Goal: Communication & Community: Answer question/provide support

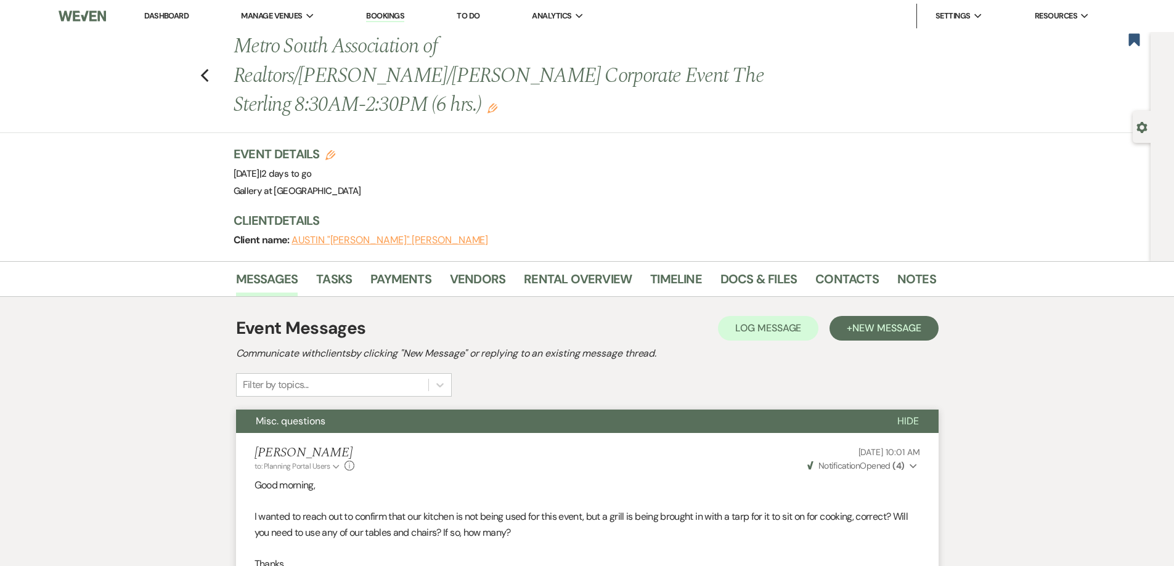
drag, startPoint x: 559, startPoint y: 201, endPoint x: 559, endPoint y: 221, distance: 20.3
click at [559, 219] on div "Client Details Client name: [PERSON_NAME] "[PERSON_NAME]" [PERSON_NAME]" at bounding box center [579, 230] width 690 height 37
click at [557, 269] on link "Rental Overview" at bounding box center [578, 282] width 108 height 27
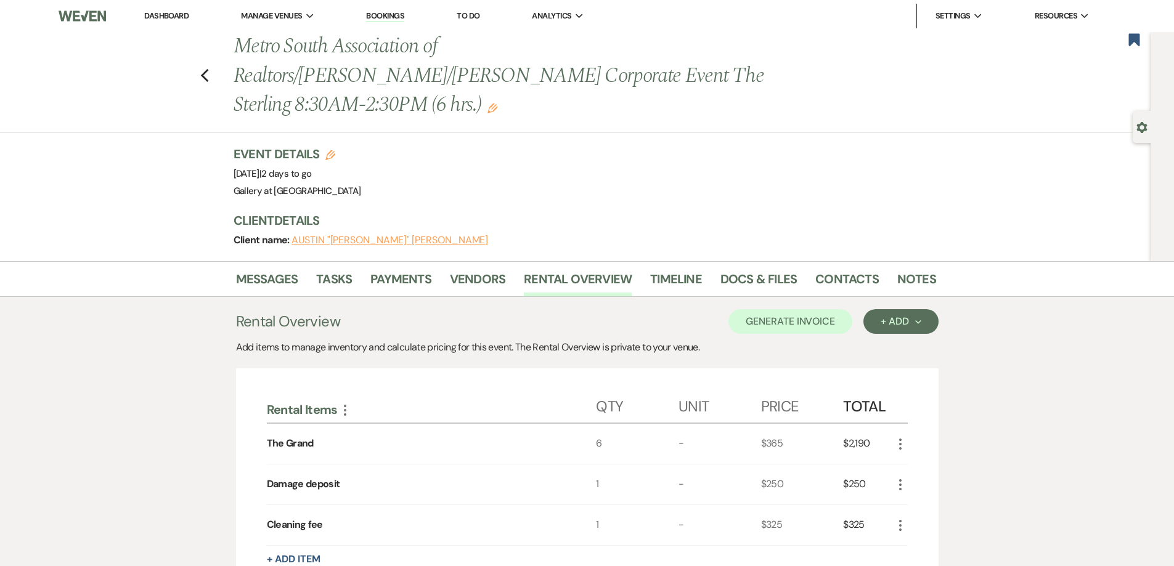
click at [174, 12] on link "Dashboard" at bounding box center [166, 15] width 44 height 10
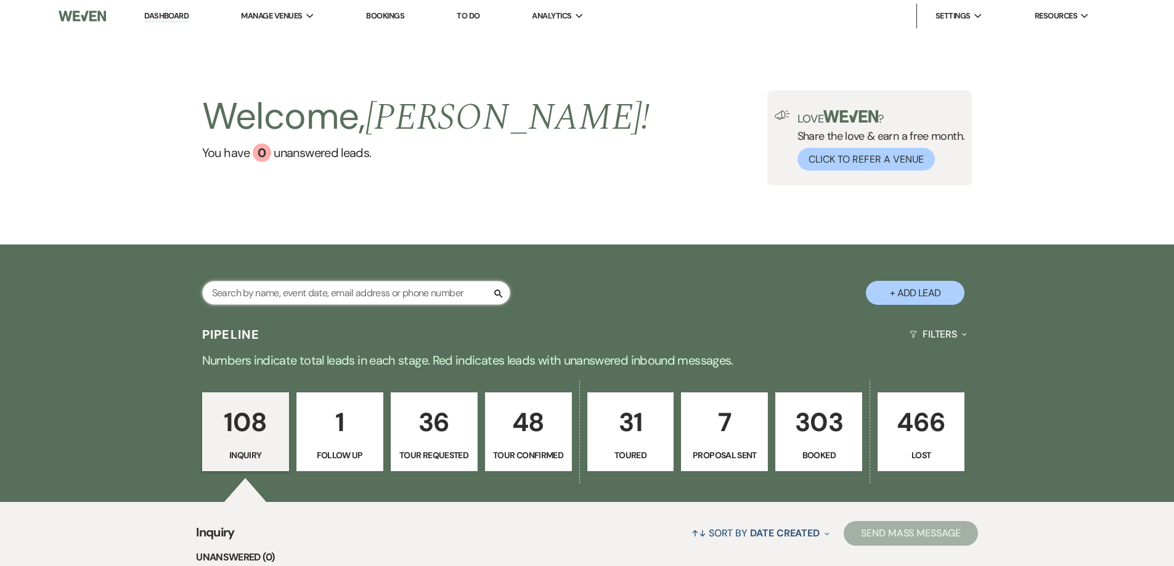
click at [466, 288] on input "text" at bounding box center [356, 293] width 308 height 24
type input "[PERSON_NAME]"
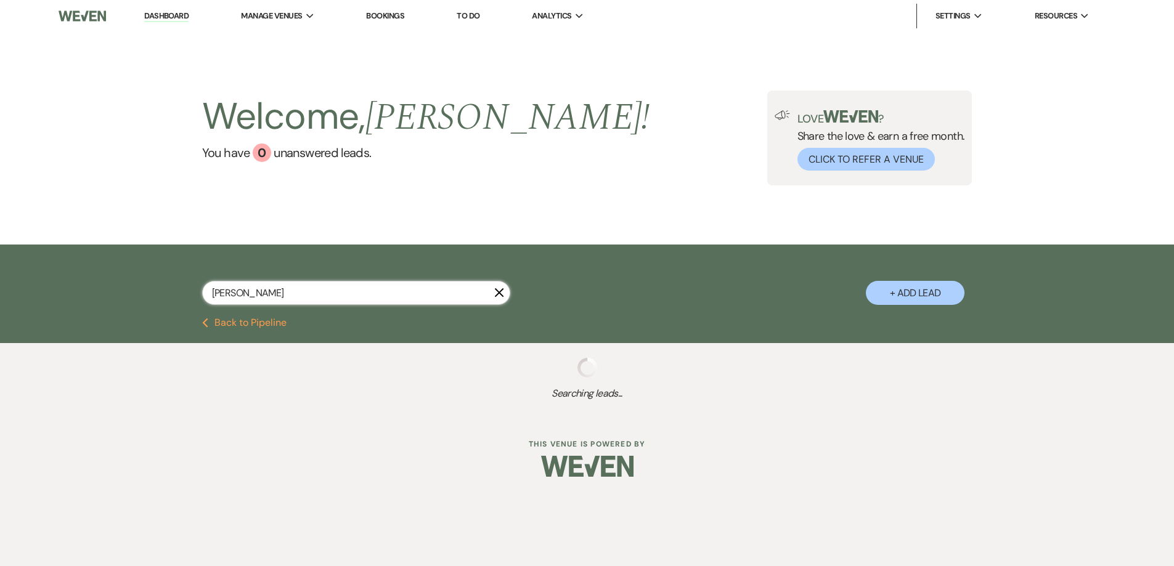
select select "8"
select select "5"
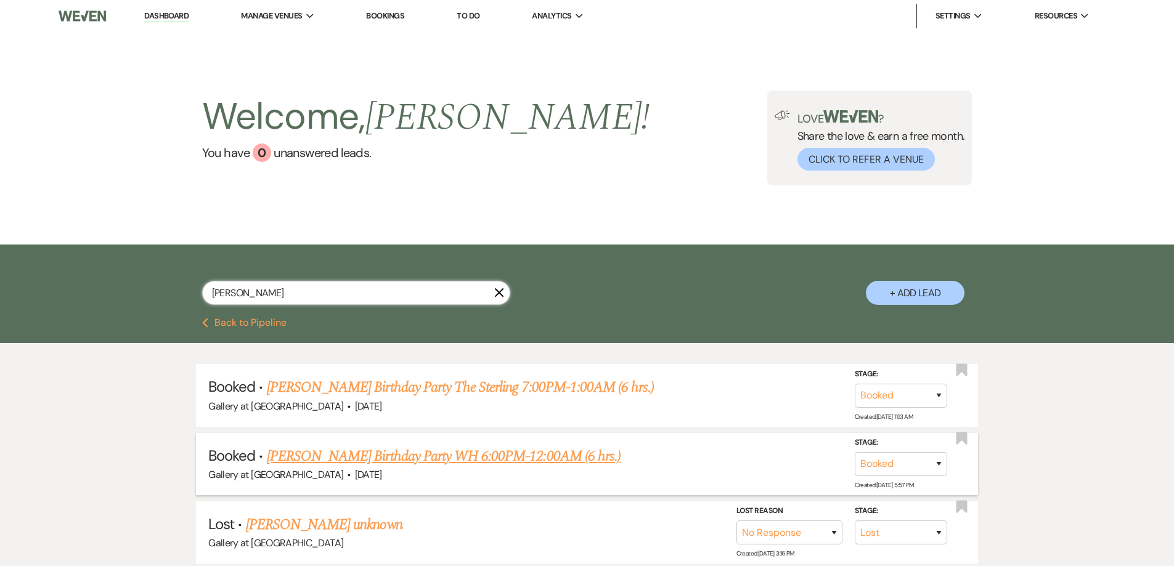
type input "[PERSON_NAME]"
click at [343, 452] on link "[PERSON_NAME] Birthday Party WH 6:00PM-12:00AM (6 hrs.)" at bounding box center [444, 456] width 354 height 22
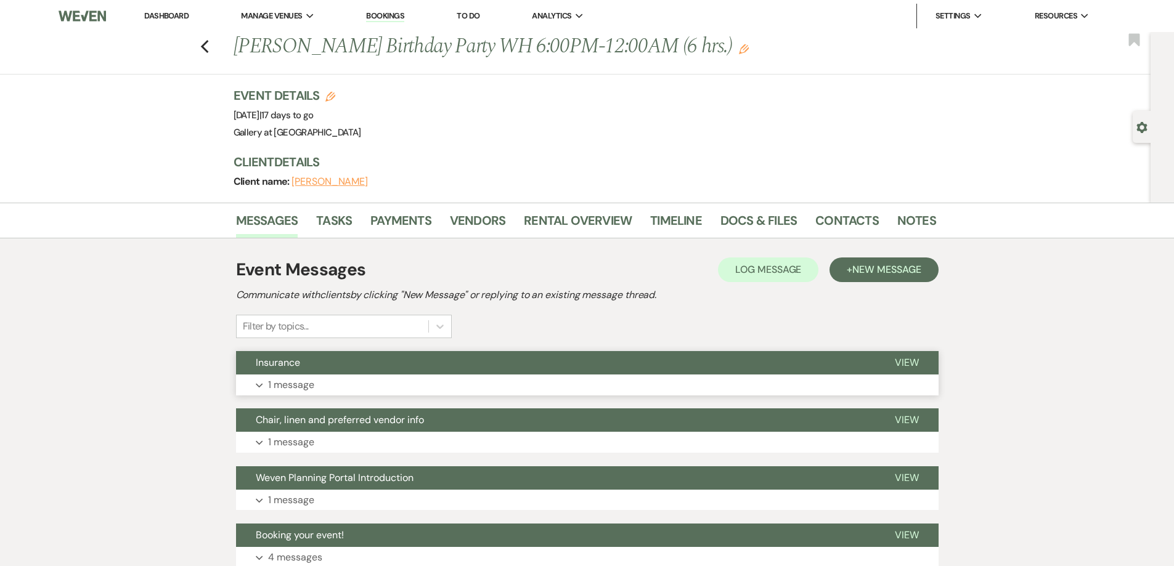
click at [484, 387] on button "Expand 1 message" at bounding box center [587, 385] width 702 height 21
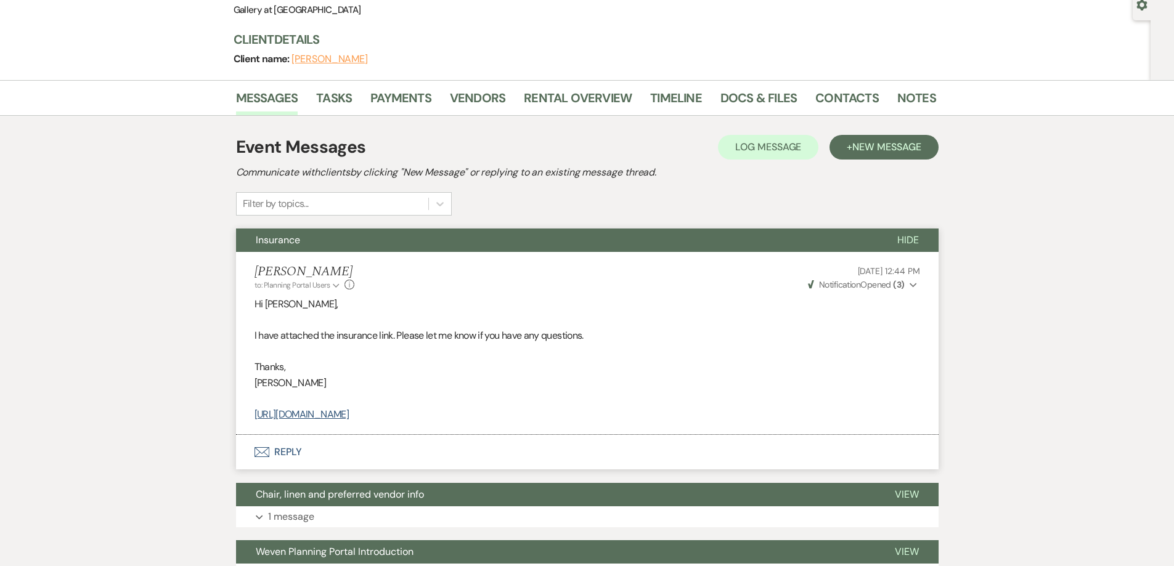
scroll to position [123, 0]
click at [840, 91] on link "Contacts" at bounding box center [846, 100] width 63 height 27
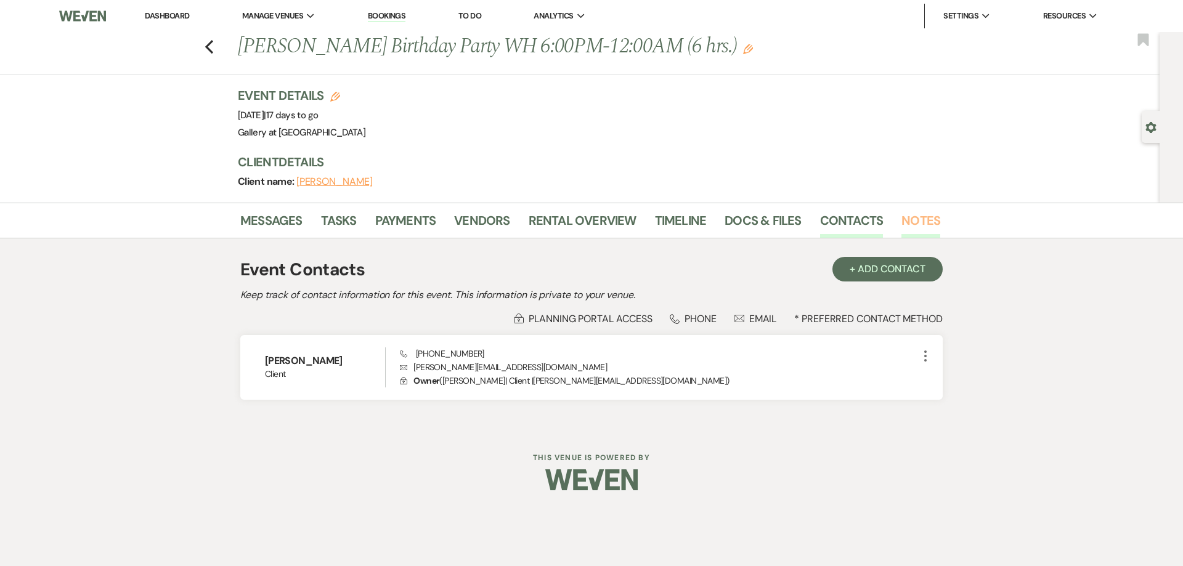
click at [922, 216] on link "Notes" at bounding box center [920, 224] width 39 height 27
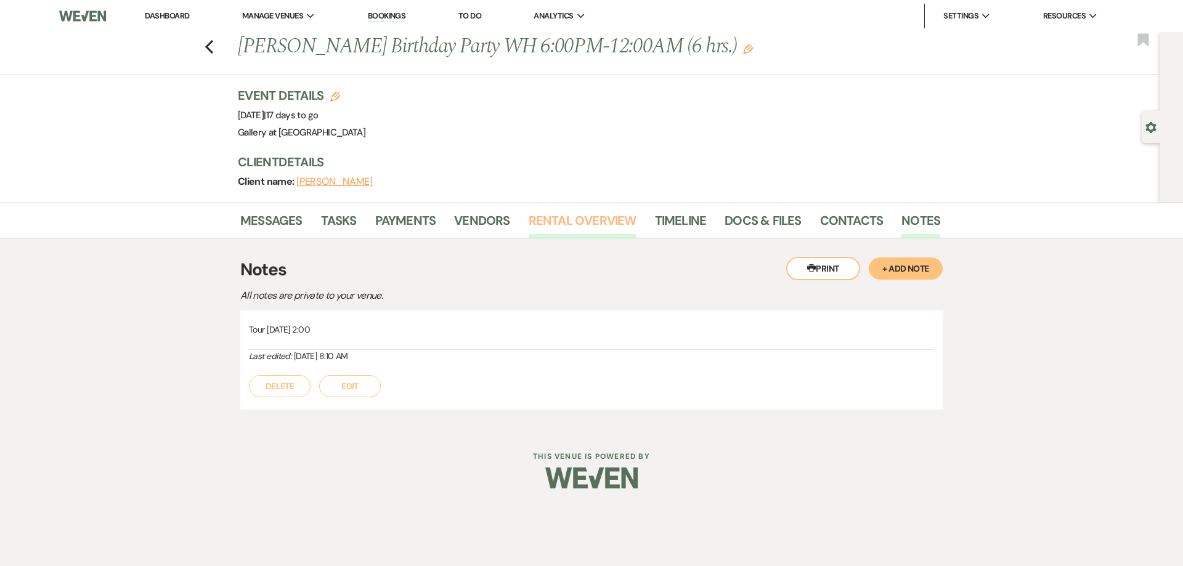
click at [531, 213] on link "Rental Overview" at bounding box center [583, 224] width 108 height 27
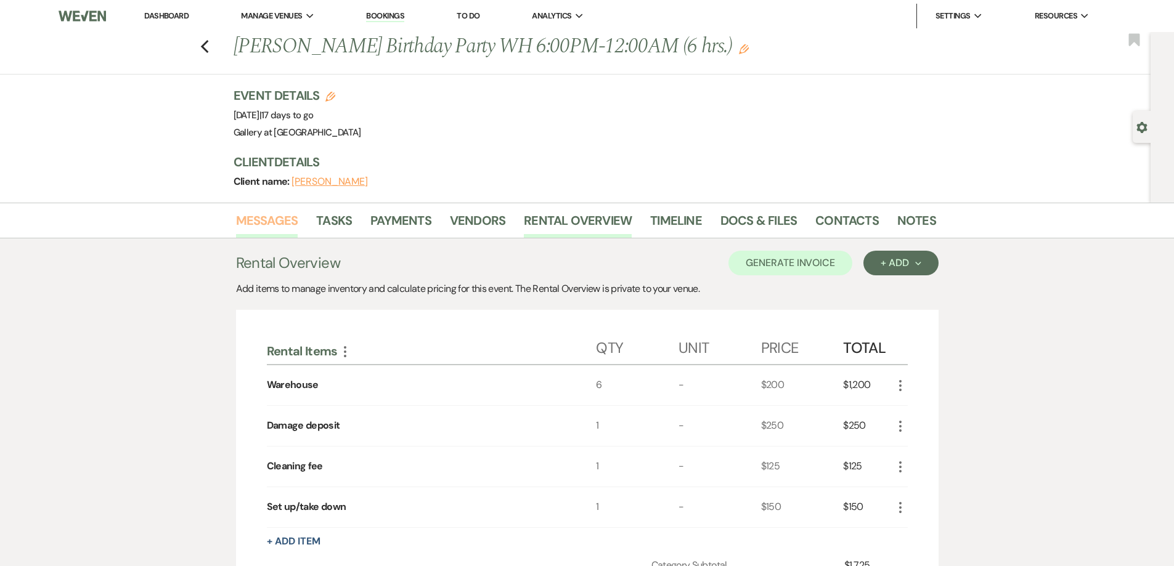
click at [254, 222] on link "Messages" at bounding box center [267, 224] width 62 height 27
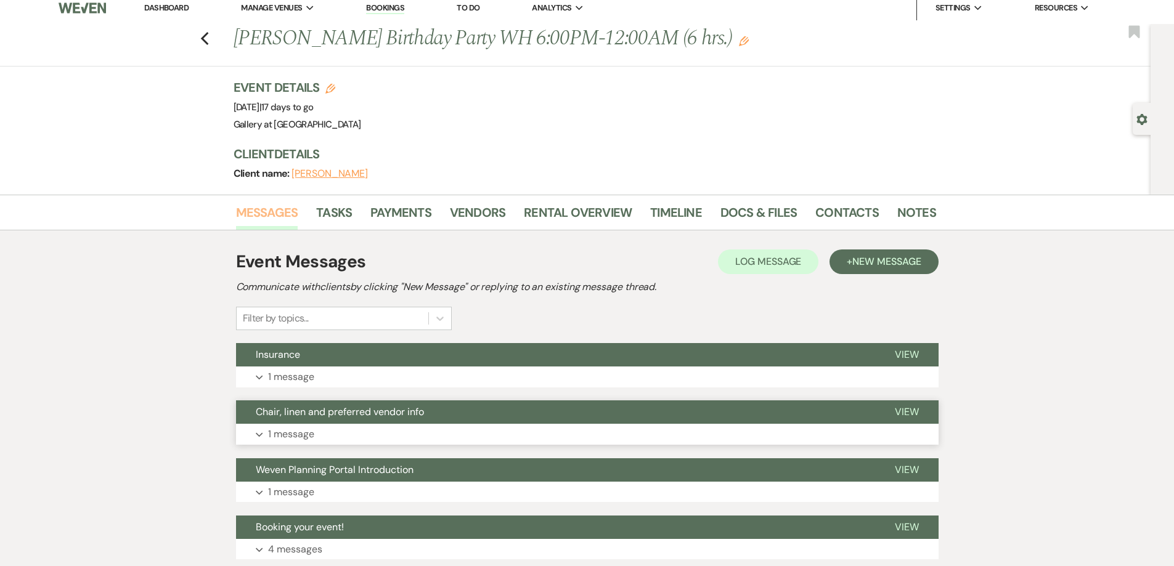
scroll to position [157, 0]
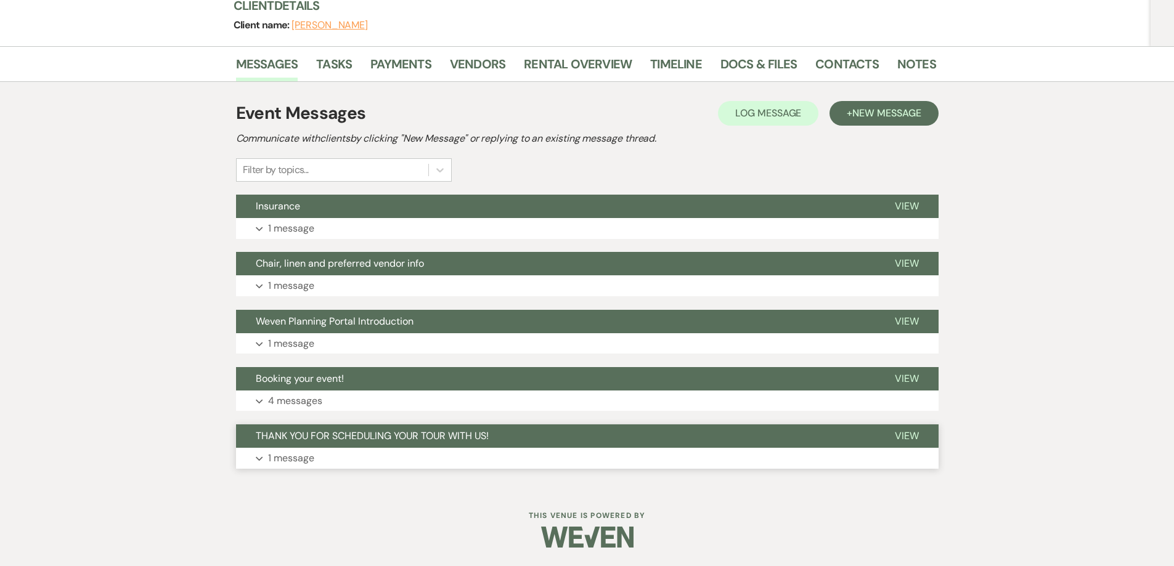
click at [378, 461] on button "Expand 1 message" at bounding box center [587, 458] width 702 height 21
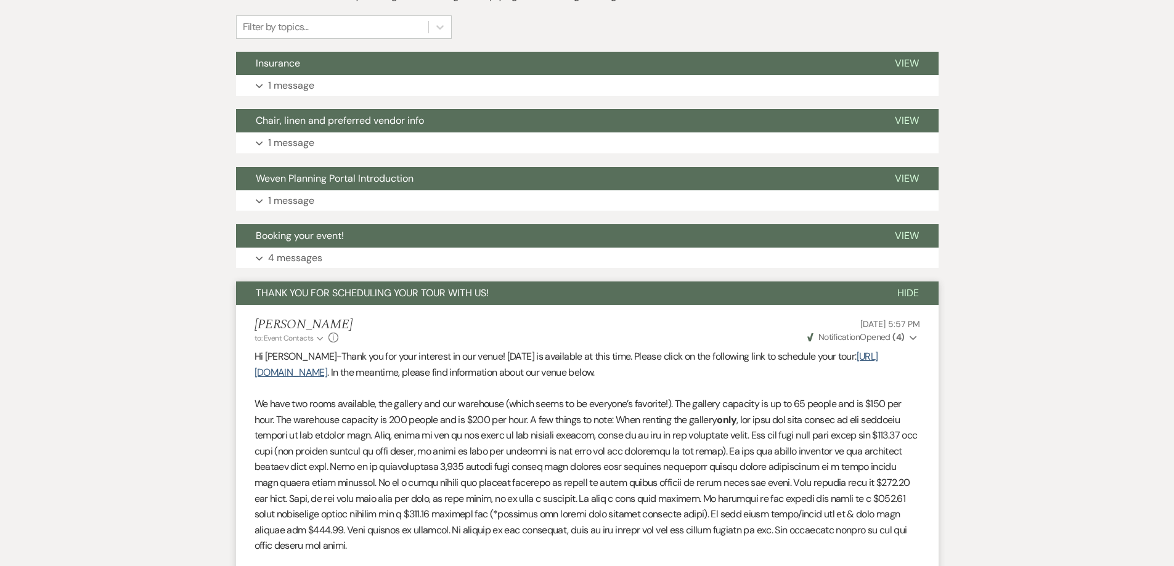
scroll to position [113, 0]
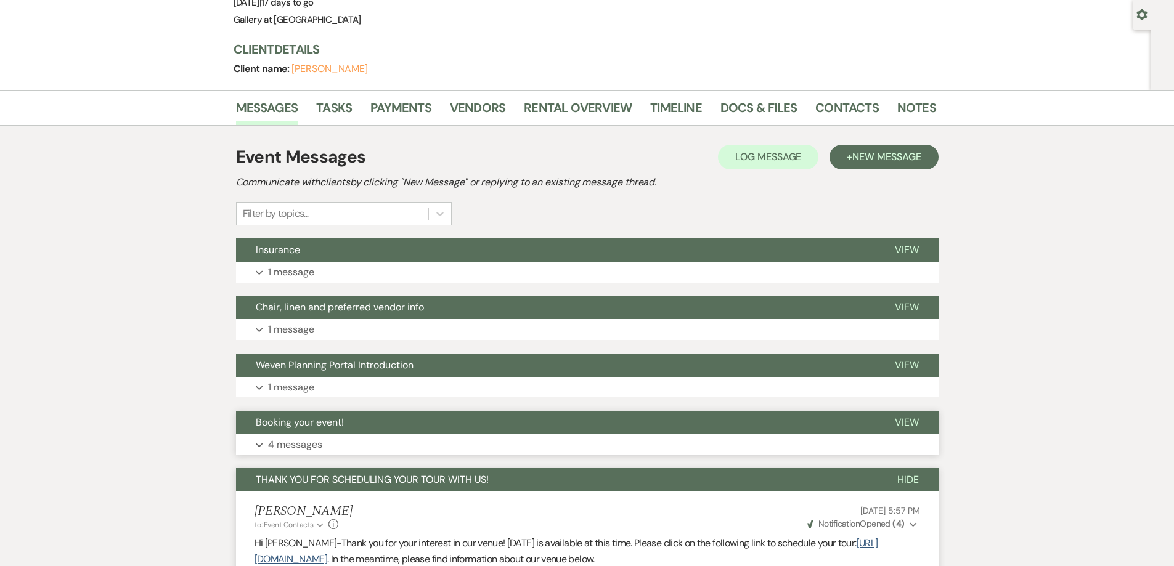
click at [385, 441] on button "Expand 4 messages" at bounding box center [587, 444] width 702 height 21
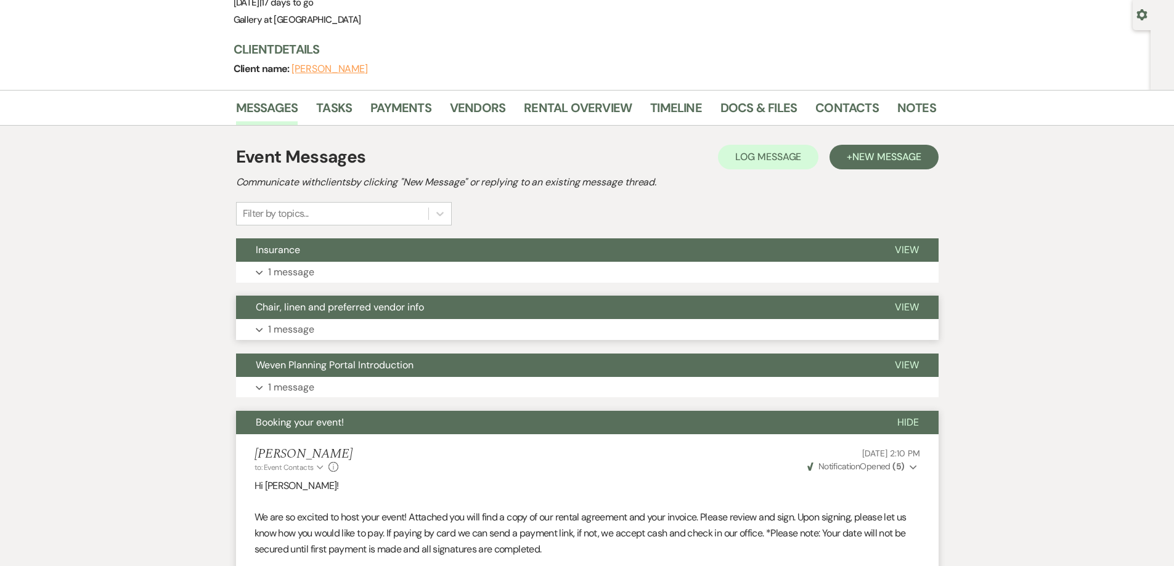
click at [415, 329] on button "Expand 1 message" at bounding box center [587, 329] width 702 height 21
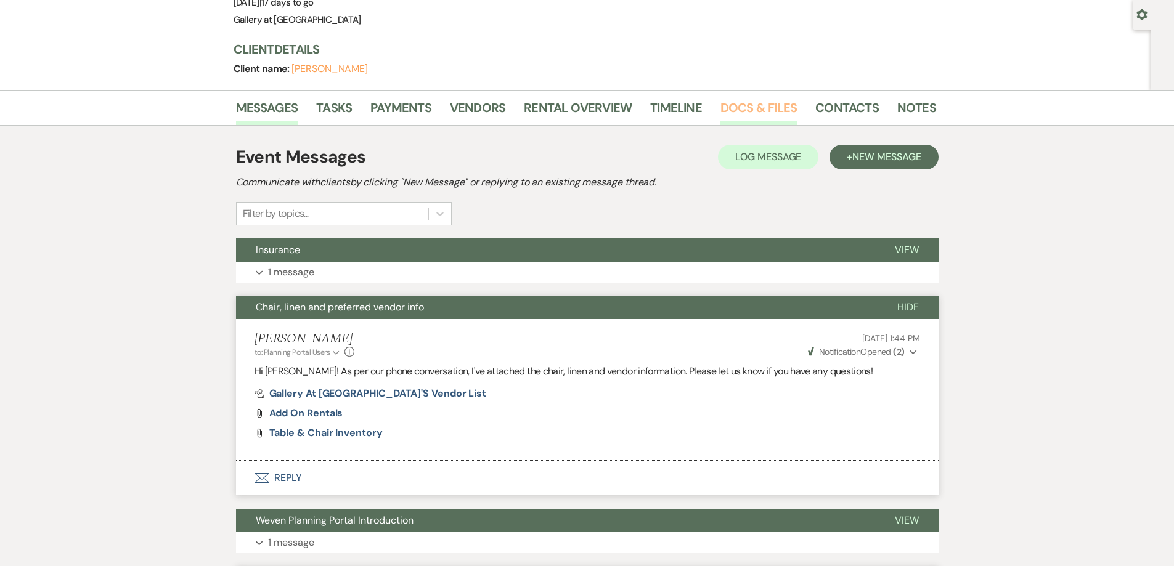
click at [757, 110] on link "Docs & Files" at bounding box center [758, 111] width 76 height 27
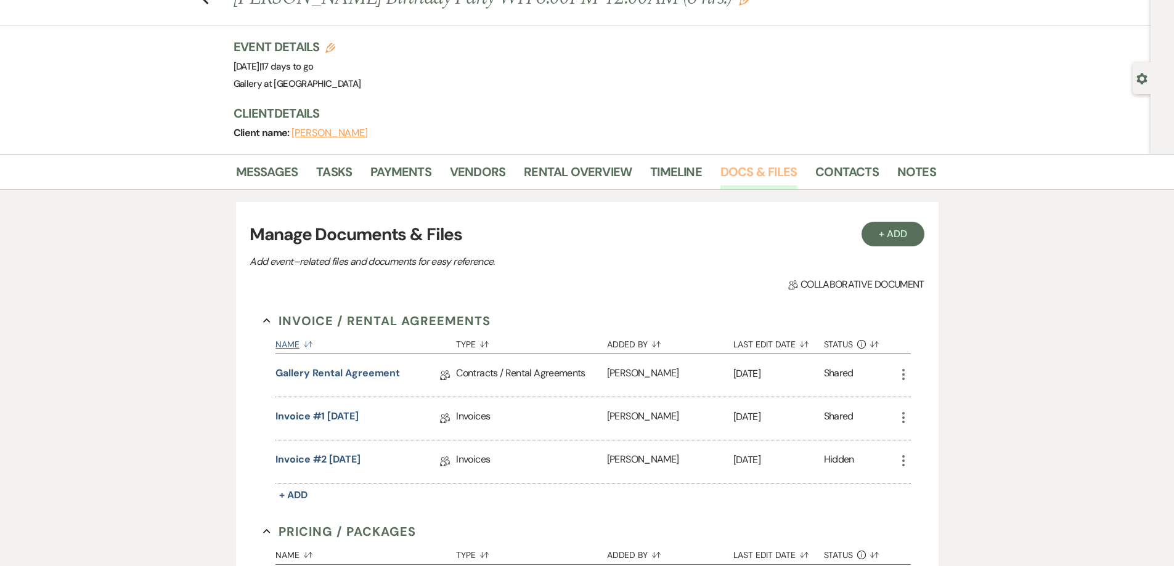
scroll to position [35, 0]
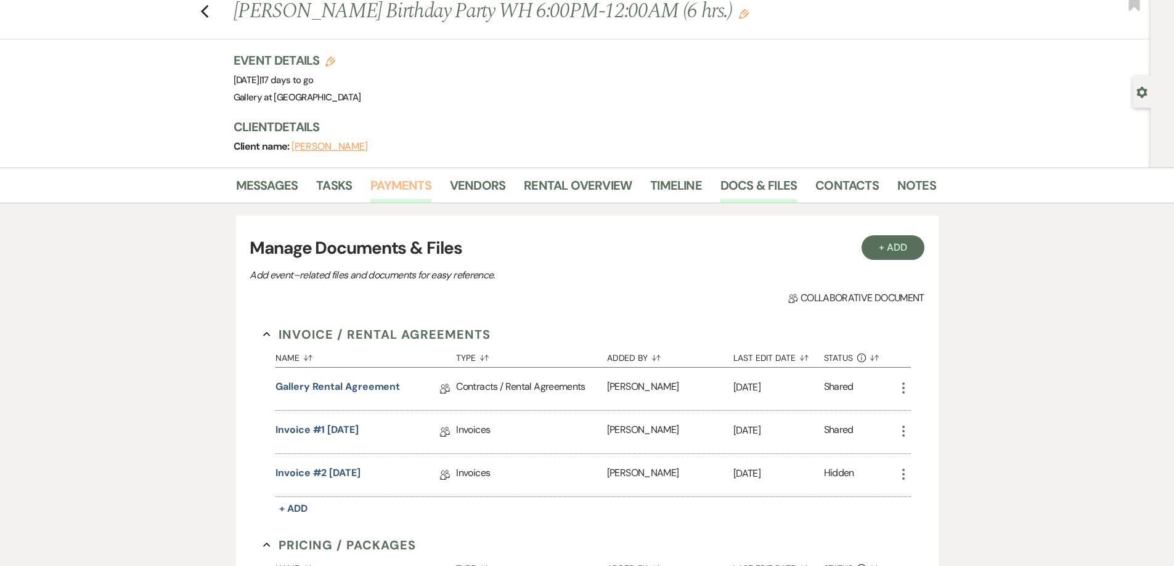
click at [398, 189] on link "Payments" at bounding box center [400, 189] width 61 height 27
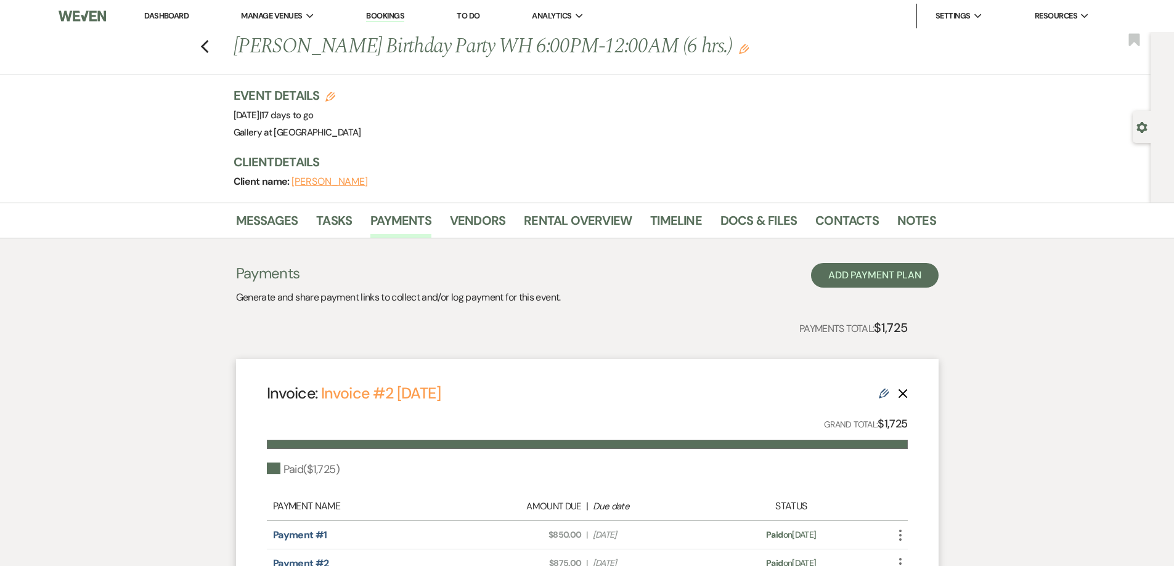
click at [575, 203] on div "Messages Tasks Payments Vendors Rental Overview Timeline Docs & Files Contacts …" at bounding box center [587, 221] width 1174 height 36
click at [579, 217] on link "Rental Overview" at bounding box center [578, 224] width 108 height 27
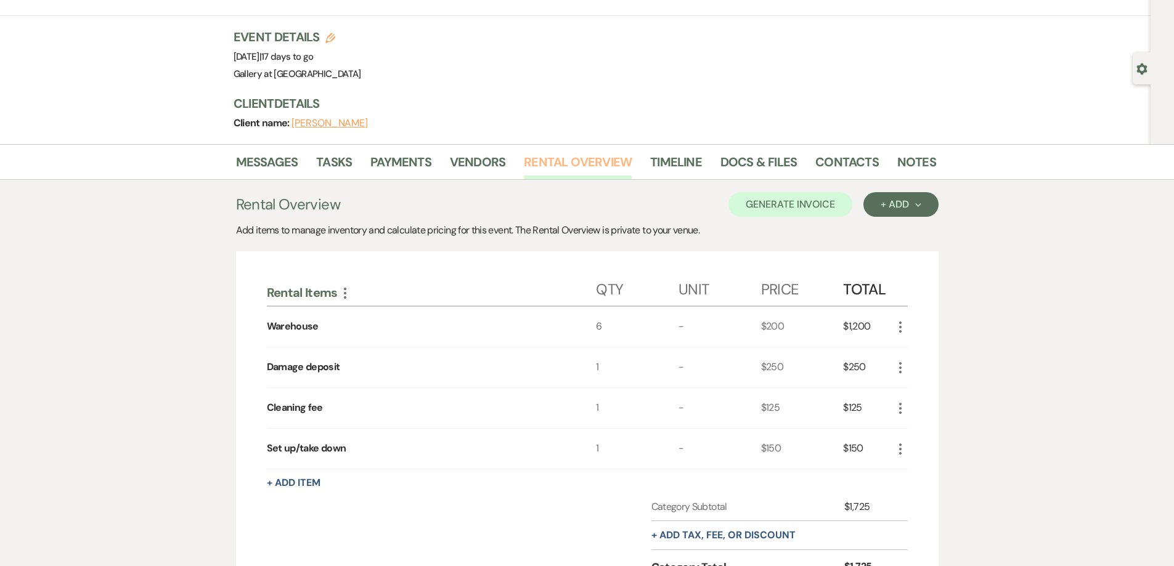
scroll to position [123, 0]
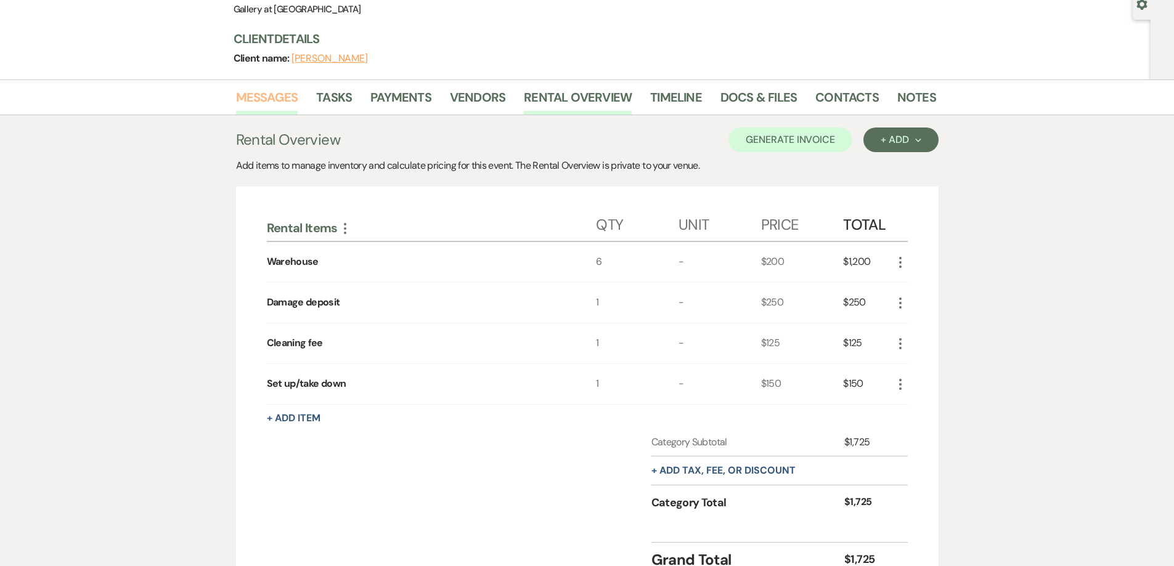
click at [258, 102] on link "Messages" at bounding box center [267, 100] width 62 height 27
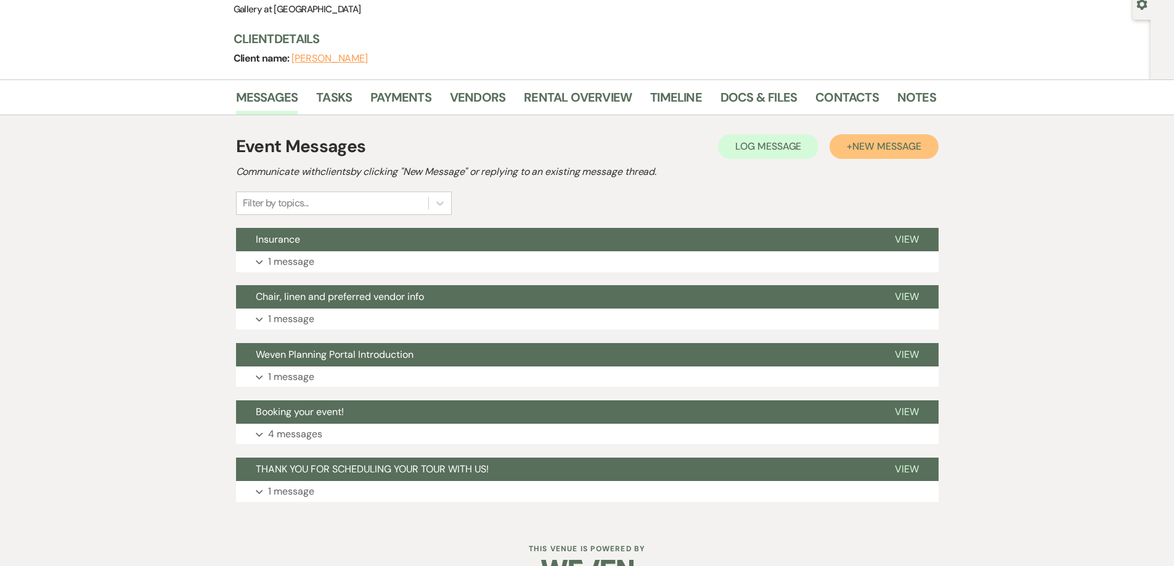
click at [871, 144] on span "New Message" at bounding box center [886, 146] width 68 height 13
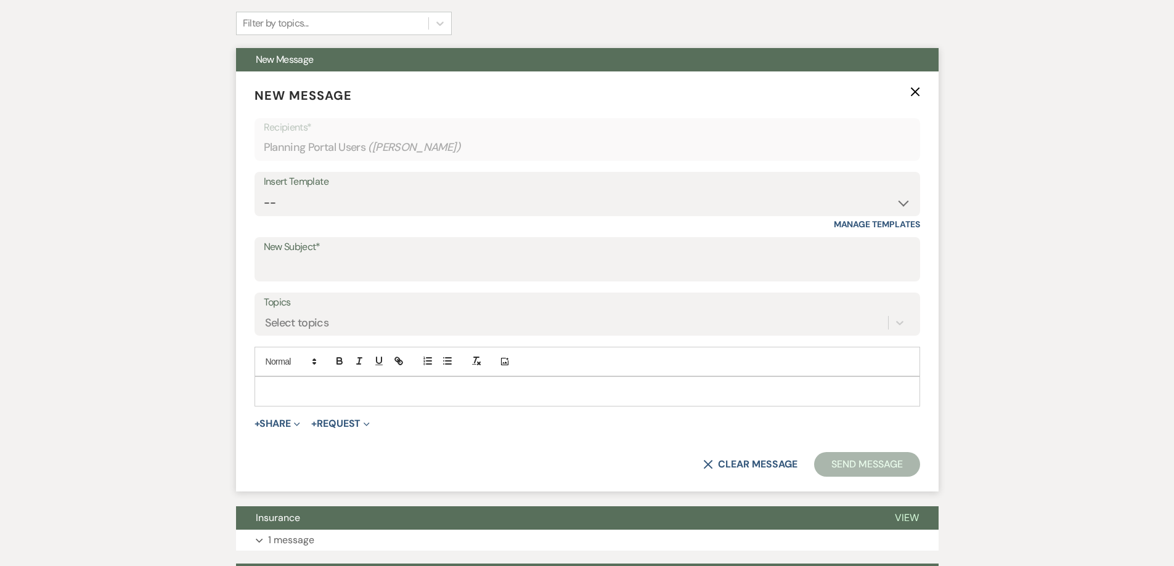
scroll to position [308, 0]
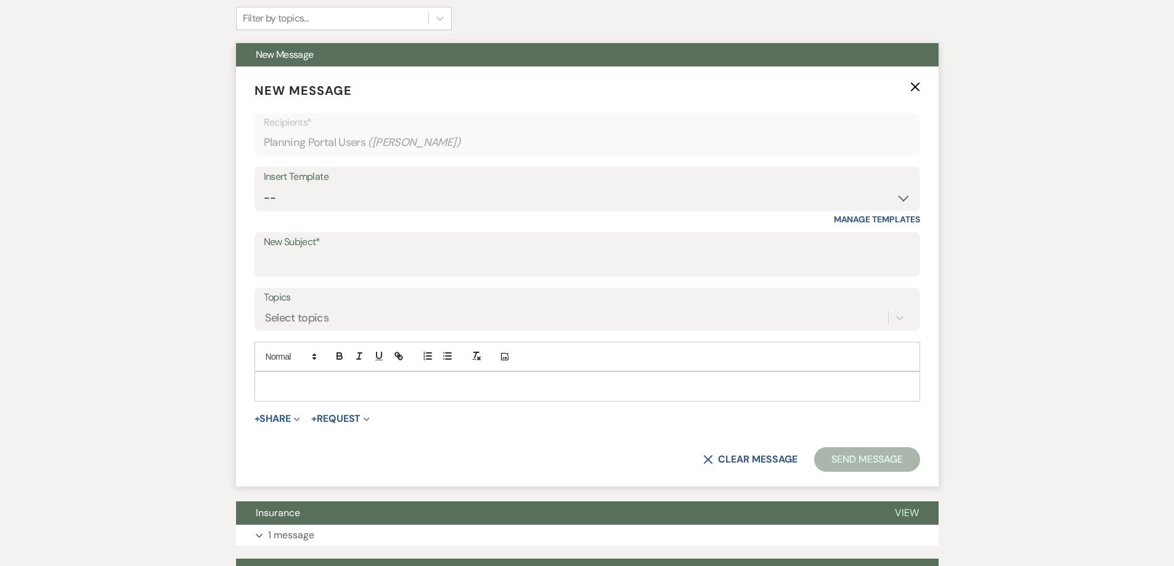
click at [399, 385] on p at bounding box center [587, 387] width 646 height 14
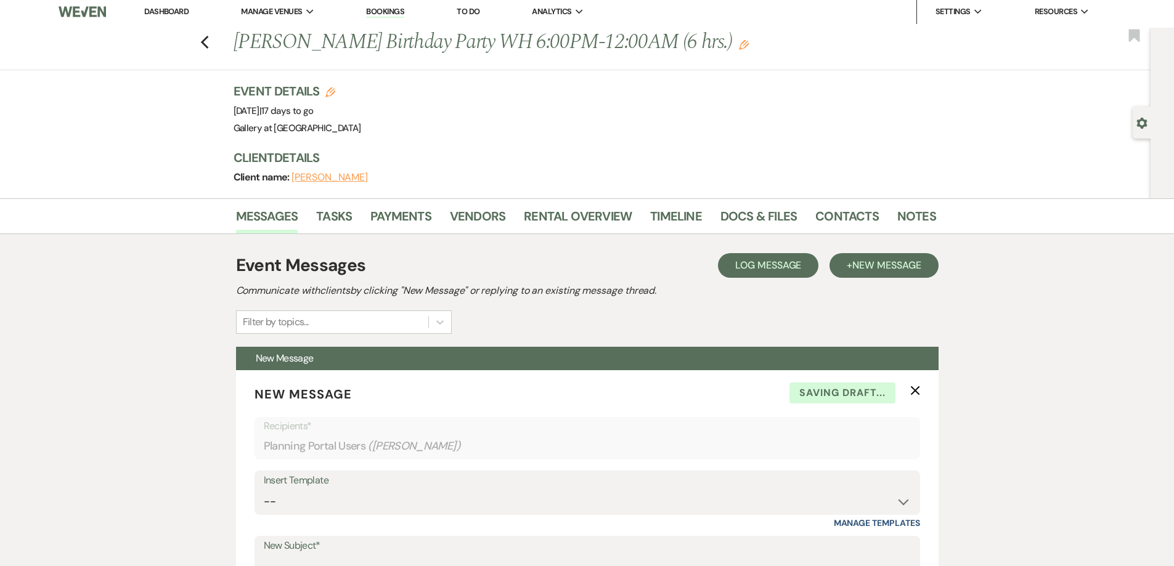
scroll to position [0, 0]
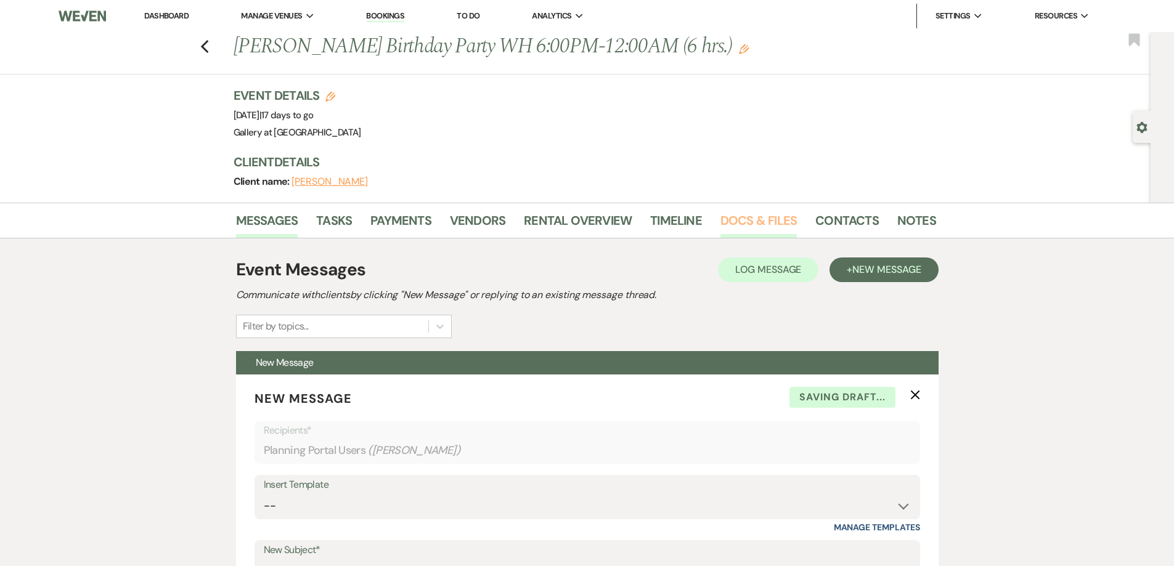
drag, startPoint x: 742, startPoint y: 227, endPoint x: 729, endPoint y: 226, distance: 13.1
click at [741, 227] on link "Docs & Files" at bounding box center [758, 224] width 76 height 27
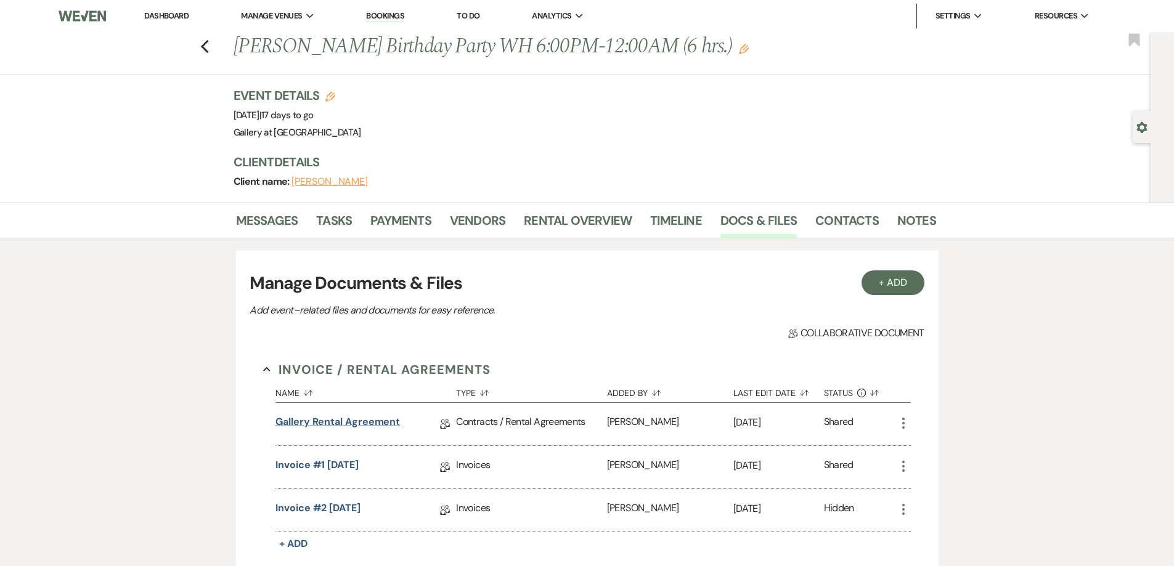
click at [354, 420] on link "Gallery Rental Agreement" at bounding box center [337, 424] width 124 height 19
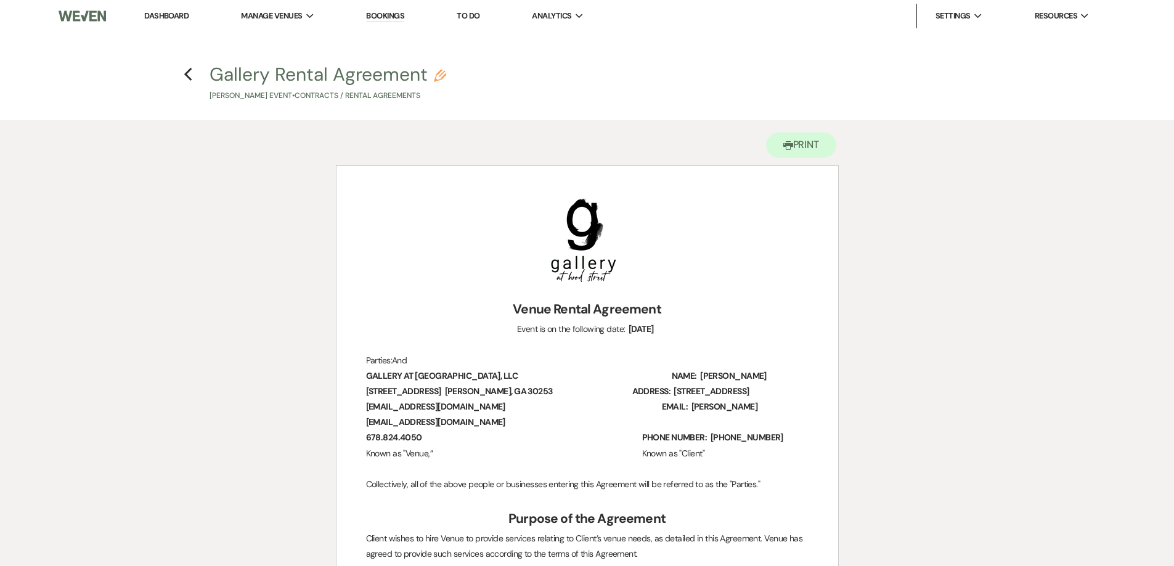
click at [193, 73] on h4 "Previous Gallery Rental Agreement Pencil [PERSON_NAME] Event • Contracts / Rent…" at bounding box center [587, 82] width 887 height 40
click at [193, 79] on h4 "Previous Gallery Rental Agreement Pencil [PERSON_NAME] Event • Contracts / Rent…" at bounding box center [587, 82] width 887 height 40
click at [187, 79] on icon "Previous" at bounding box center [188, 74] width 9 height 15
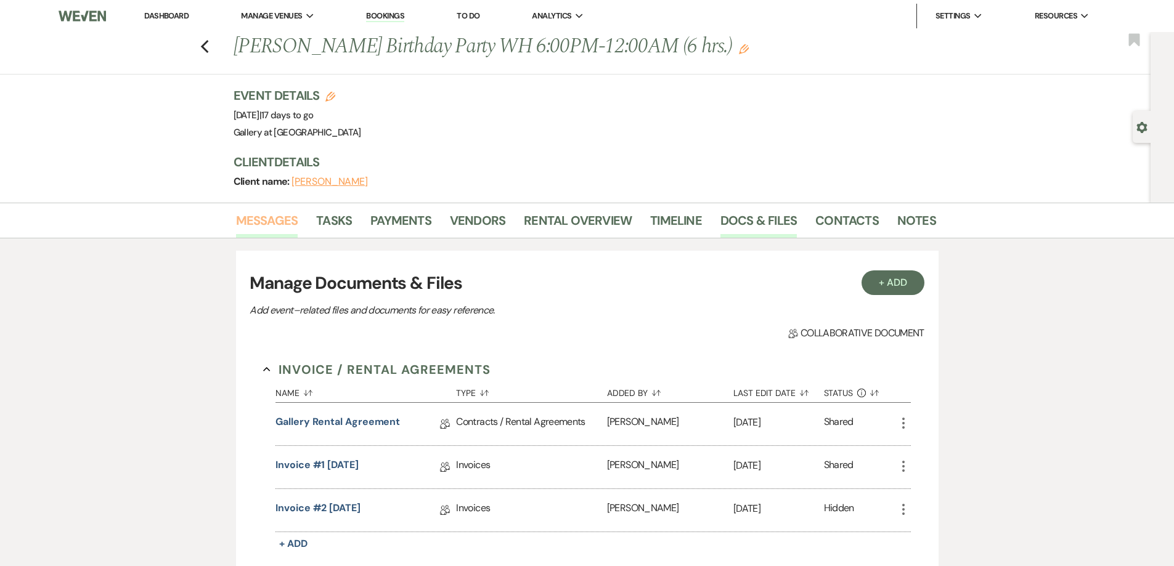
click at [269, 227] on link "Messages" at bounding box center [267, 224] width 62 height 27
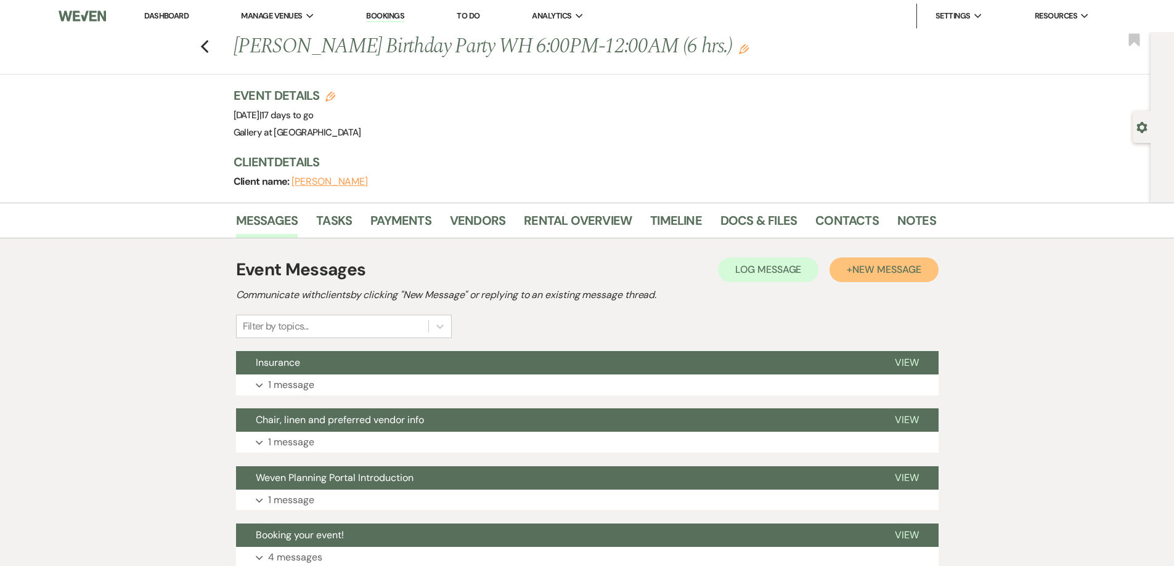
click at [848, 268] on button "+ New Message" at bounding box center [883, 270] width 108 height 25
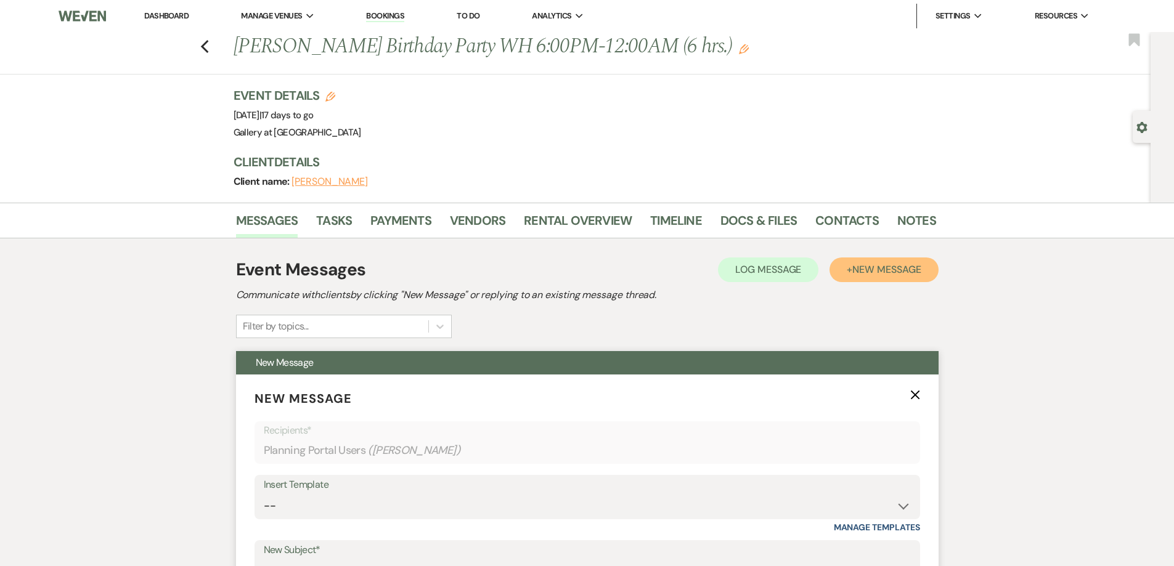
scroll to position [370, 0]
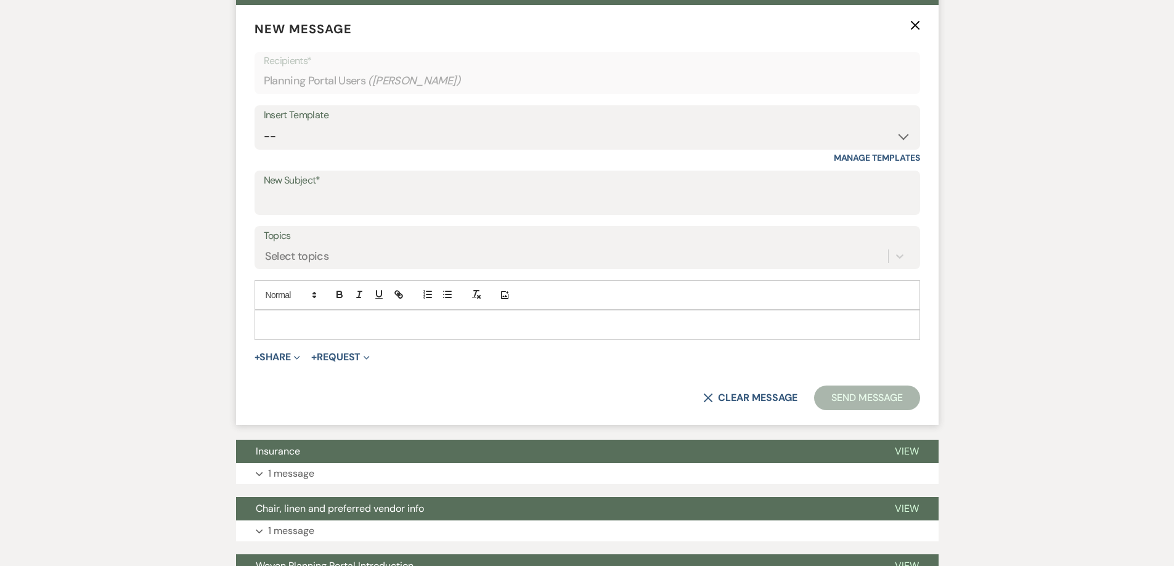
click at [461, 318] on p at bounding box center [587, 325] width 646 height 14
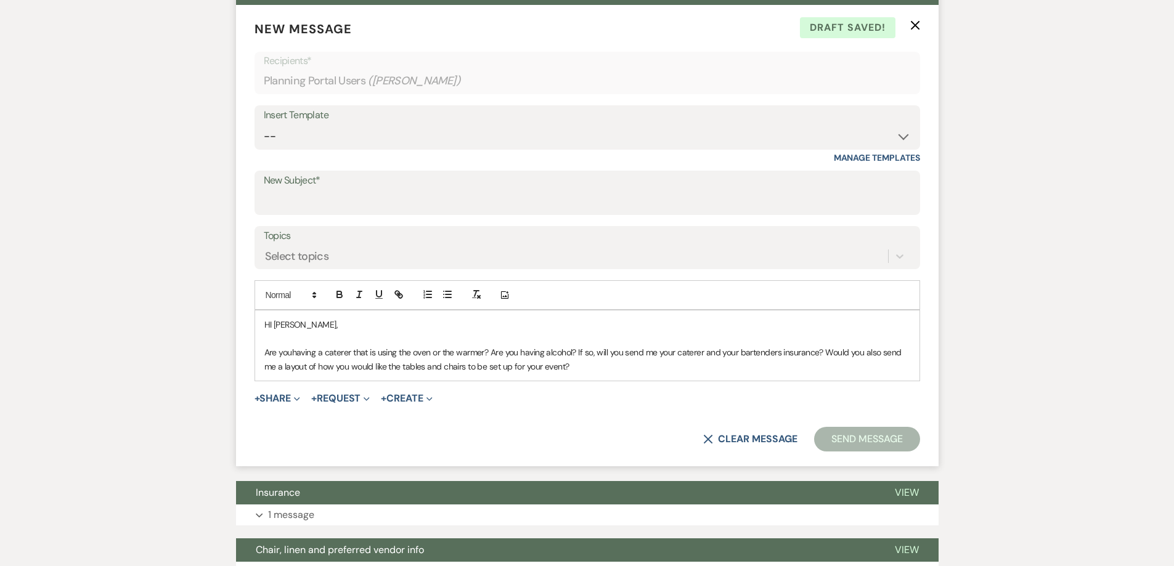
click at [291, 348] on p "Are youhaving a caterer that is using the oven or the warmer? Are you having al…" at bounding box center [587, 360] width 646 height 28
click at [575, 363] on p "Are you having a caterer that is using the oven or the warmer? Are you having a…" at bounding box center [587, 360] width 646 height 28
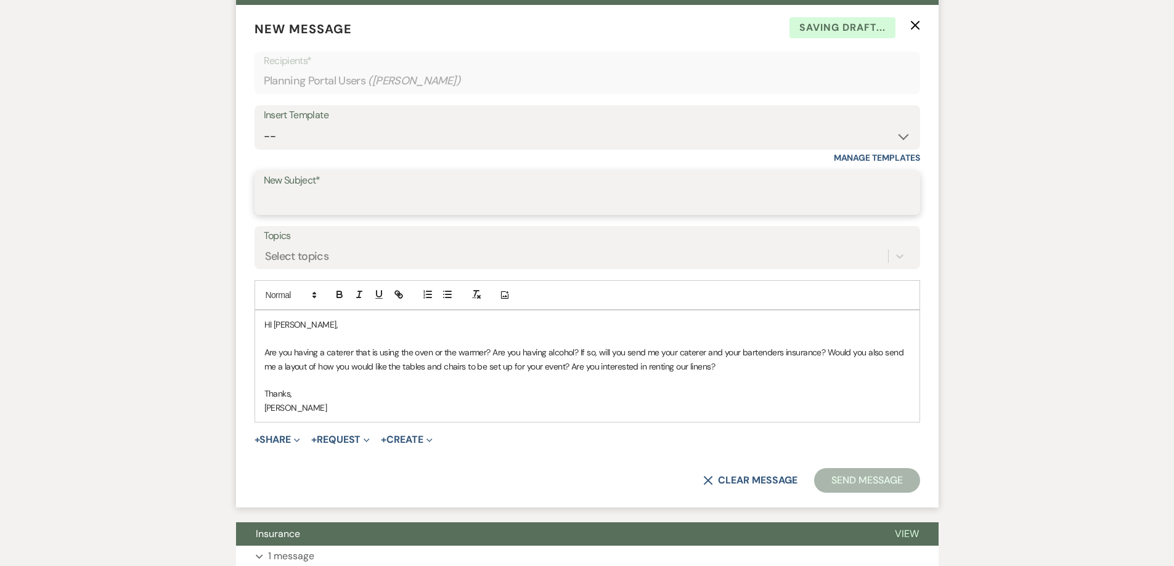
click at [360, 195] on input "New Subject*" at bounding box center [587, 202] width 647 height 24
type input "Misc. questions"
click at [273, 323] on p "HI [PERSON_NAME]," at bounding box center [587, 325] width 646 height 14
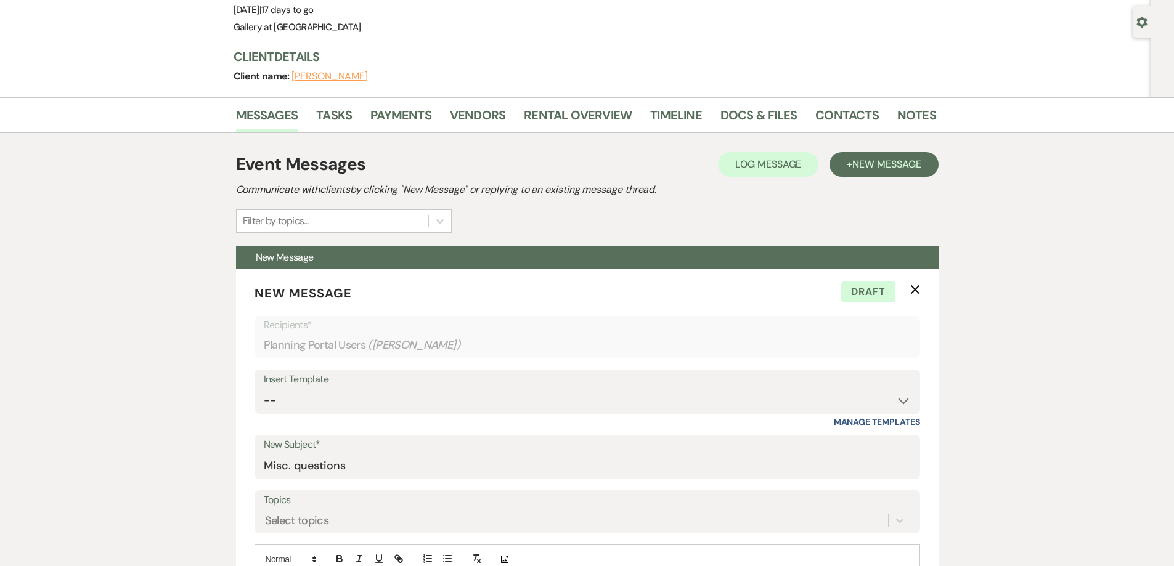
scroll to position [0, 0]
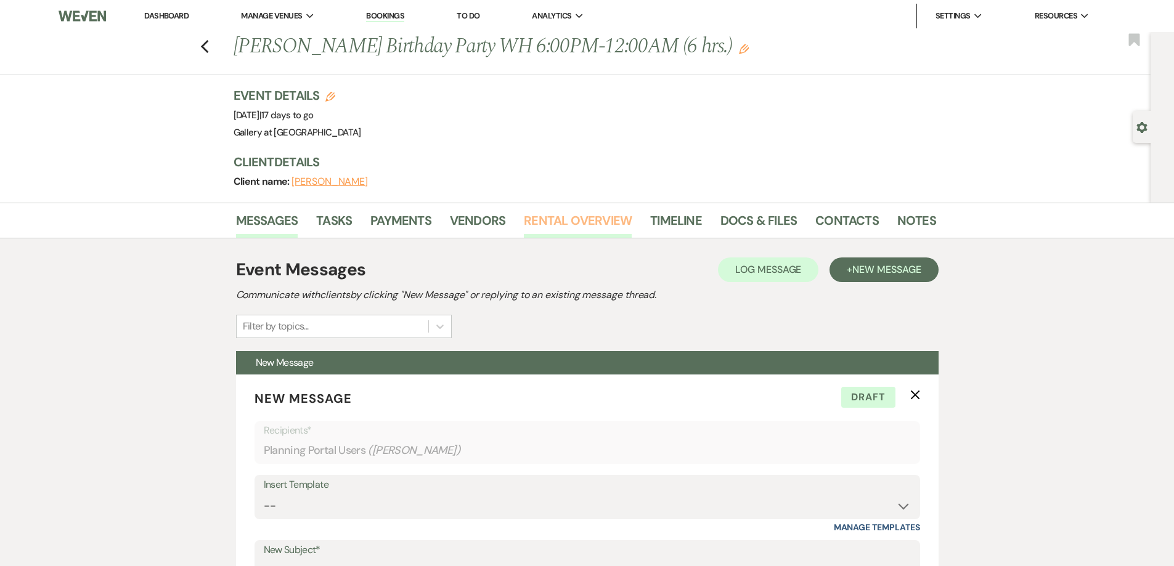
click at [555, 222] on link "Rental Overview" at bounding box center [578, 224] width 108 height 27
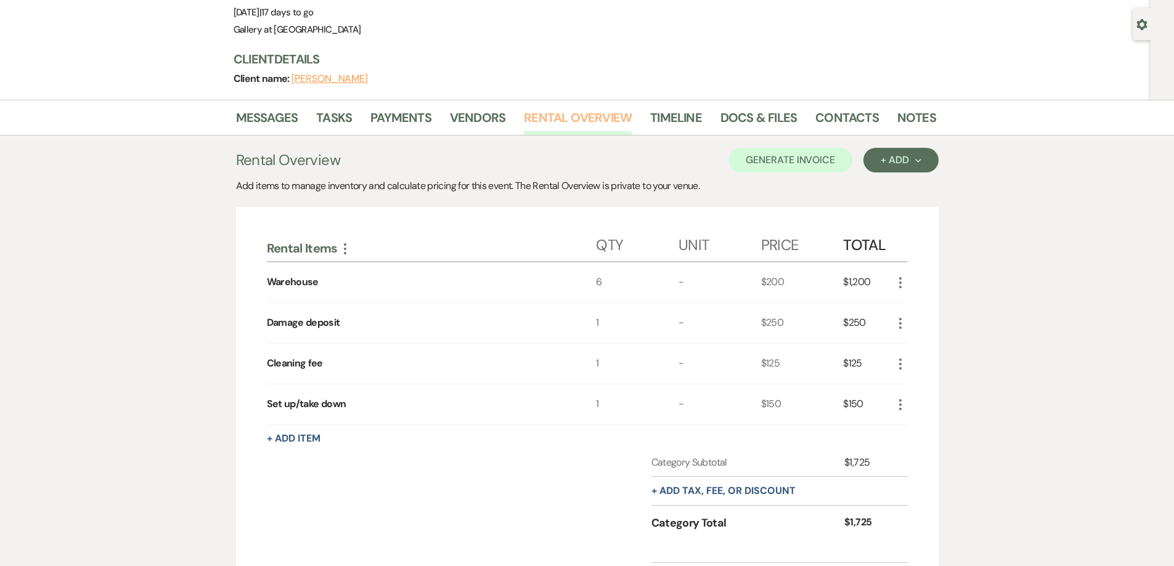
scroll to position [123, 0]
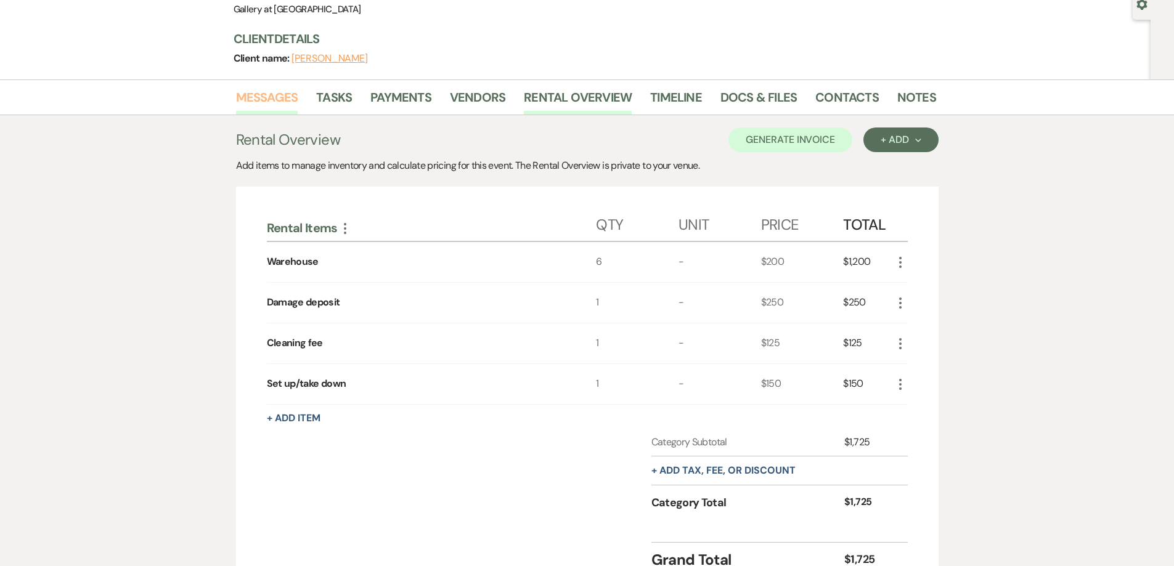
click at [266, 107] on link "Messages" at bounding box center [267, 100] width 62 height 27
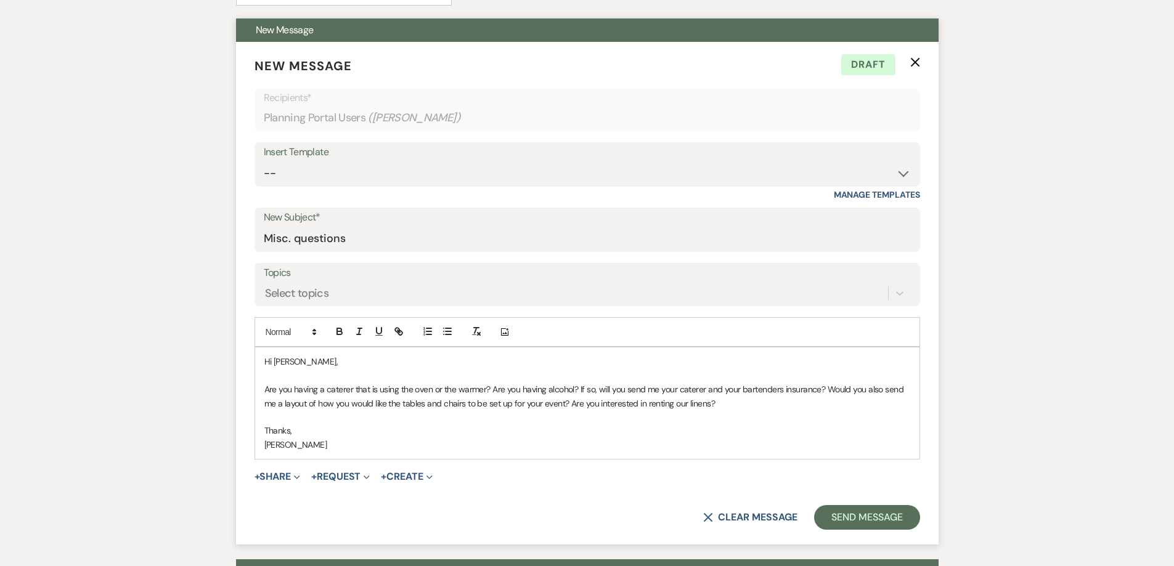
scroll to position [370, 0]
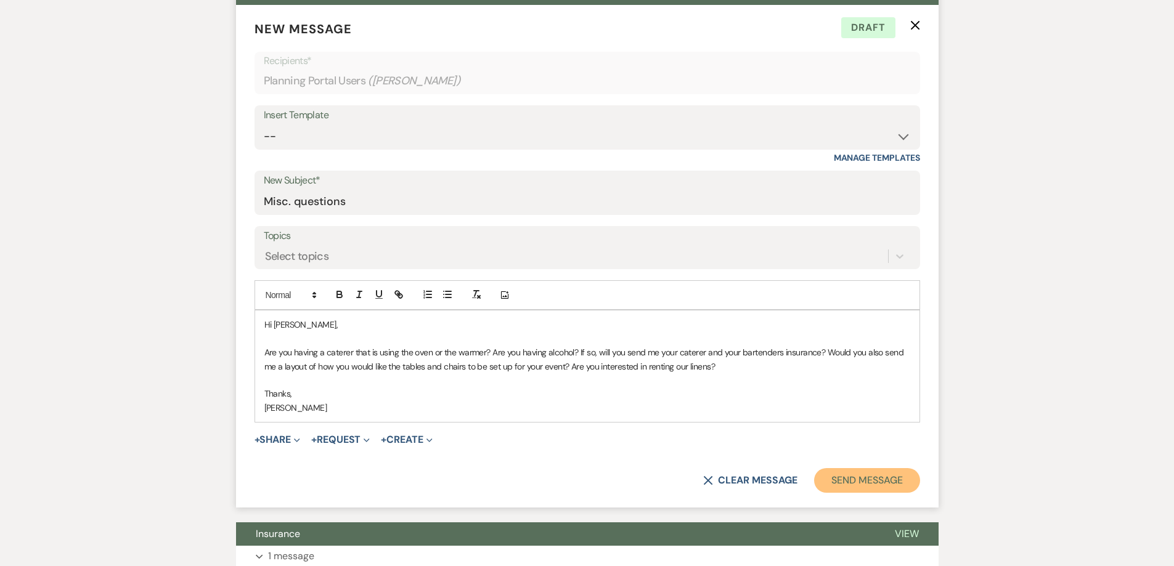
click at [866, 481] on button "Send Message" at bounding box center [866, 480] width 105 height 25
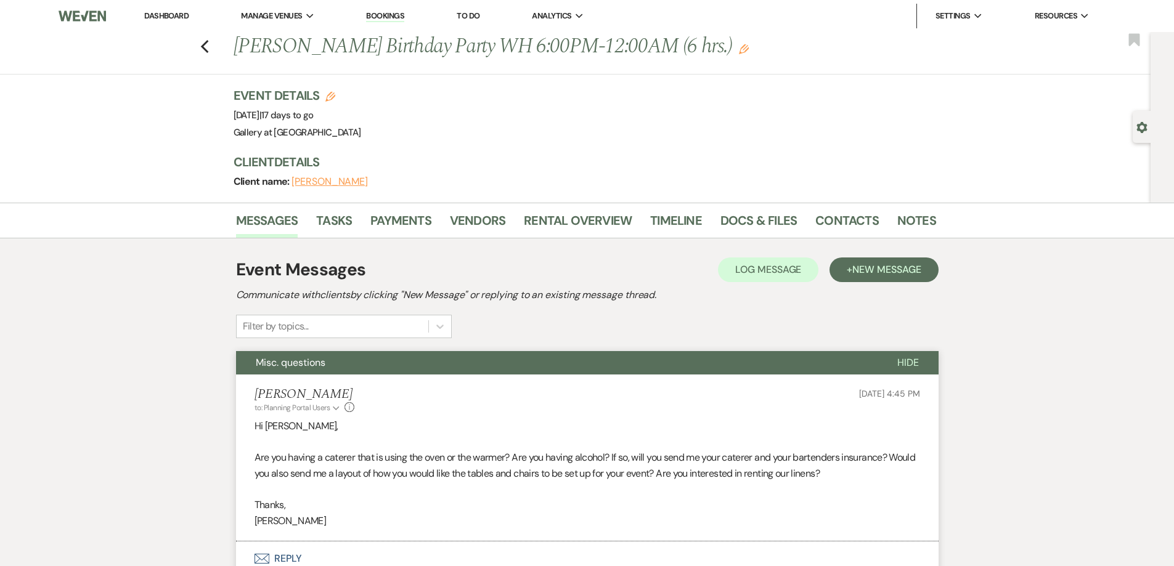
click at [171, 11] on link "Dashboard" at bounding box center [166, 15] width 44 height 10
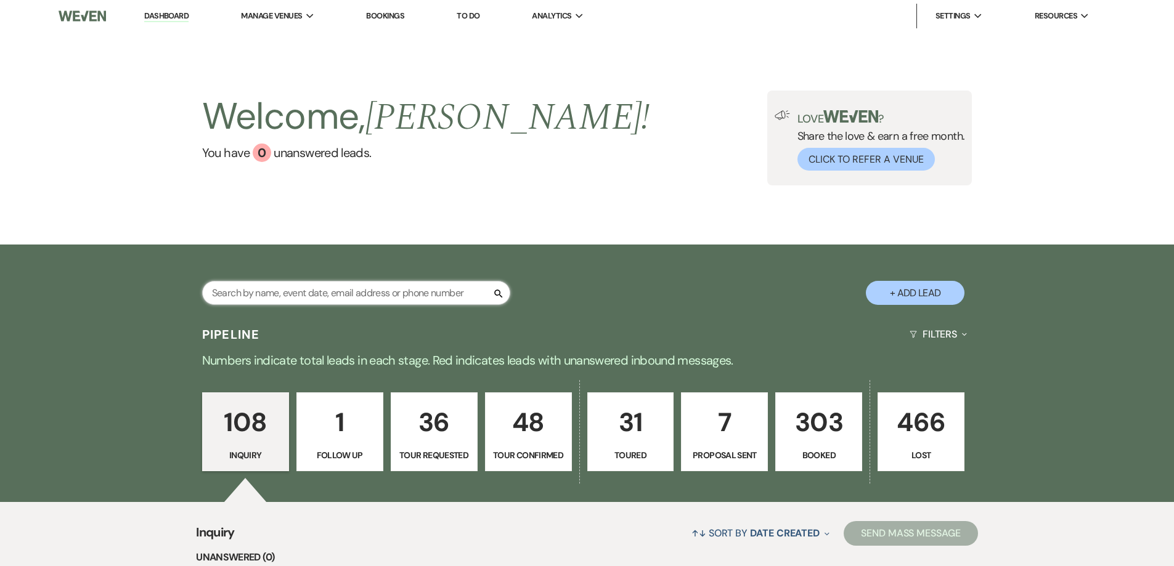
click at [452, 297] on input "text" at bounding box center [356, 293] width 308 height 24
type input "nia"
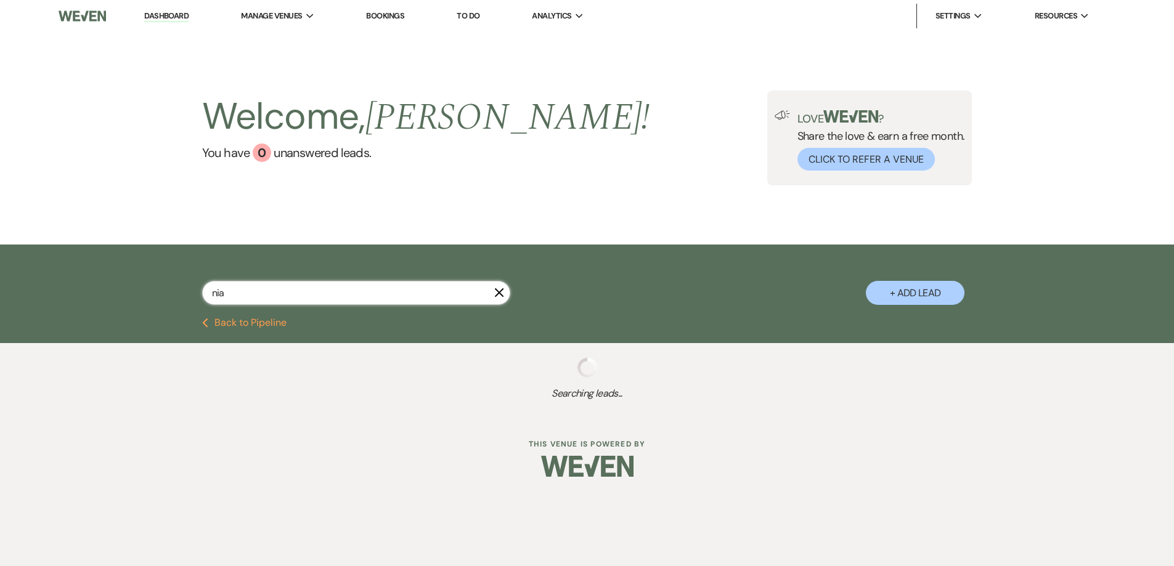
select select "8"
select select "5"
select select "8"
select select "5"
select select "2"
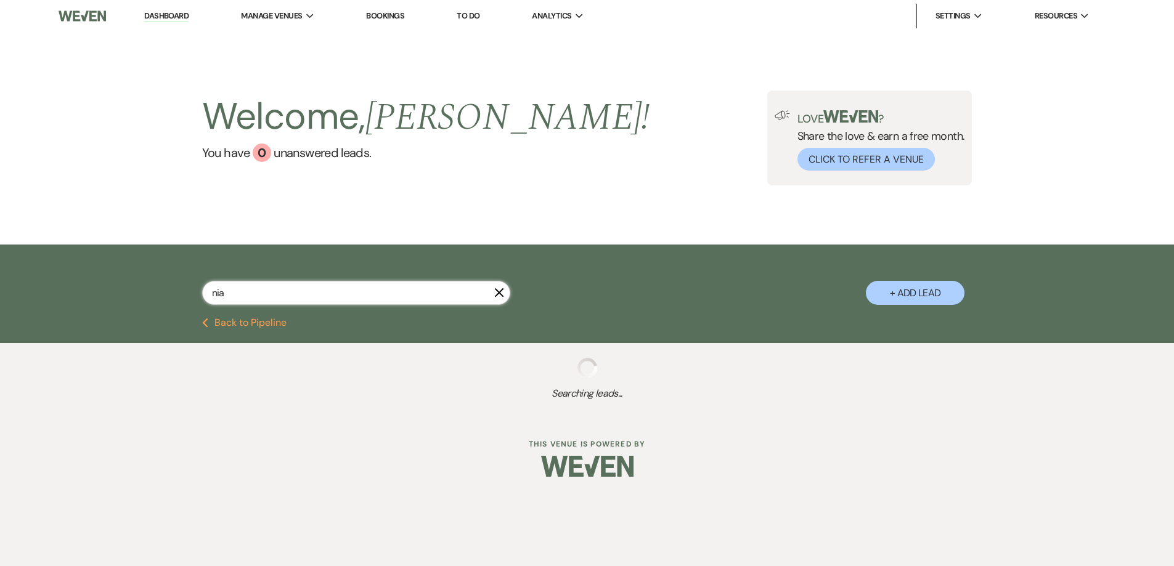
select select "8"
select select "5"
select select "8"
select select "5"
select select "8"
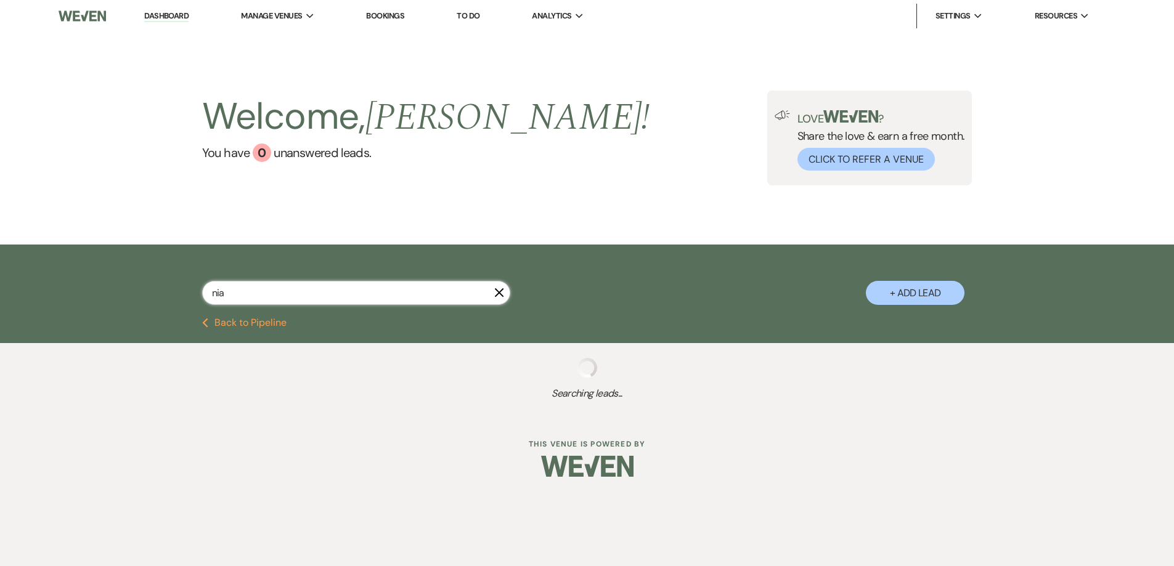
select select "8"
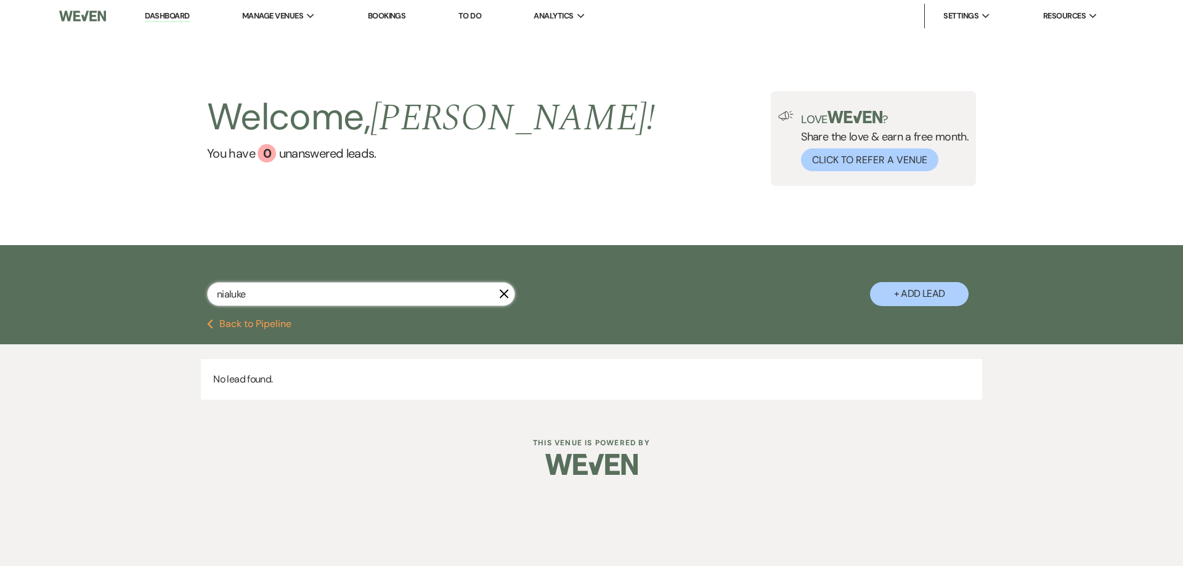
click at [230, 288] on input "nialuke" at bounding box center [361, 294] width 308 height 24
type input "[PERSON_NAME]"
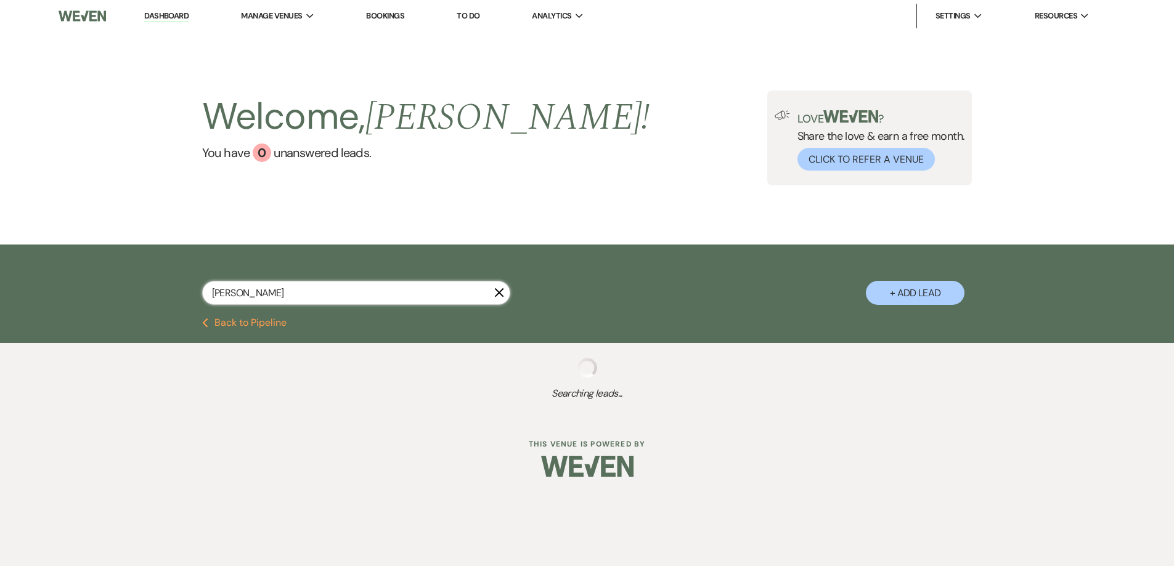
select select "8"
select select "5"
select select "2"
select select "8"
select select "5"
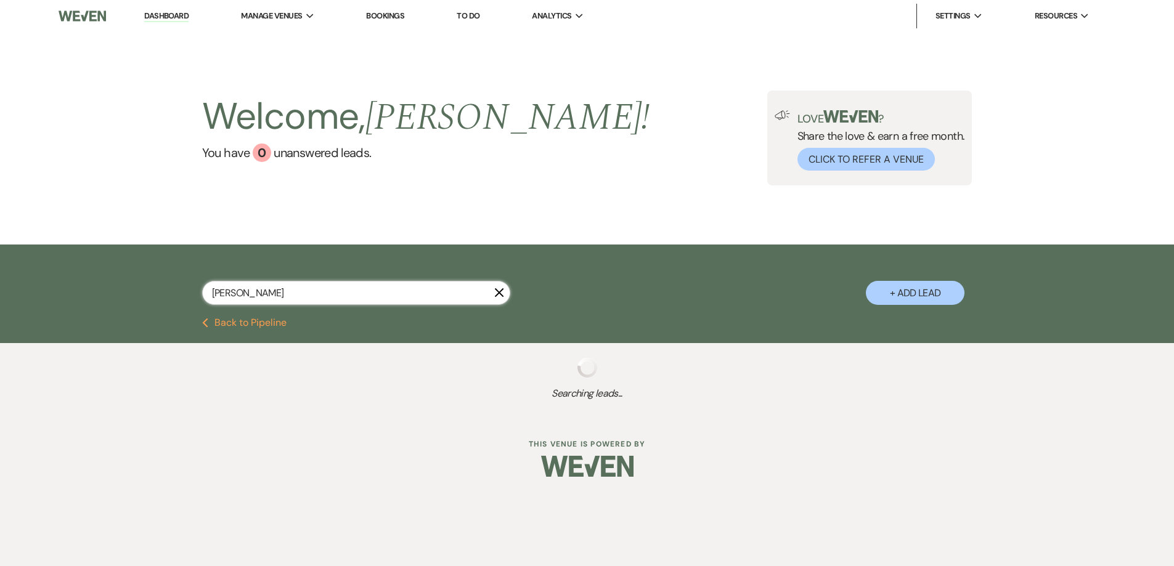
select select "8"
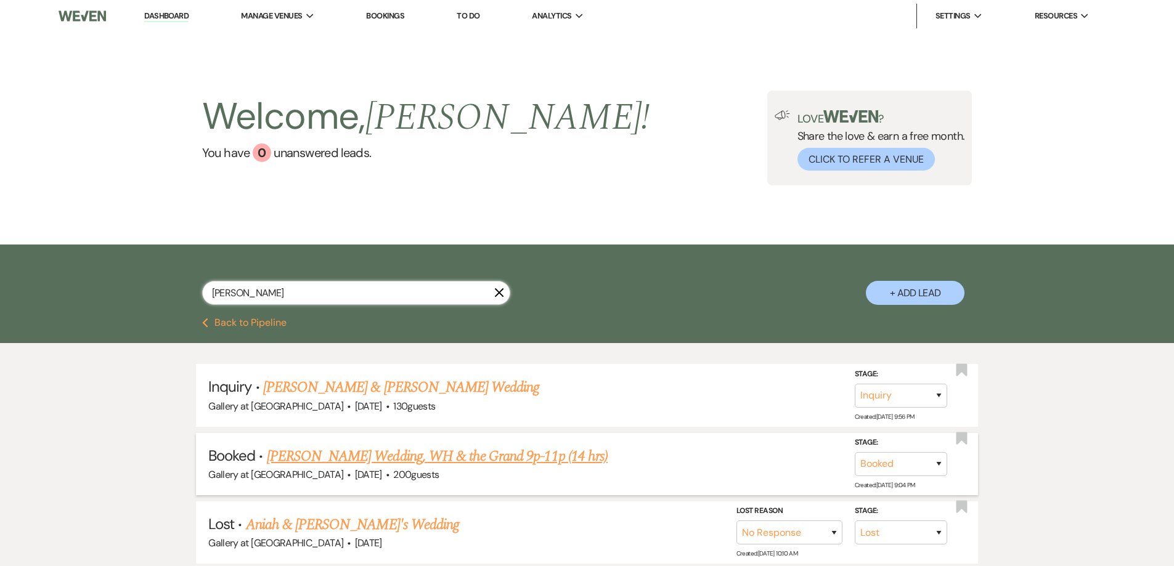
type input "[PERSON_NAME]"
click at [407, 454] on link "[PERSON_NAME] Wedding, WH & the Grand 9p-11p (14 hrs)" at bounding box center [437, 456] width 341 height 22
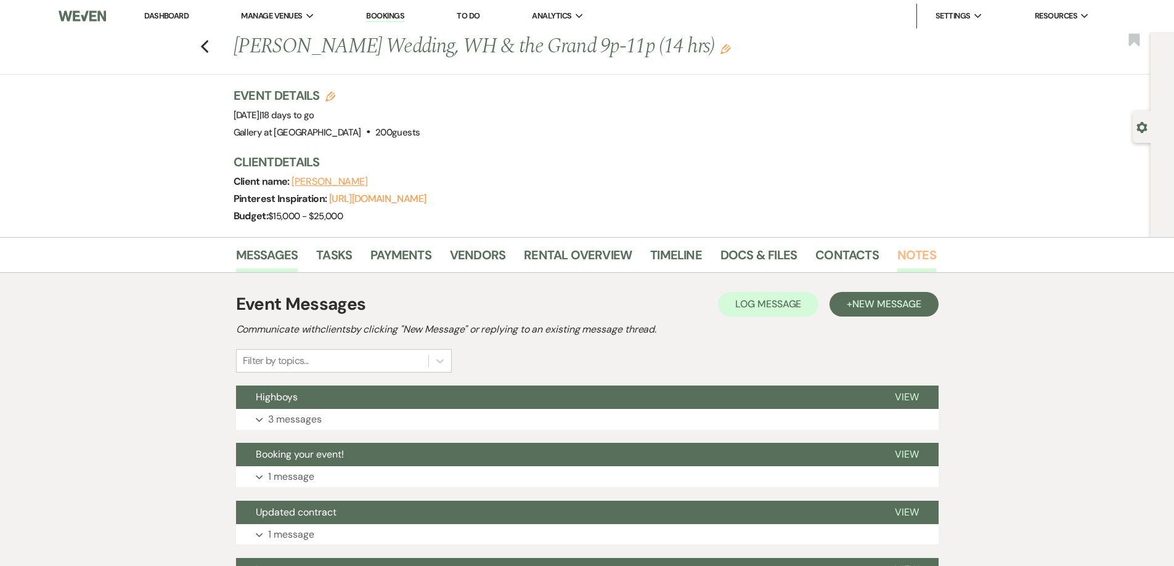
click at [905, 258] on link "Notes" at bounding box center [916, 258] width 39 height 27
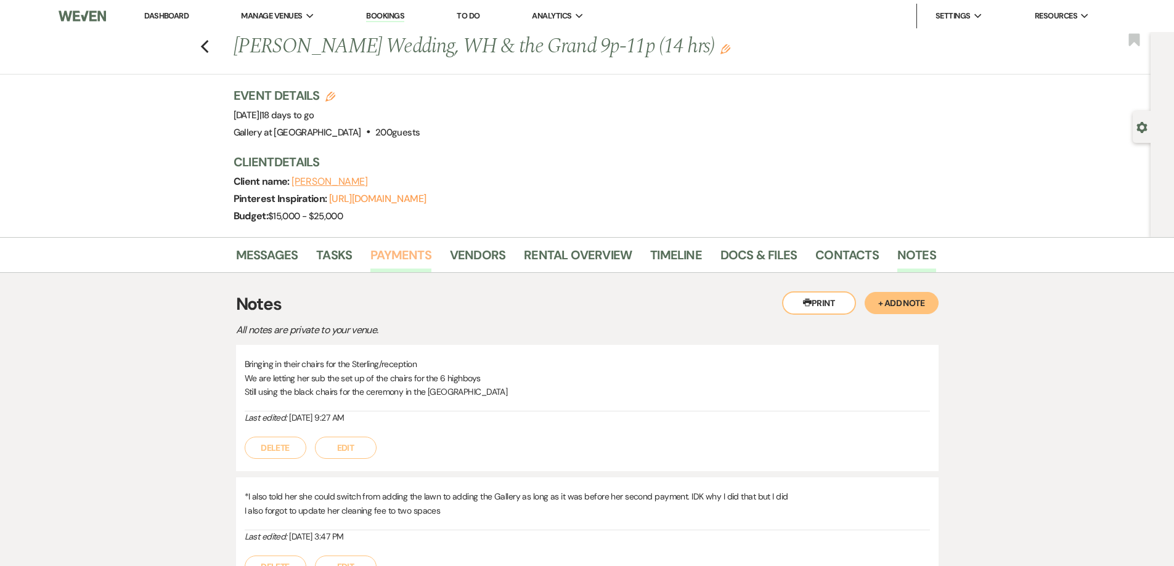
click at [396, 247] on link "Payments" at bounding box center [400, 258] width 61 height 27
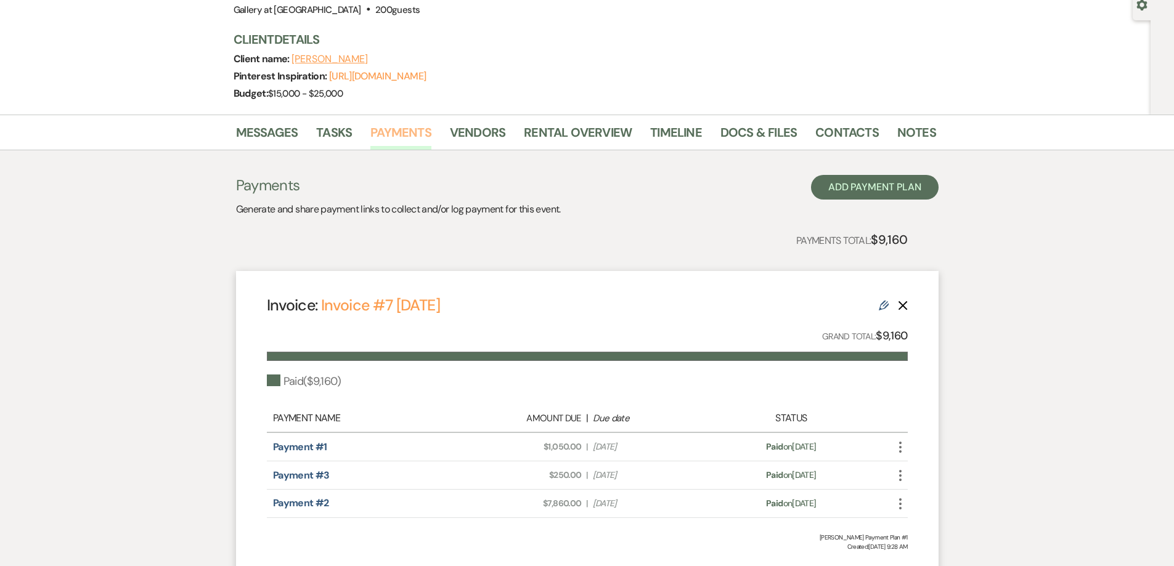
scroll to position [123, 0]
click at [543, 134] on link "Rental Overview" at bounding box center [578, 135] width 108 height 27
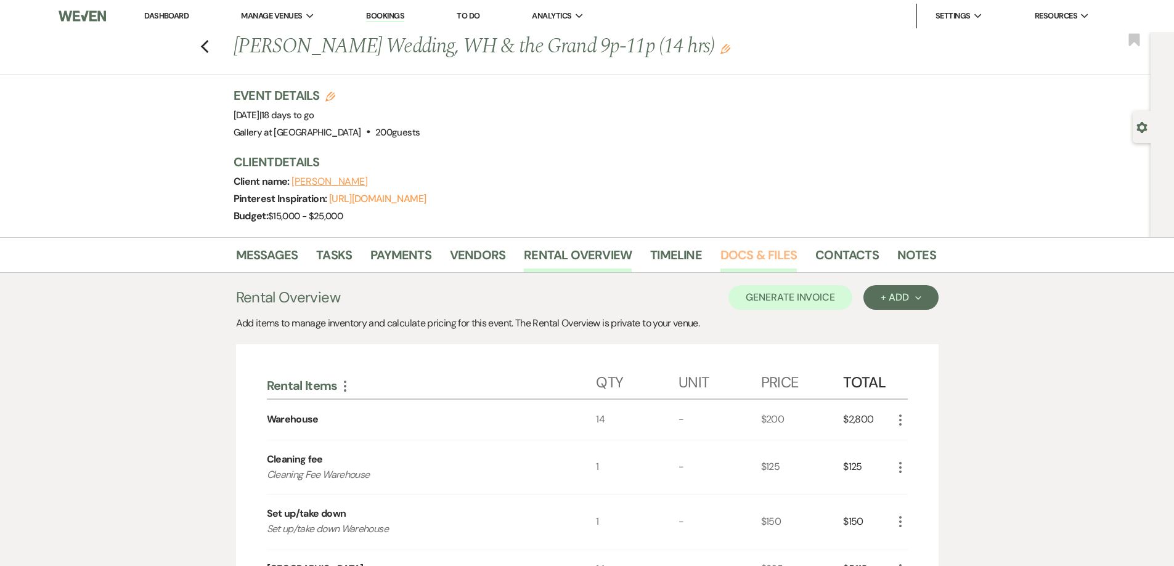
click at [779, 262] on link "Docs & Files" at bounding box center [758, 258] width 76 height 27
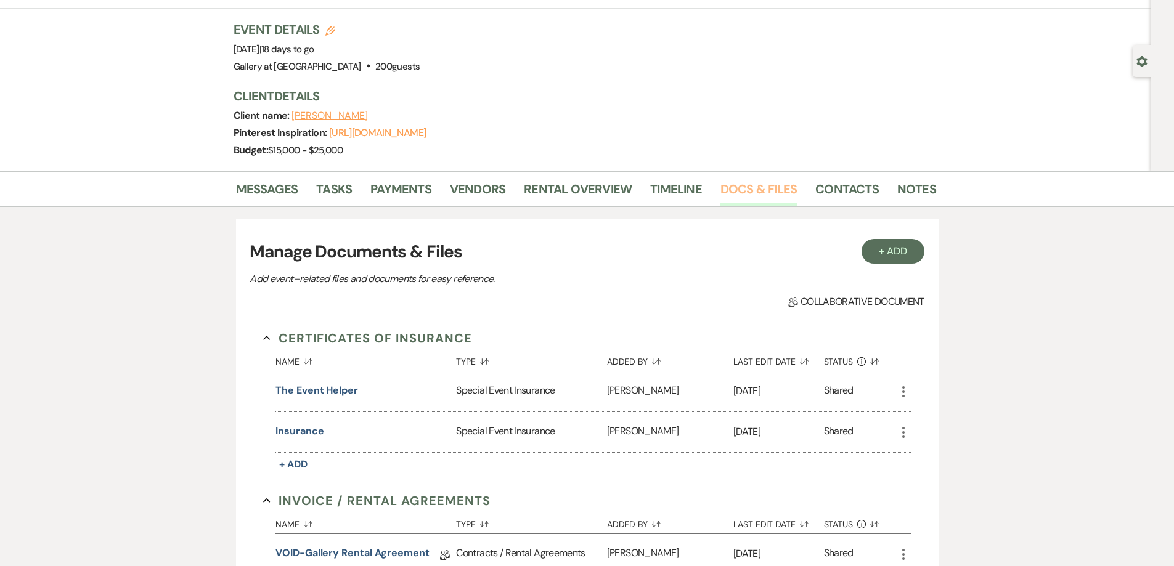
scroll to position [123, 0]
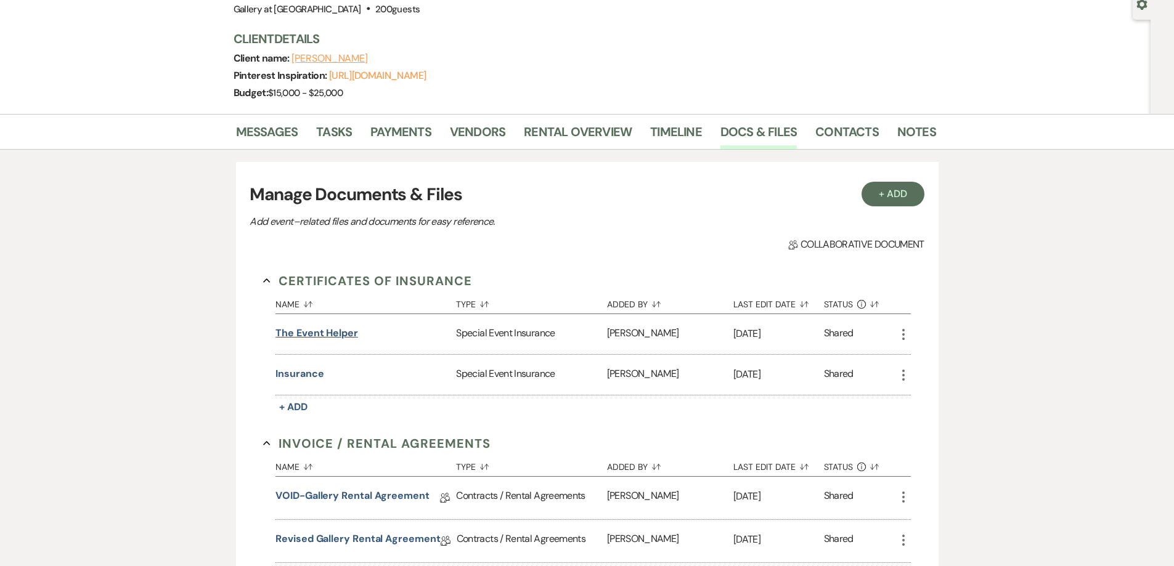
click at [328, 339] on button "The Event Helper" at bounding box center [316, 333] width 83 height 15
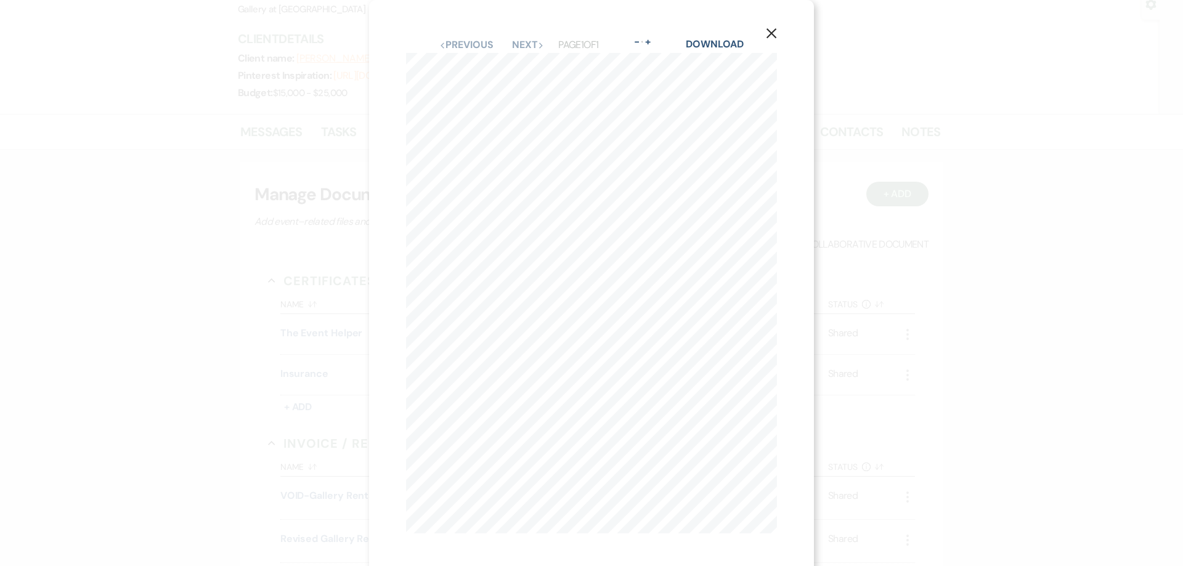
click at [776, 41] on button "X" at bounding box center [771, 33] width 18 height 22
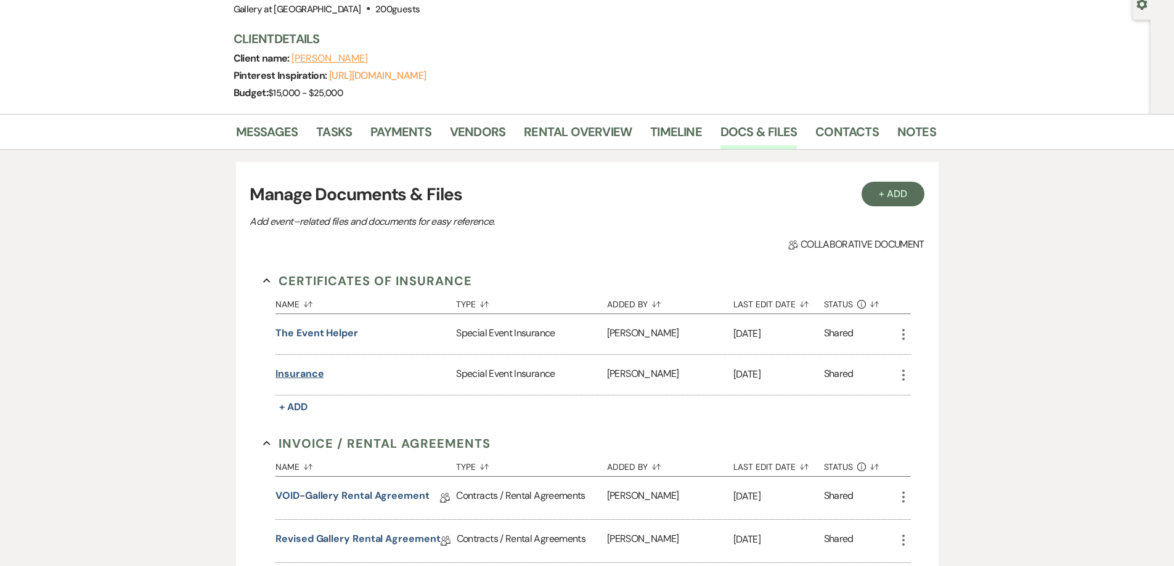
click at [301, 380] on button "Insurance" at bounding box center [299, 374] width 48 height 15
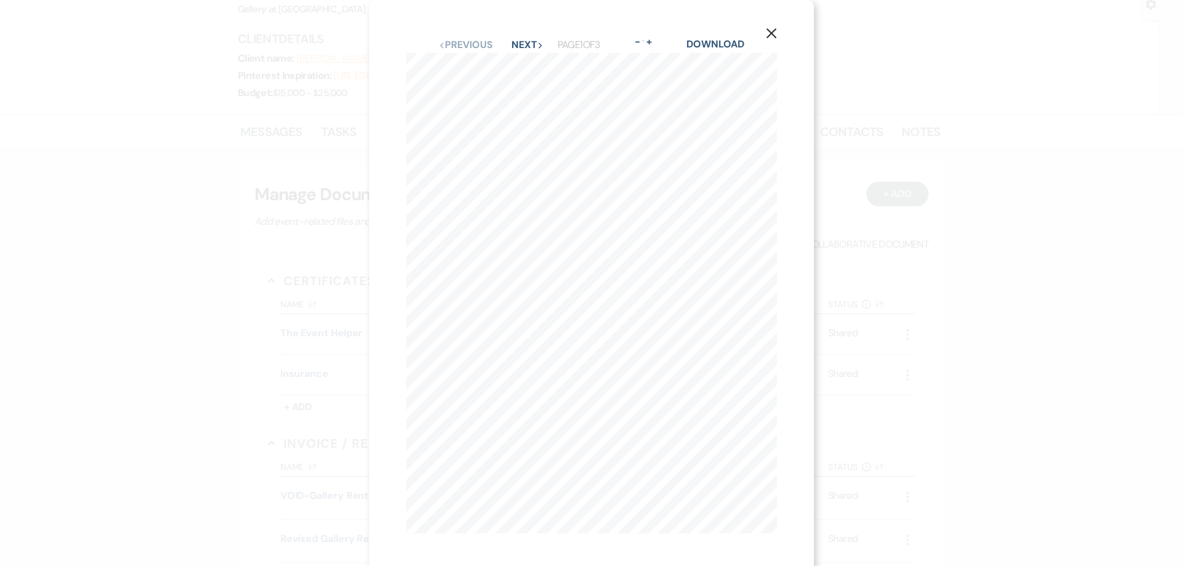
click at [275, 330] on div "X Previous Previous Next Next Page 1 of 3 - Zoom + Download SHOULD ANY OF THE A…" at bounding box center [591, 283] width 1183 height 566
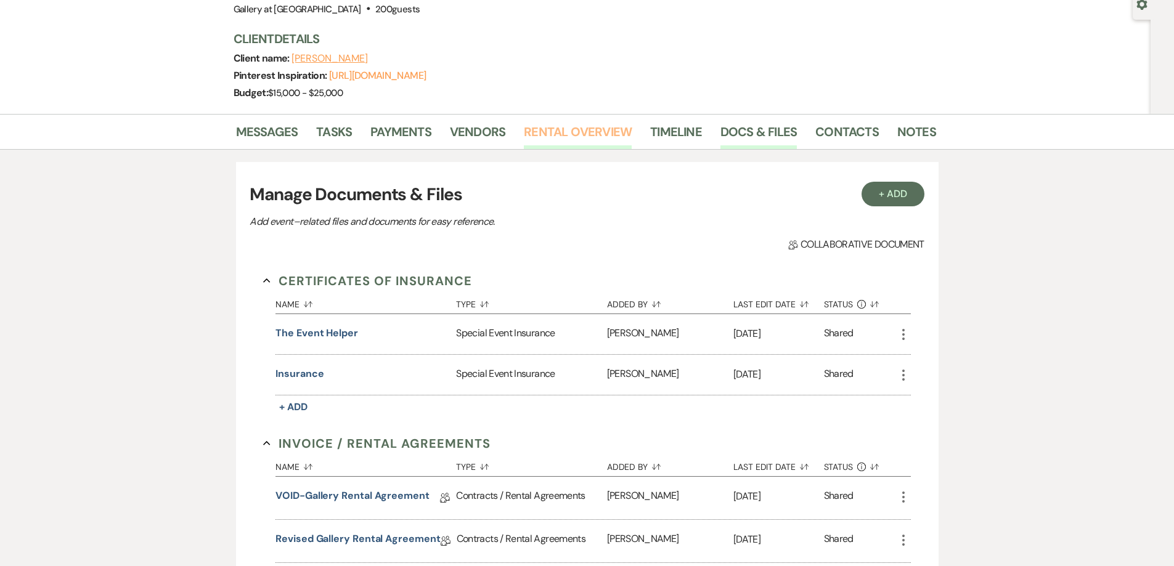
click at [579, 126] on link "Rental Overview" at bounding box center [578, 135] width 108 height 27
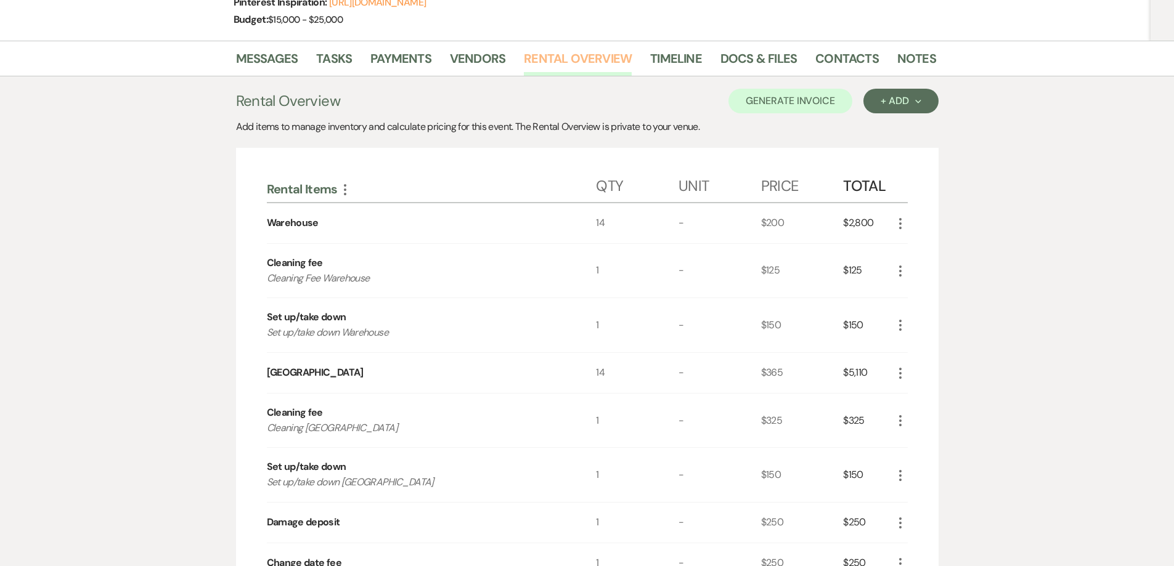
scroll to position [185, 0]
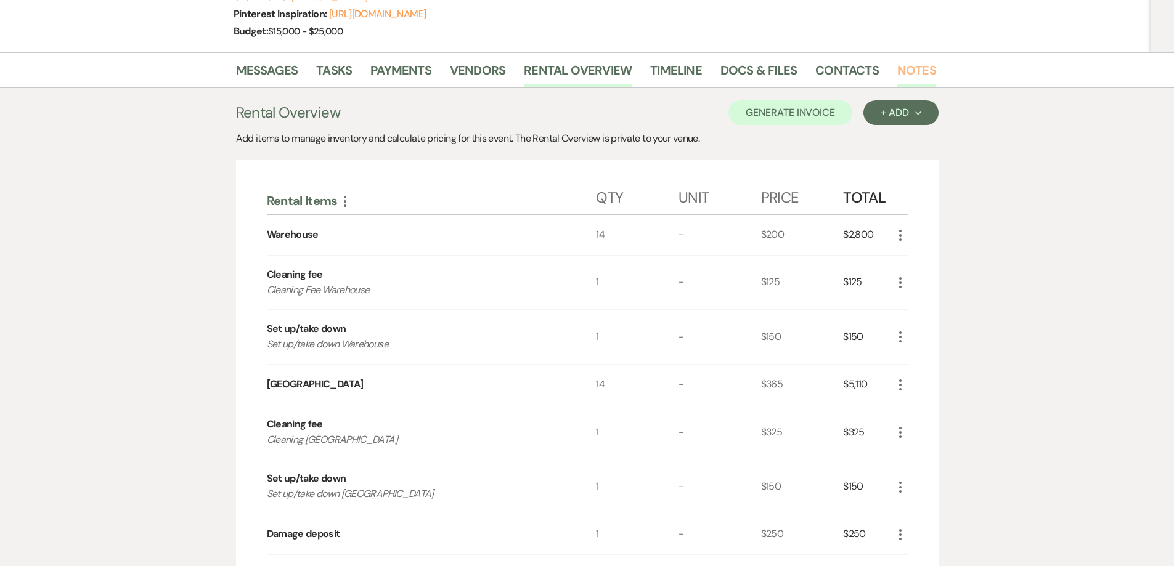
click at [897, 67] on link "Notes" at bounding box center [916, 73] width 39 height 27
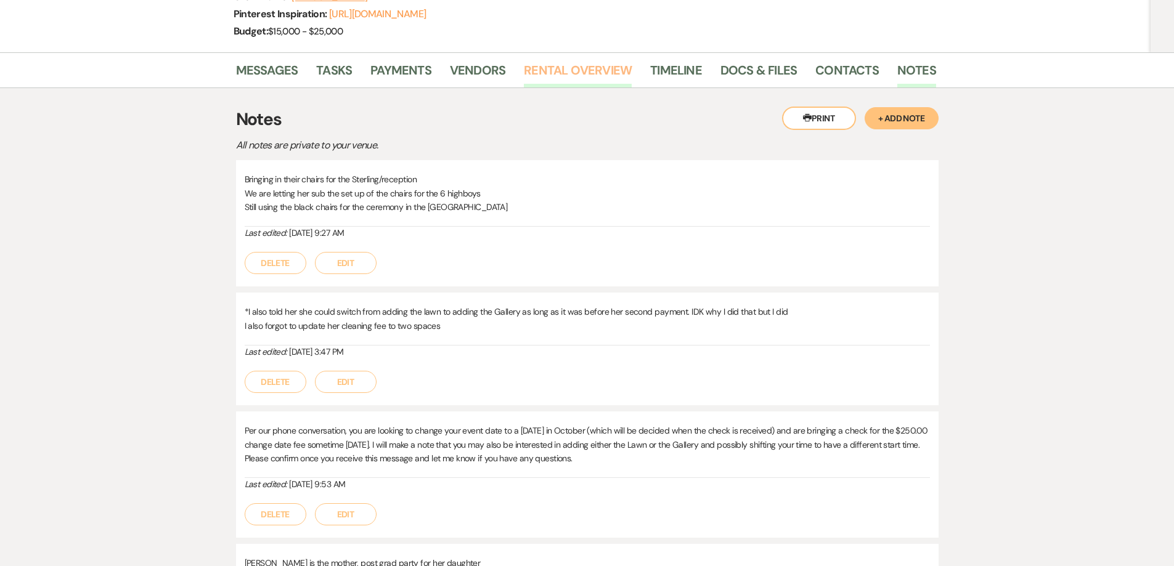
click at [567, 76] on link "Rental Overview" at bounding box center [578, 73] width 108 height 27
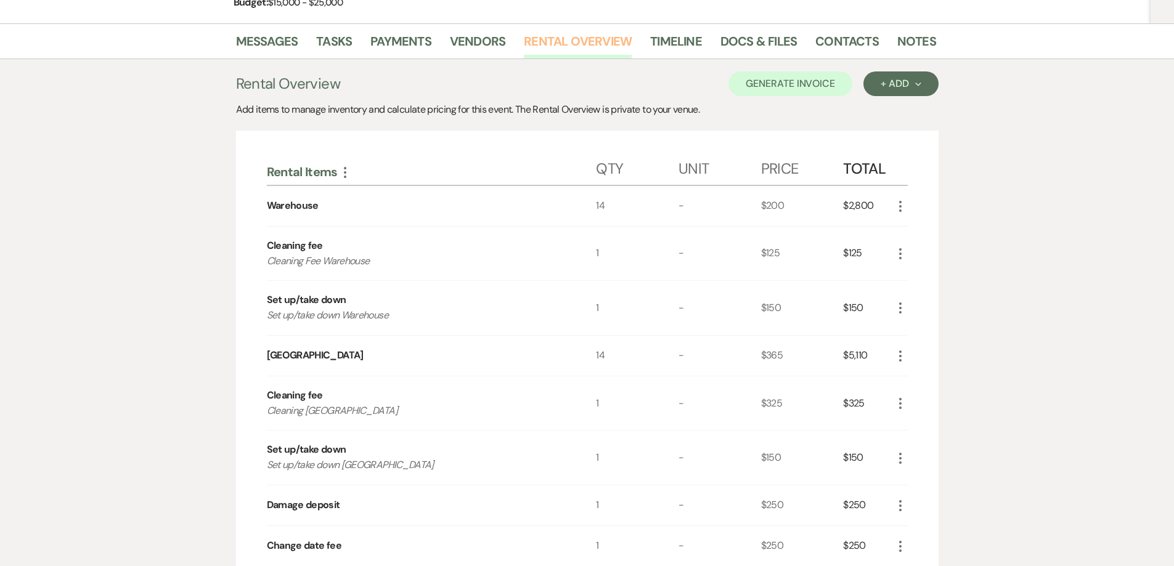
scroll to position [123, 0]
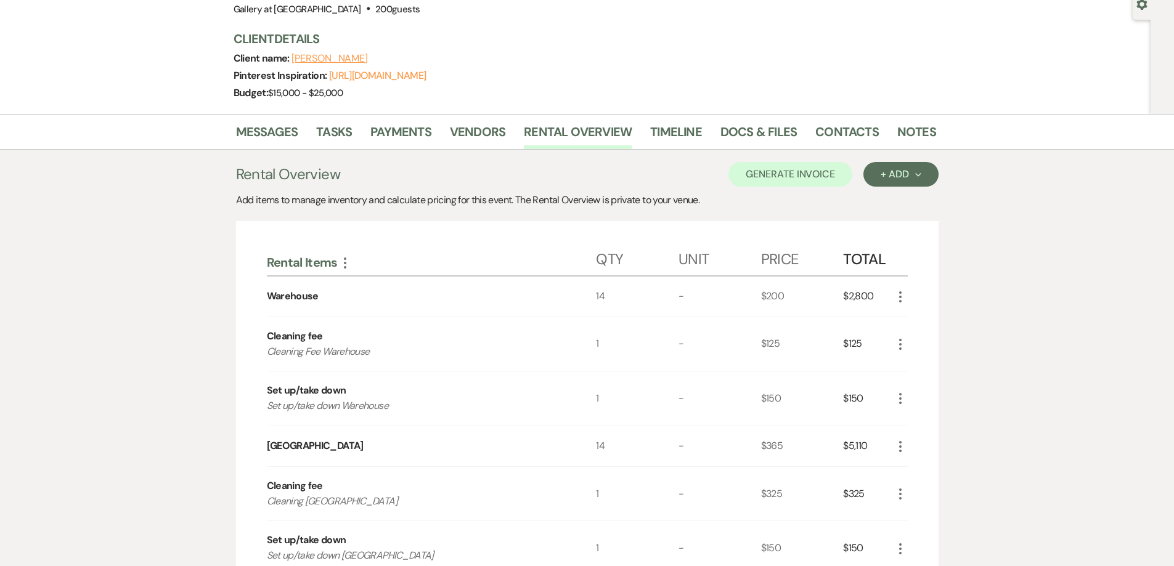
click at [890, 134] on li "Contacts" at bounding box center [856, 135] width 82 height 30
click at [897, 131] on link "Notes" at bounding box center [916, 135] width 39 height 27
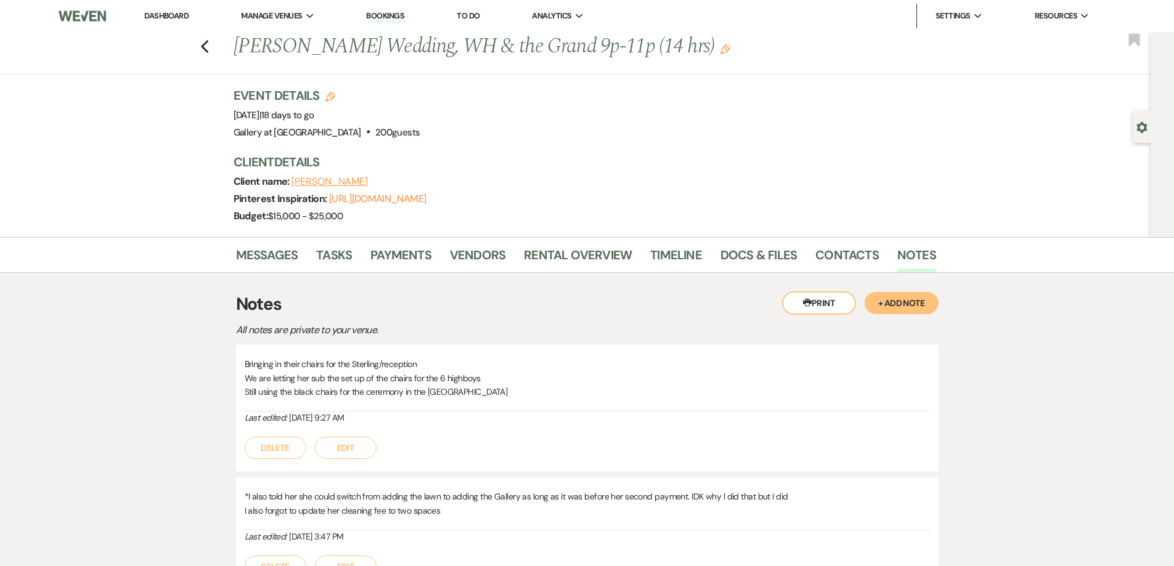
click at [148, 13] on link "Dashboard" at bounding box center [166, 15] width 44 height 10
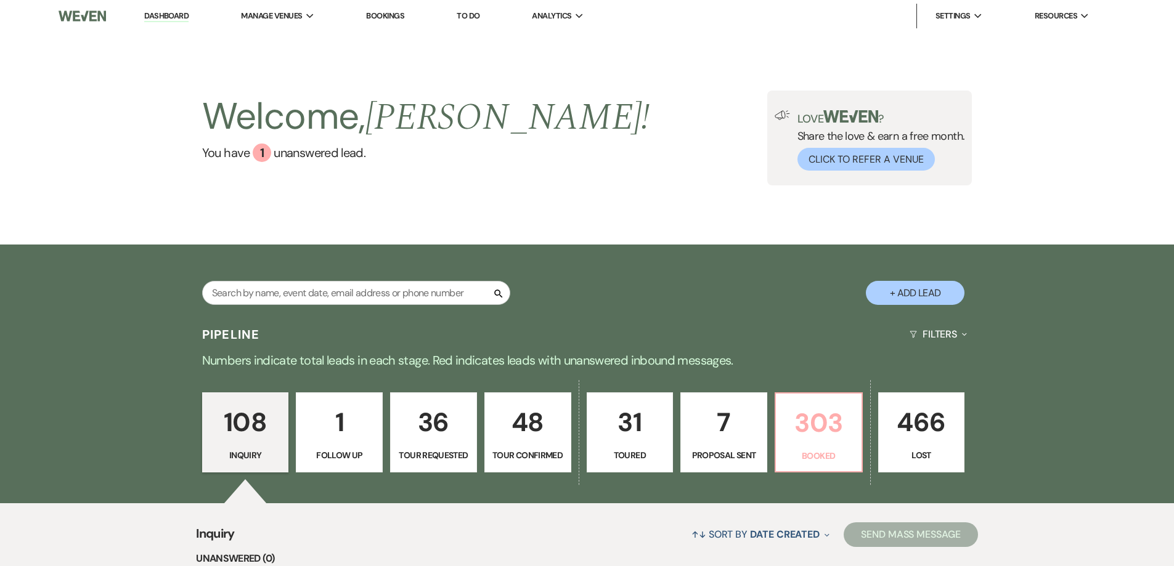
click at [819, 442] on p "303" at bounding box center [818, 422] width 71 height 41
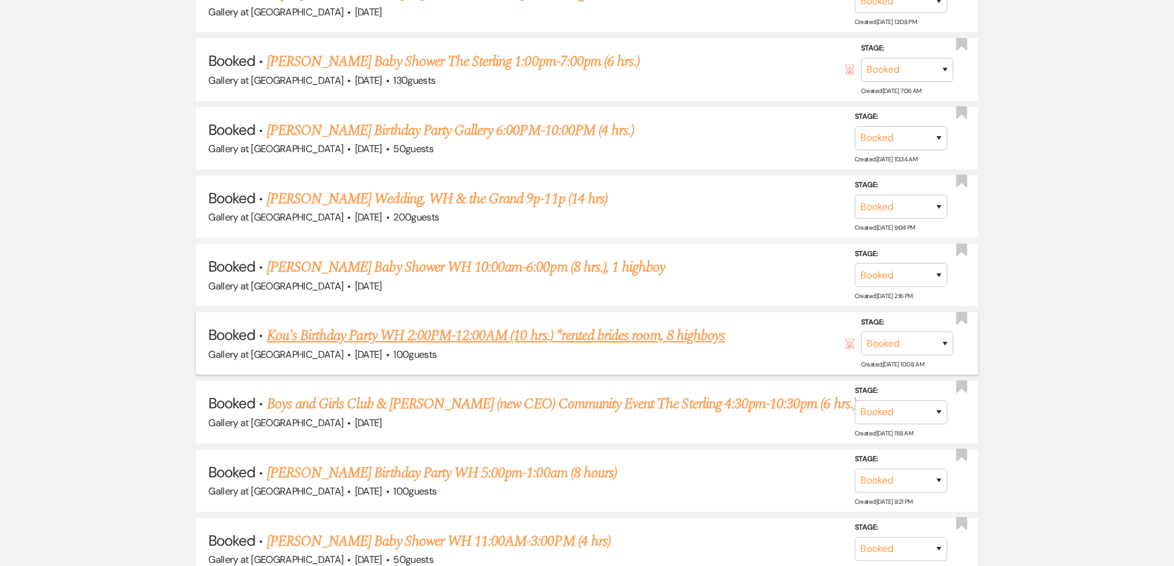
scroll to position [1568, 0]
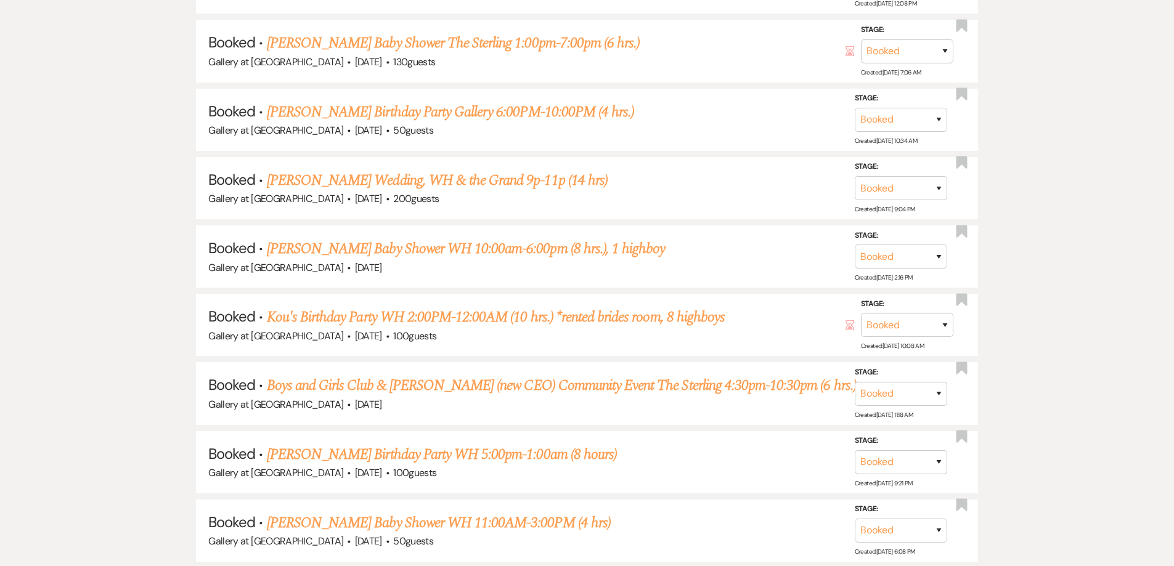
click at [346, 238] on link "[PERSON_NAME] Baby Shower WH 10:00am-6:00pm (8 hrs.), 1 highboy" at bounding box center [466, 249] width 399 height 22
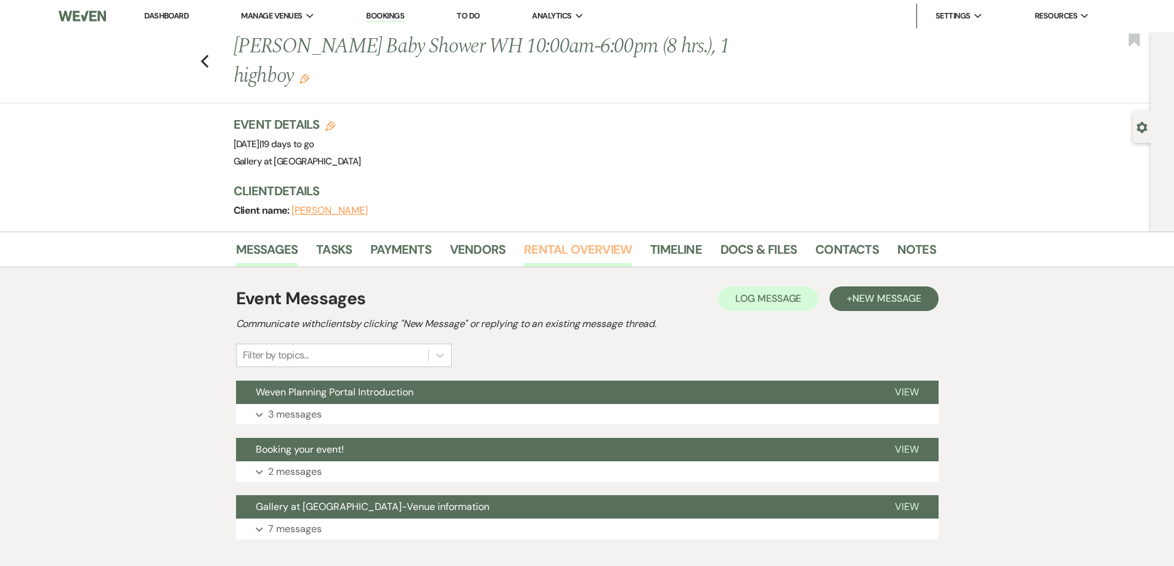
click at [592, 254] on link "Rental Overview" at bounding box center [578, 253] width 108 height 27
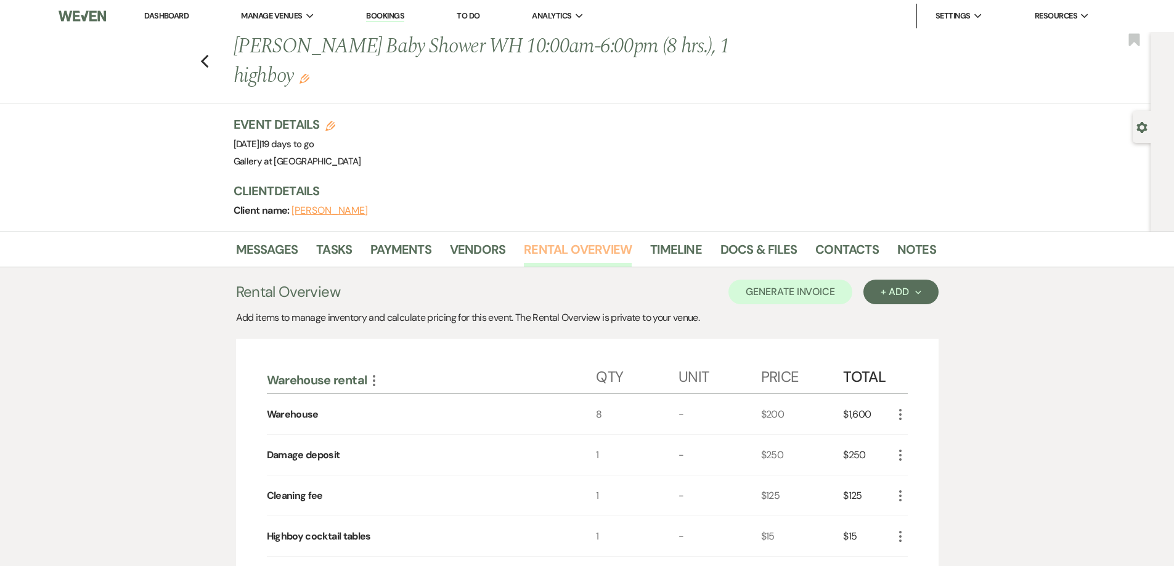
scroll to position [123, 0]
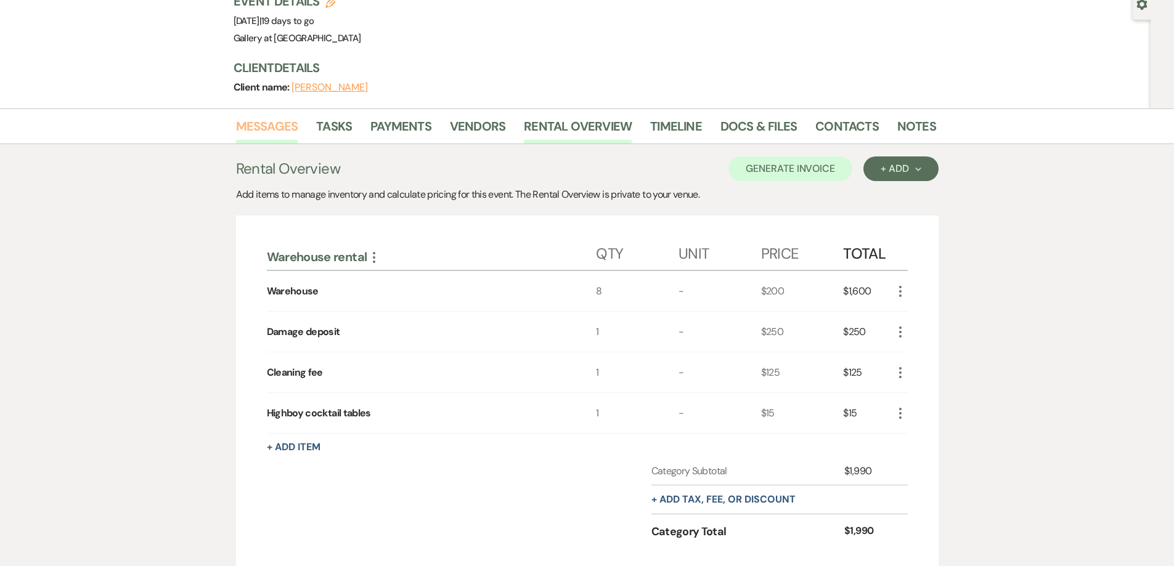
click at [295, 129] on link "Messages" at bounding box center [267, 129] width 62 height 27
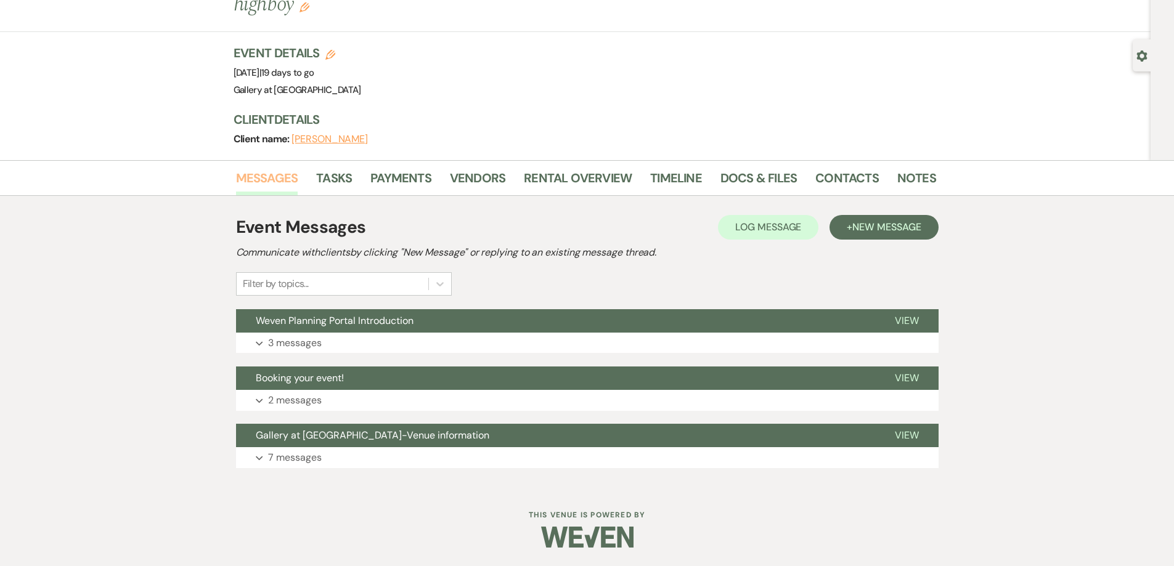
scroll to position [71, 0]
click at [453, 466] on button "Expand 7 messages" at bounding box center [587, 457] width 702 height 21
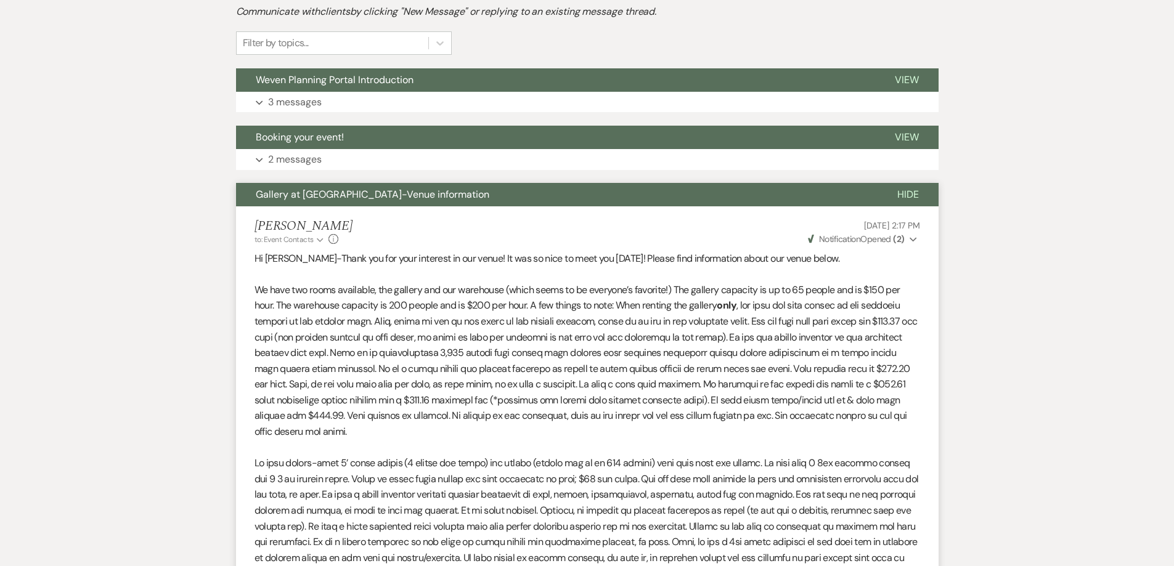
scroll to position [0, 0]
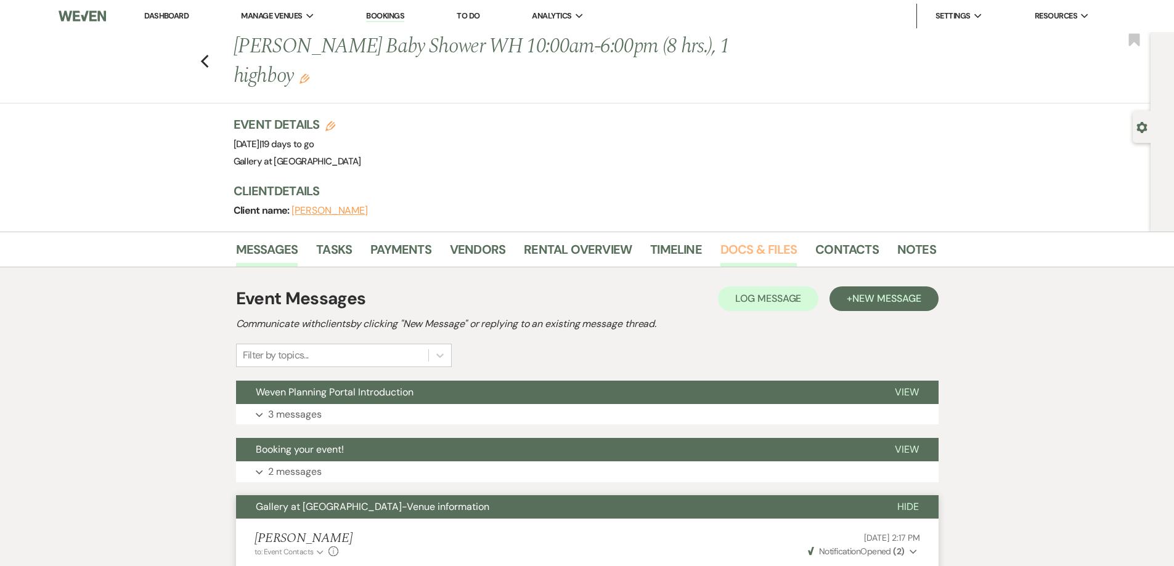
click at [744, 252] on link "Docs & Files" at bounding box center [758, 253] width 76 height 27
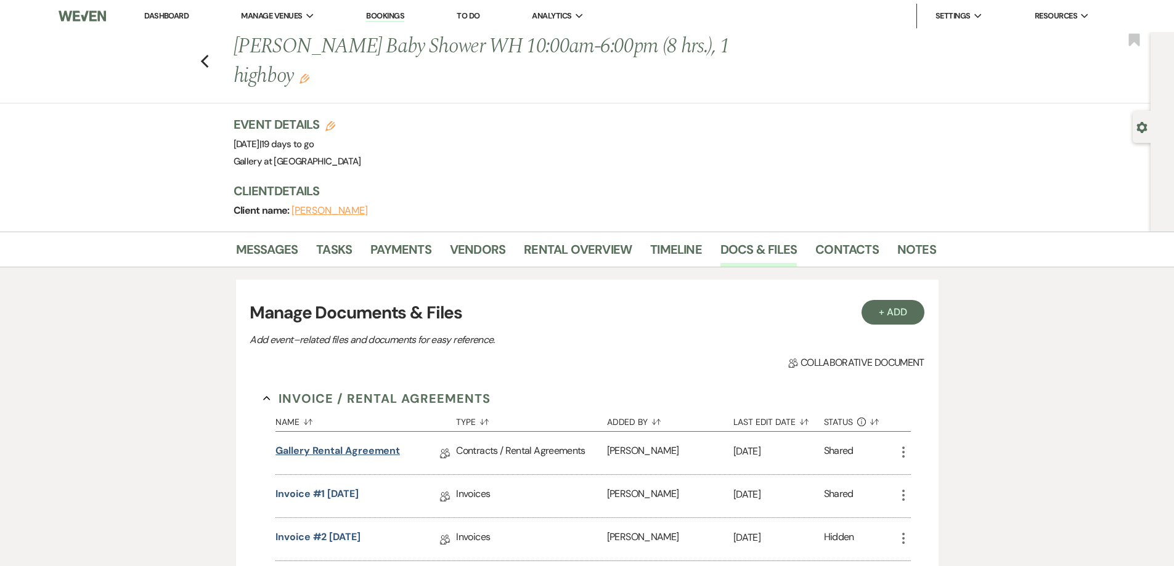
click at [321, 450] on link "Gallery Rental Agreement" at bounding box center [337, 453] width 124 height 19
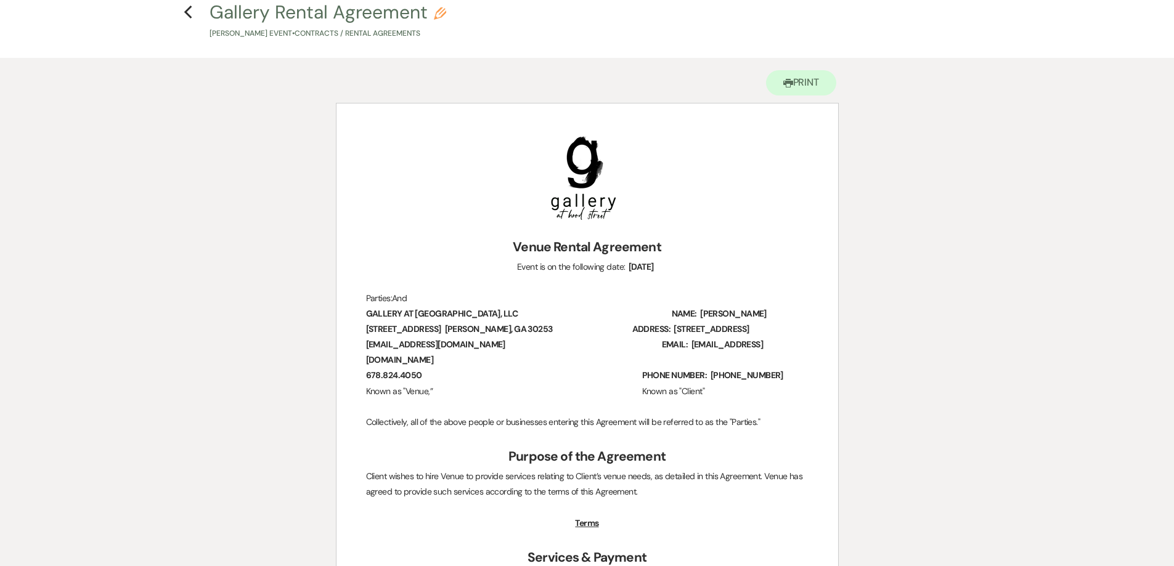
scroll to position [62, 0]
click at [187, 10] on use "button" at bounding box center [188, 13] width 8 height 14
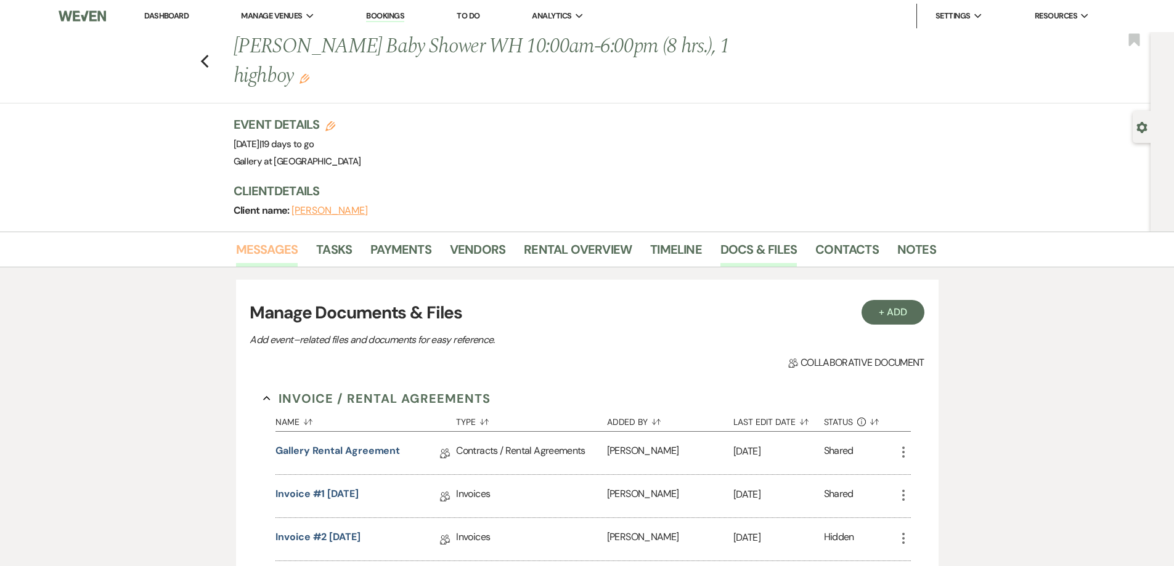
click at [273, 250] on link "Messages" at bounding box center [267, 253] width 62 height 27
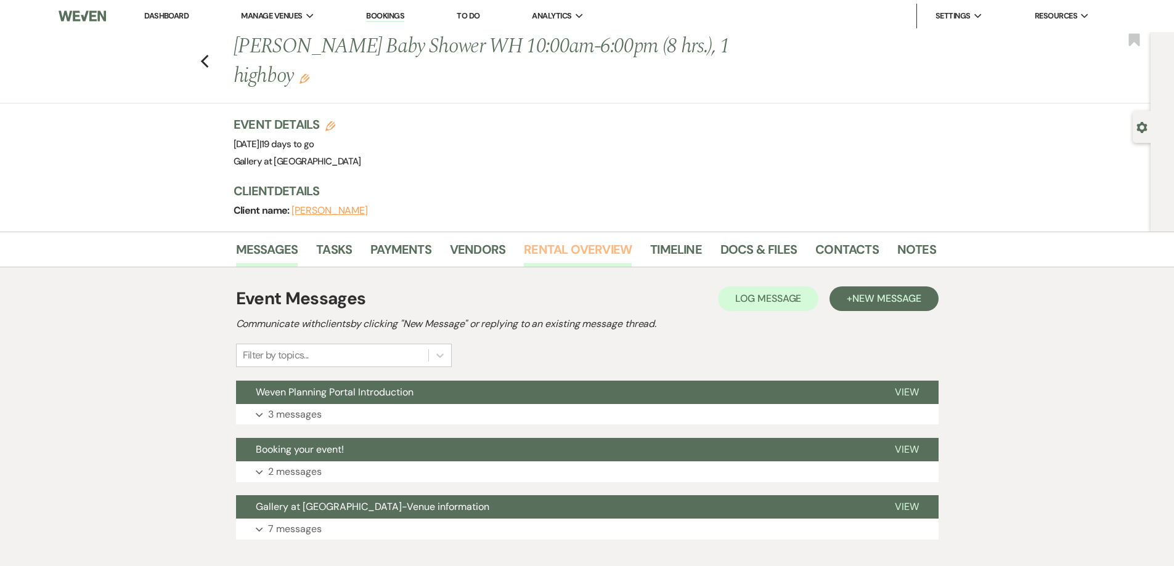
click at [536, 249] on link "Rental Overview" at bounding box center [578, 253] width 108 height 27
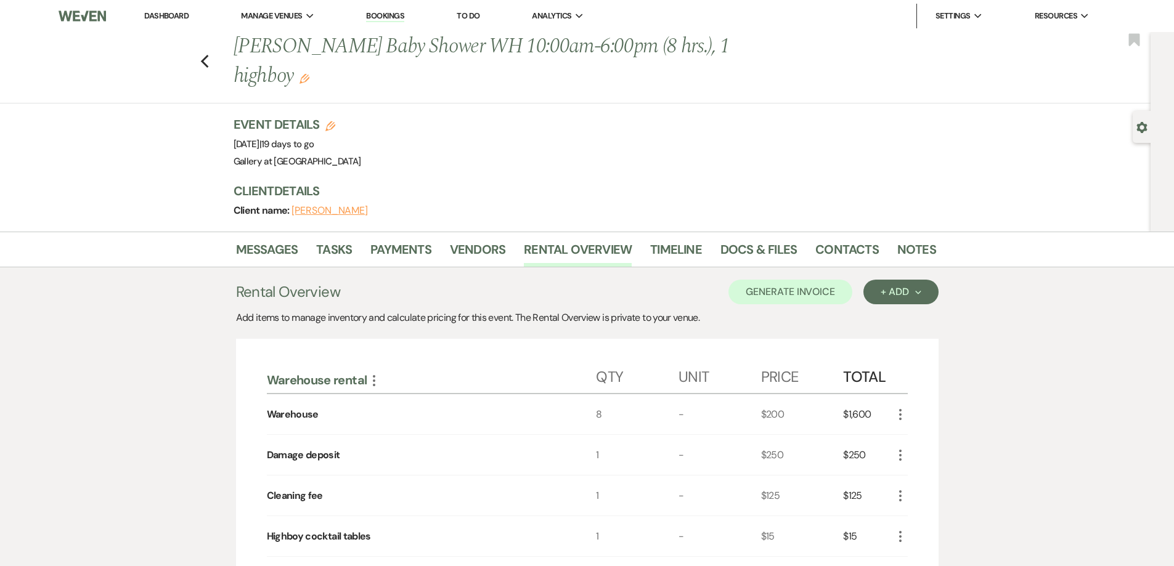
click at [247, 238] on li "Messages" at bounding box center [276, 252] width 81 height 30
click at [266, 251] on link "Messages" at bounding box center [267, 253] width 62 height 27
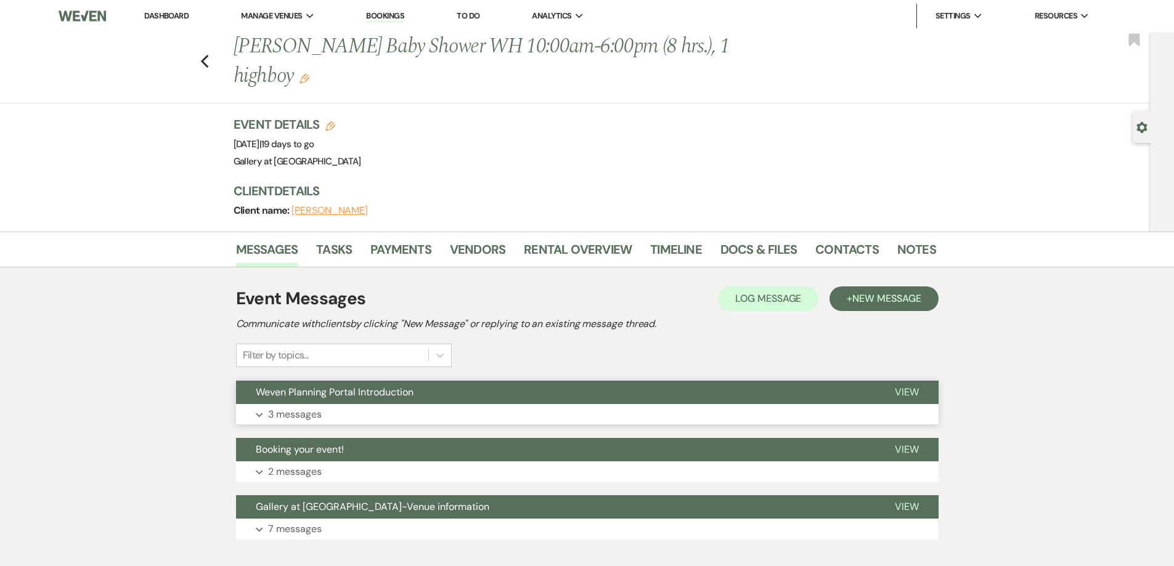
click at [765, 410] on button "Expand 3 messages" at bounding box center [587, 414] width 702 height 21
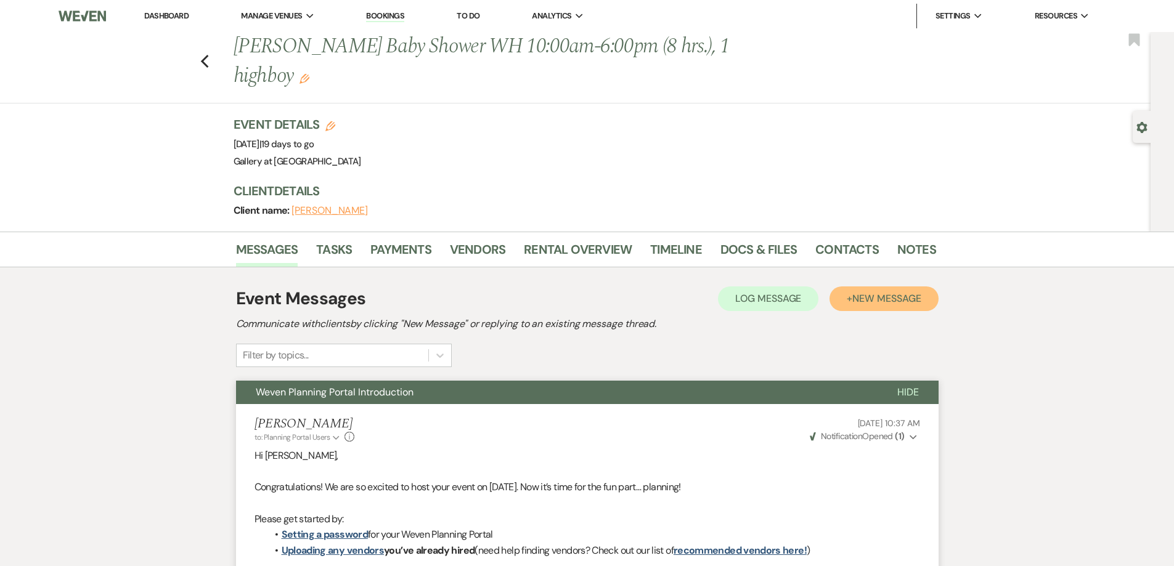
click at [882, 287] on button "+ New Message" at bounding box center [883, 299] width 108 height 25
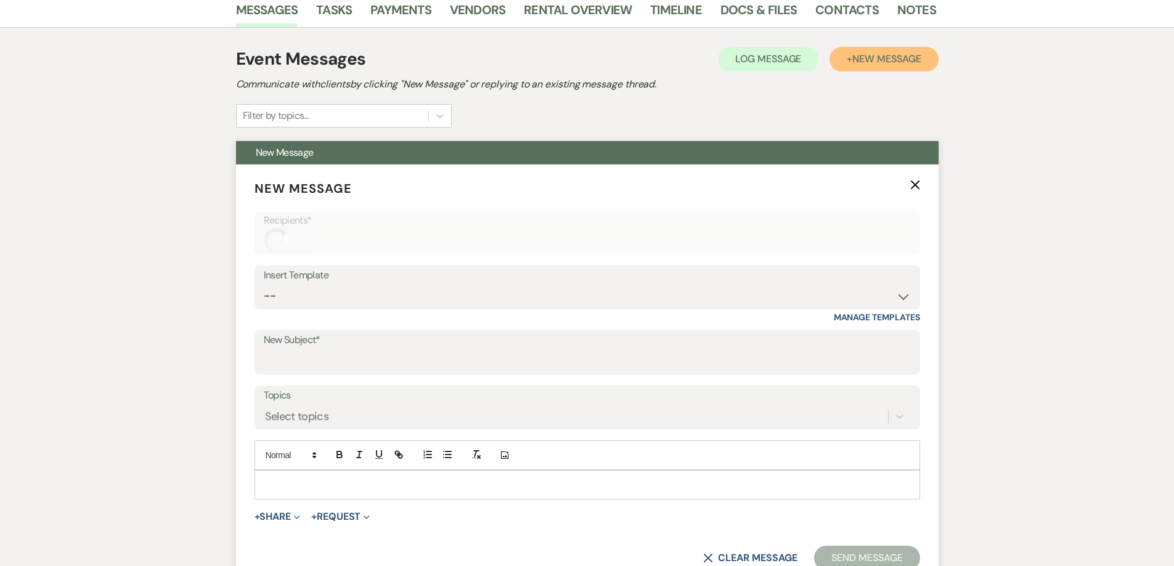
scroll to position [246, 0]
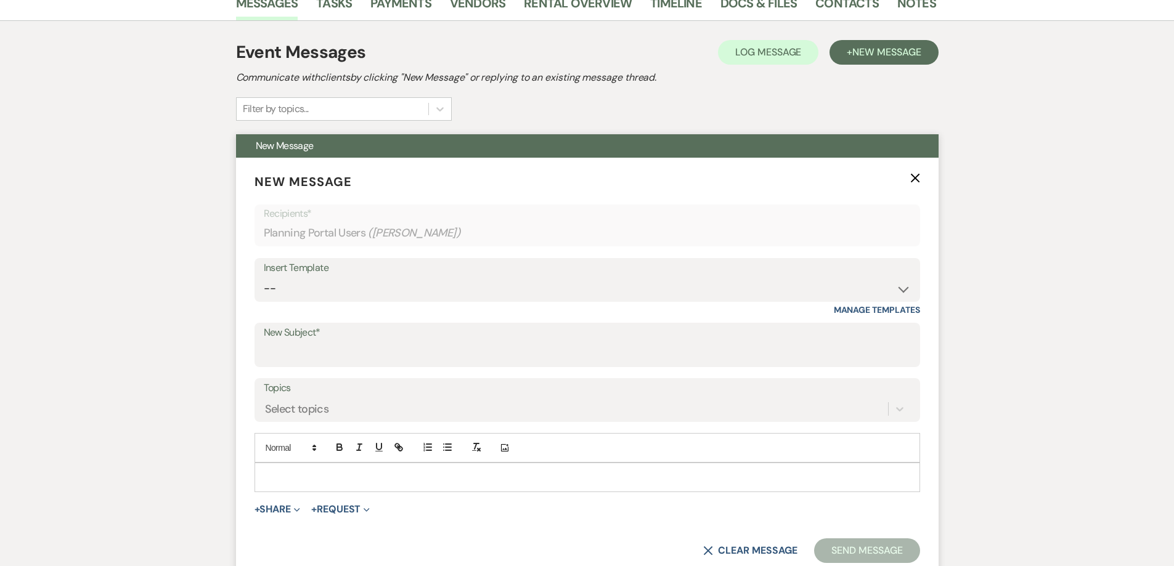
click at [569, 470] on div at bounding box center [587, 477] width 664 height 28
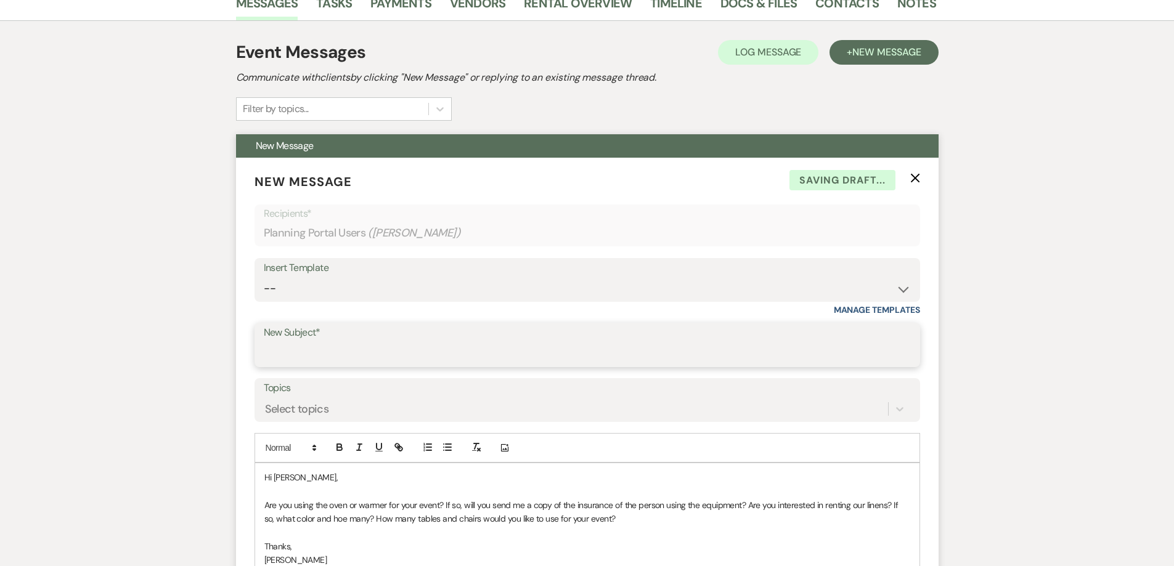
click at [439, 356] on input "New Subject*" at bounding box center [587, 354] width 647 height 24
type input "Misc. questions"
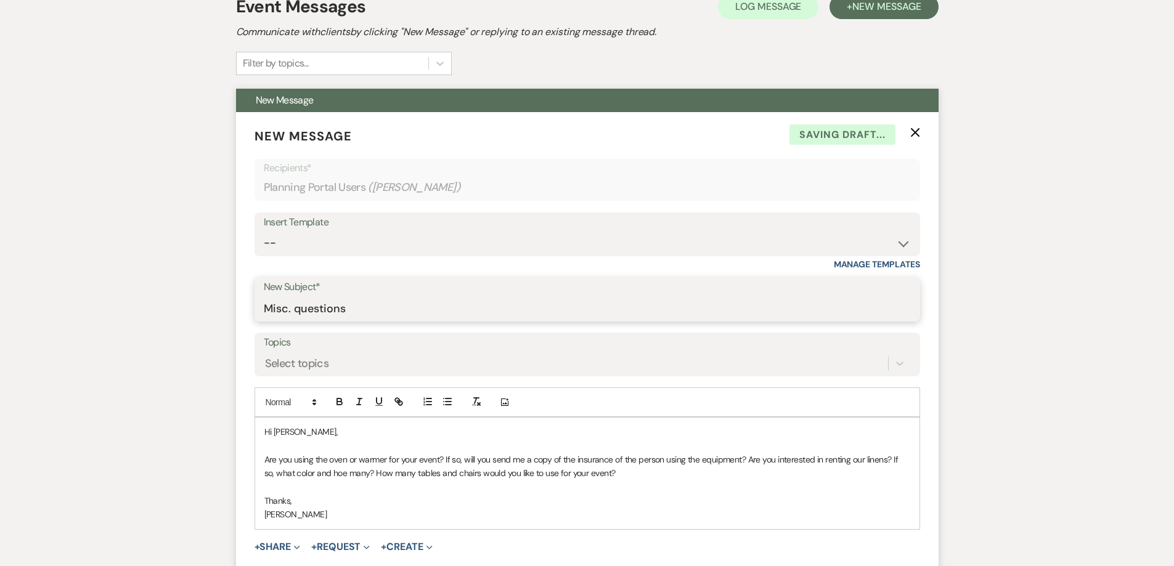
scroll to position [370, 0]
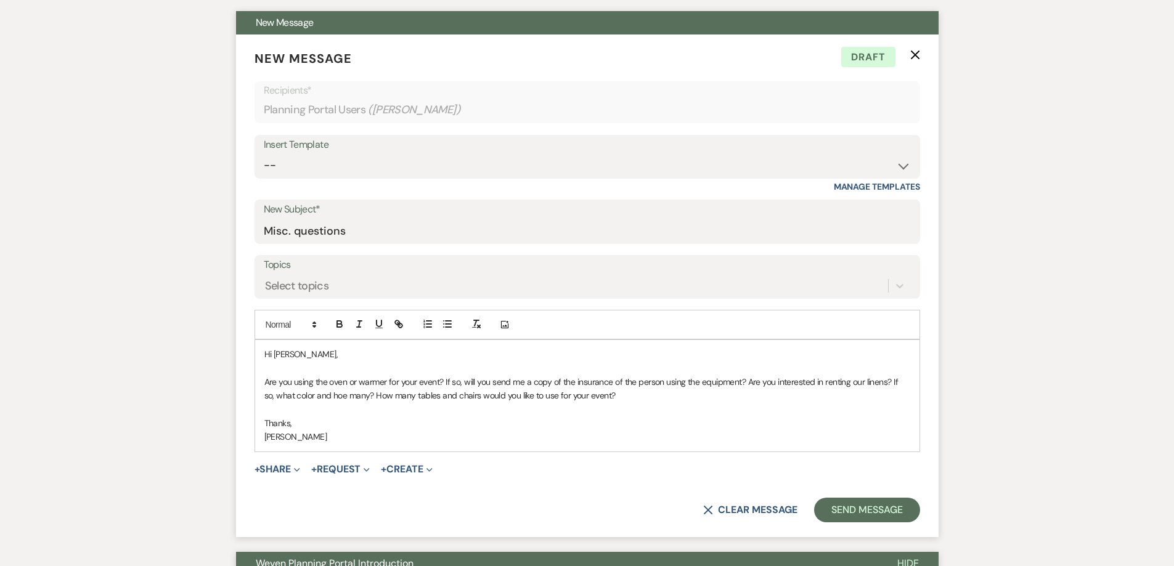
click at [348, 399] on p "Are you using the oven or warmer for your event? If so, will you send me a copy…" at bounding box center [587, 389] width 646 height 28
click at [848, 510] on button "Send Message" at bounding box center [866, 510] width 105 height 25
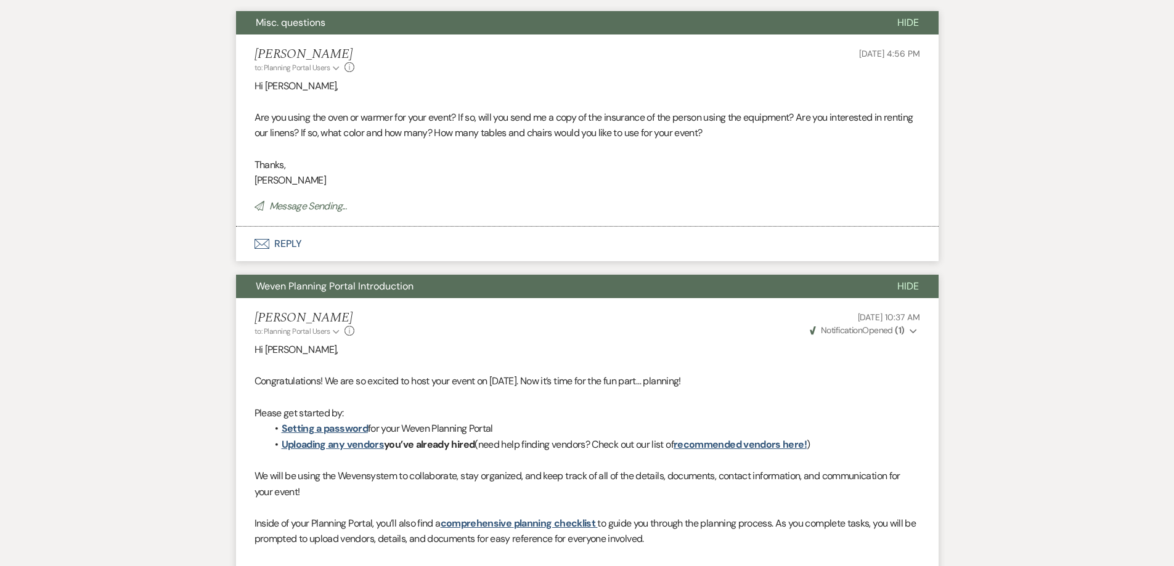
scroll to position [0, 0]
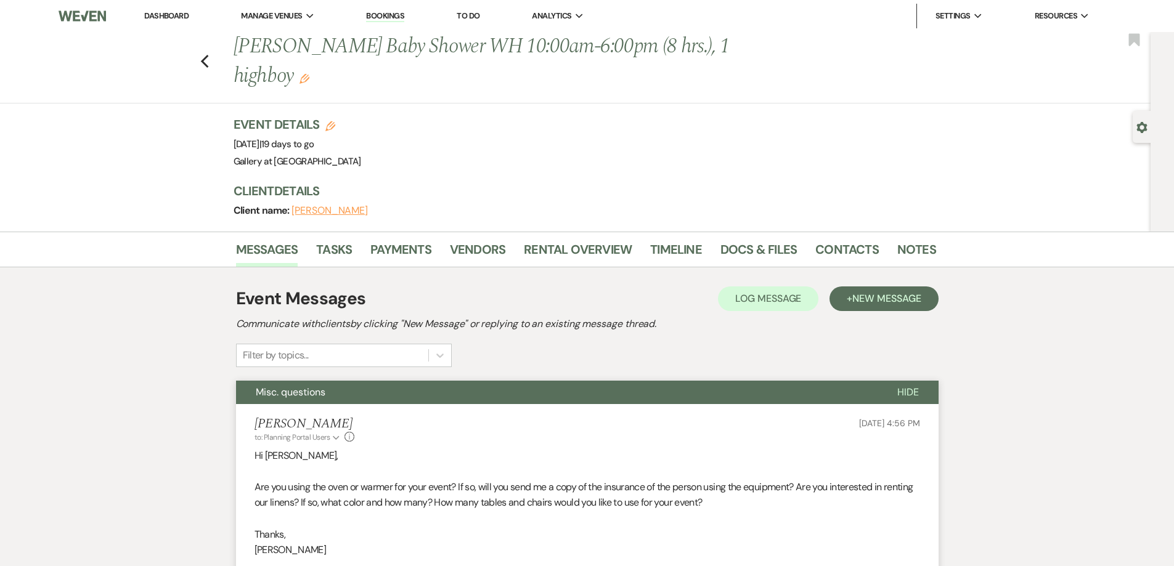
click at [172, 11] on link "Dashboard" at bounding box center [166, 15] width 44 height 10
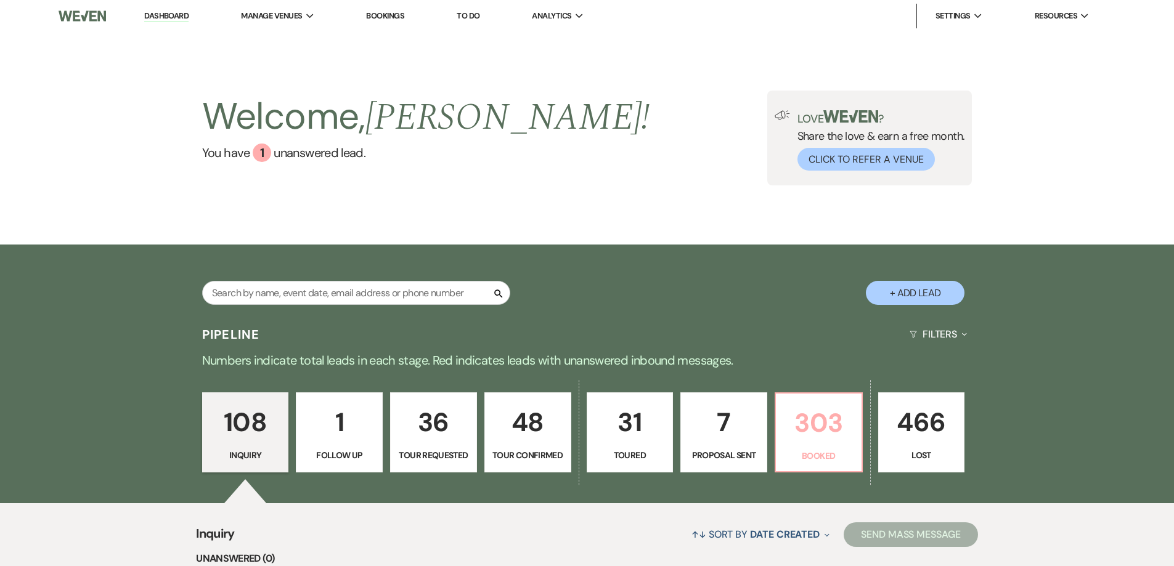
click at [830, 436] on p "303" at bounding box center [818, 422] width 71 height 41
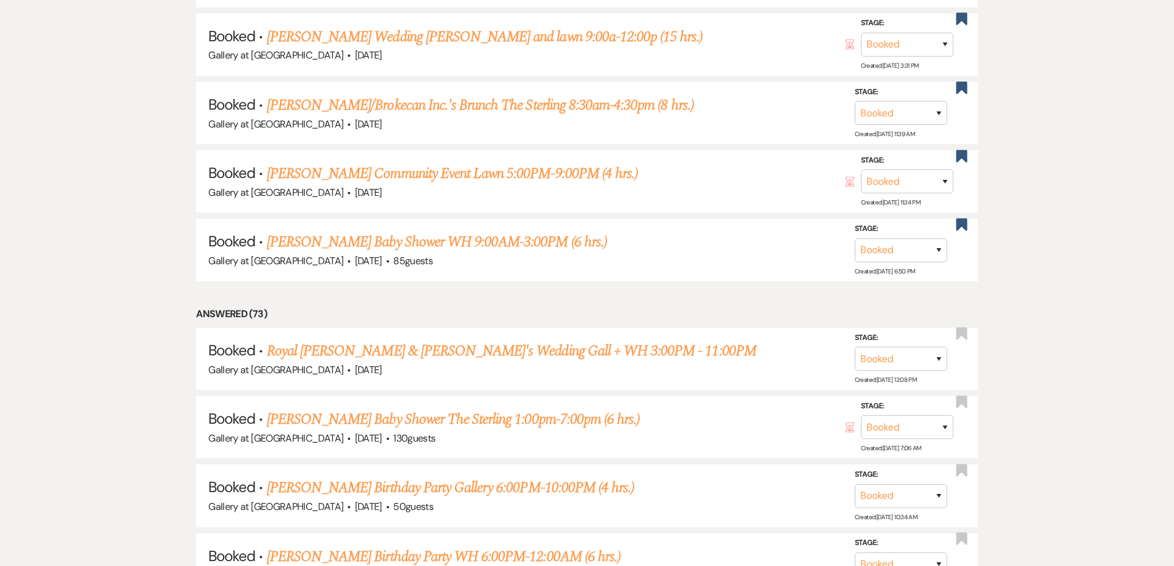
scroll to position [1198, 0]
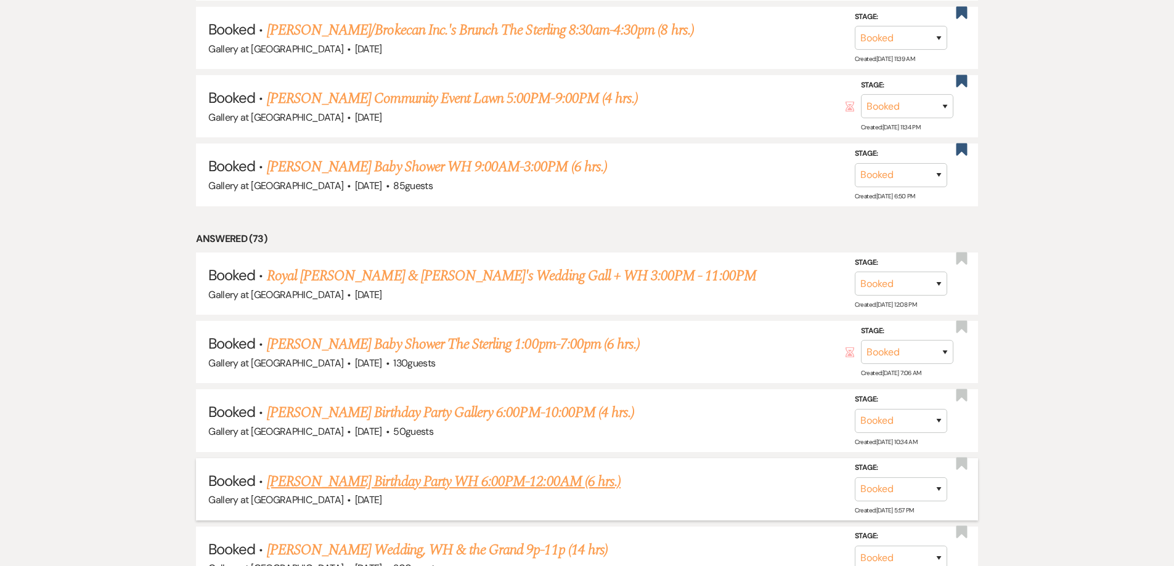
click at [447, 471] on link "[PERSON_NAME] Birthday Party WH 6:00PM-12:00AM (6 hrs.)" at bounding box center [444, 482] width 354 height 22
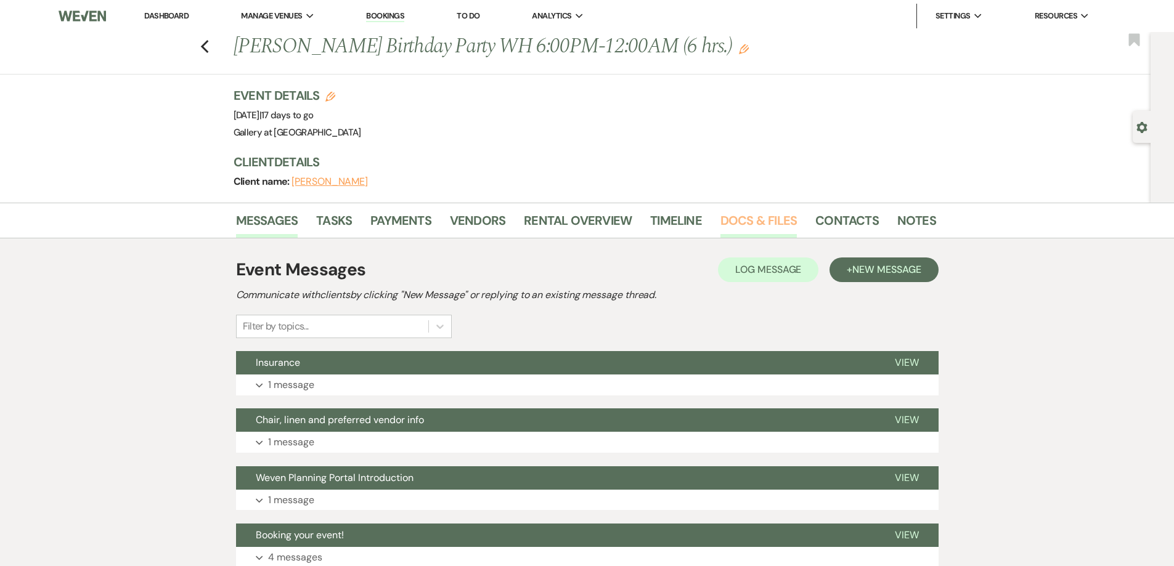
click at [753, 224] on link "Docs & Files" at bounding box center [758, 224] width 76 height 27
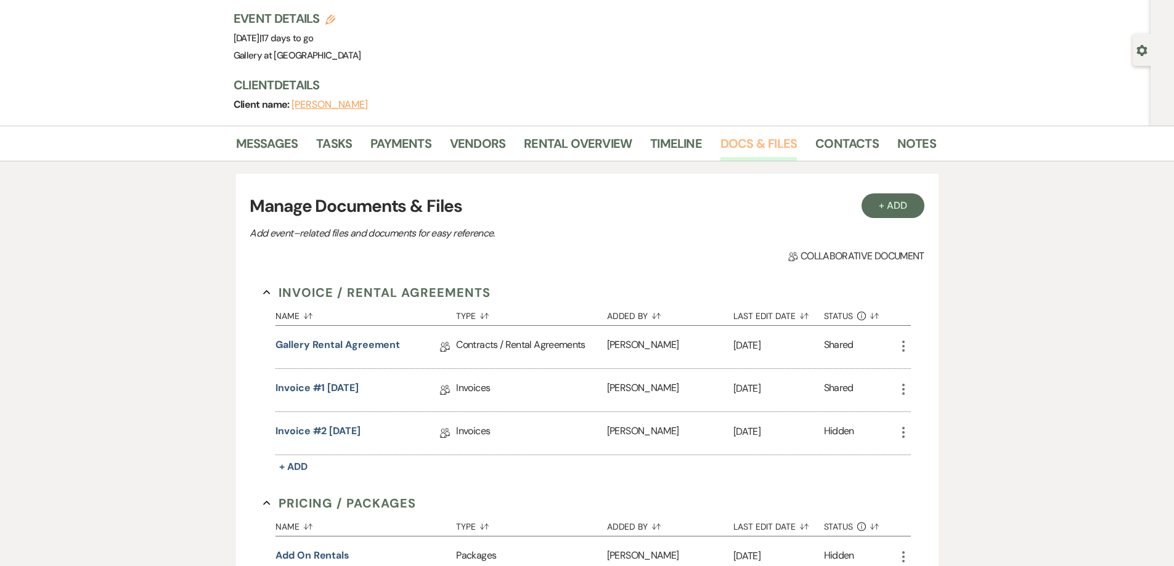
scroll to position [246, 0]
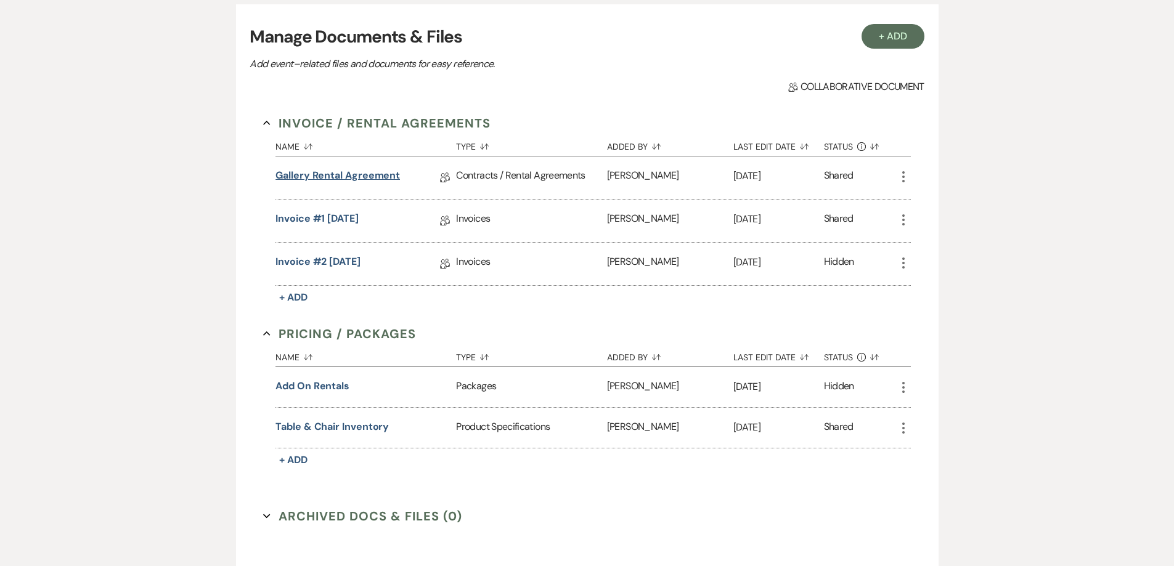
click at [343, 177] on link "Gallery Rental Agreement" at bounding box center [337, 177] width 124 height 19
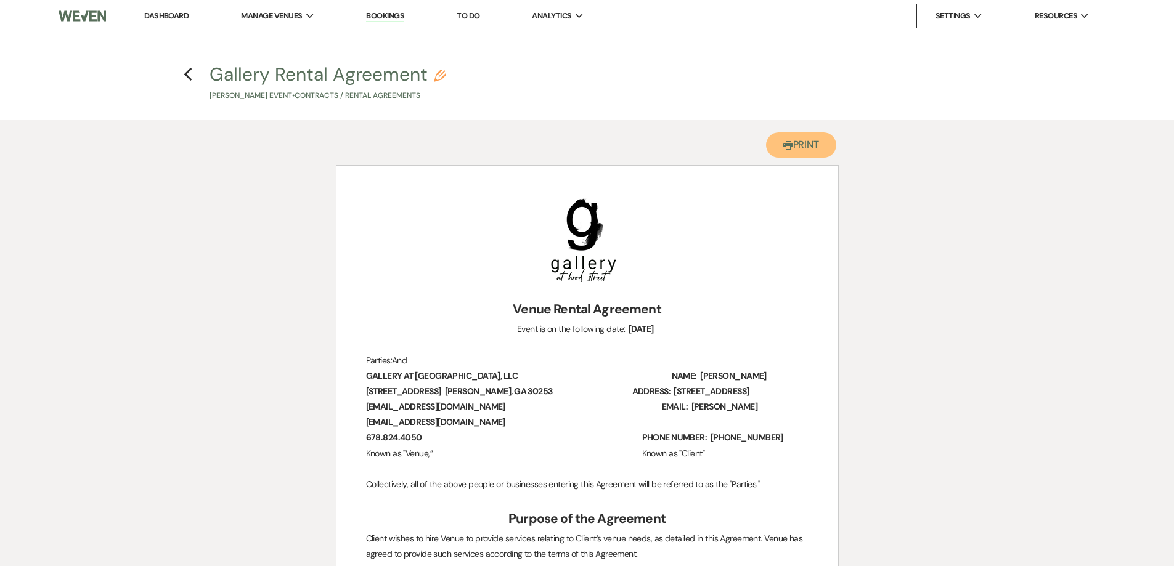
click at [773, 147] on button "Printer Print" at bounding box center [801, 144] width 71 height 25
click at [192, 78] on icon "Previous" at bounding box center [188, 74] width 9 height 15
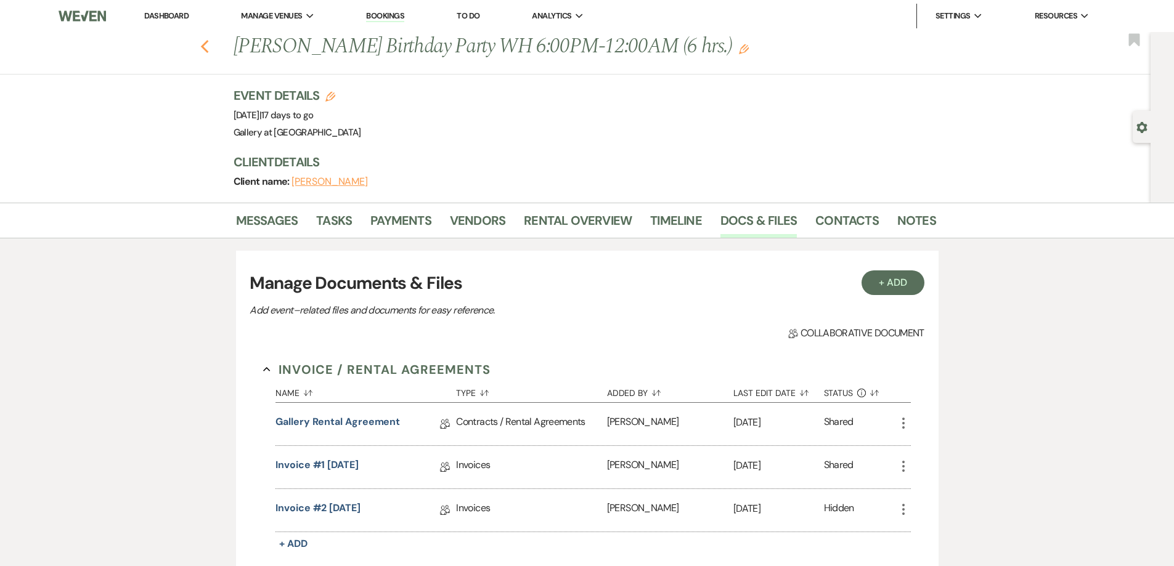
click at [209, 45] on icon "Previous" at bounding box center [204, 46] width 9 height 15
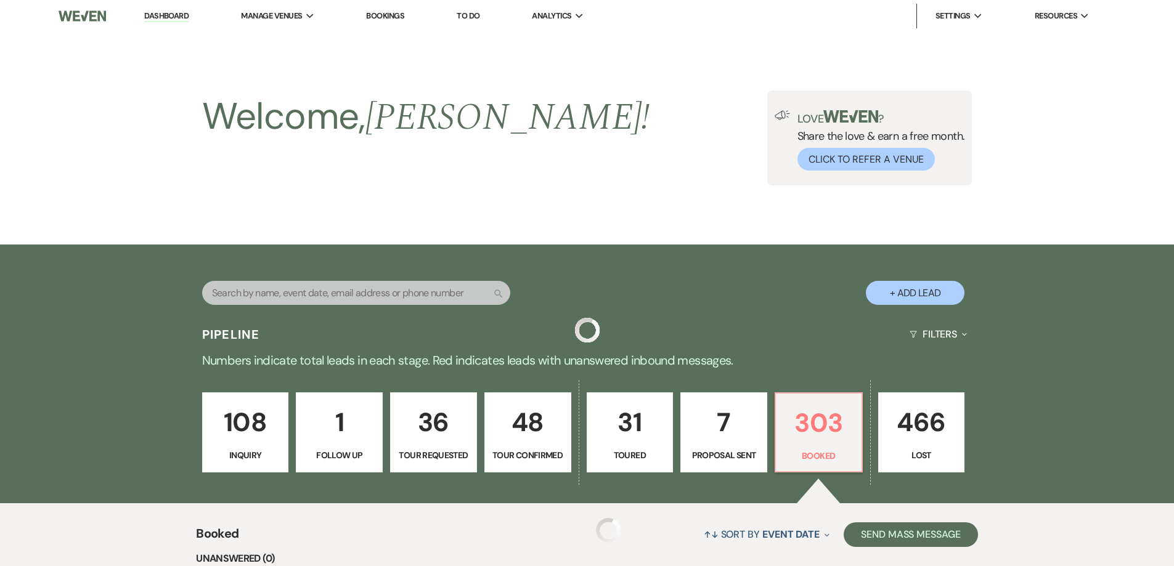
scroll to position [1197, 0]
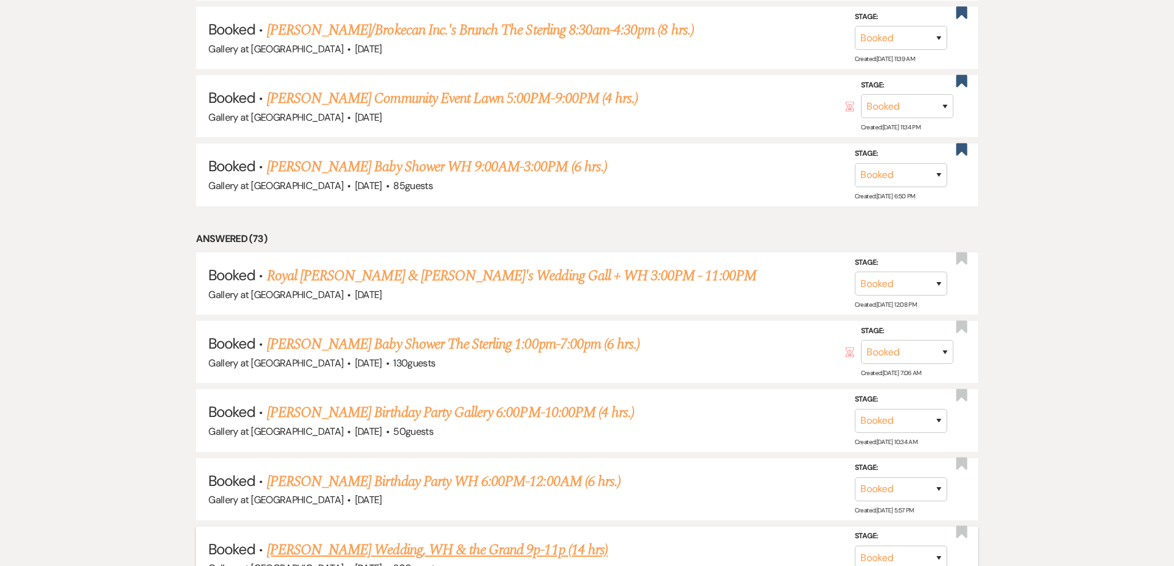
click at [445, 539] on link "[PERSON_NAME] Wedding, WH & the Grand 9p-11p (14 hrs)" at bounding box center [437, 550] width 341 height 22
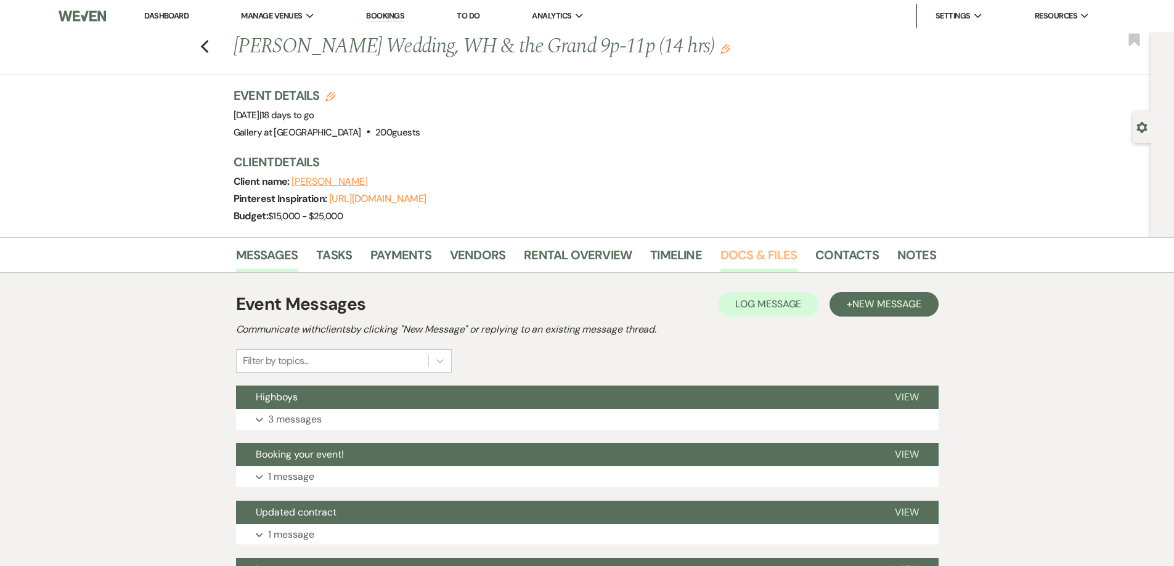
click at [728, 249] on link "Docs & Files" at bounding box center [758, 258] width 76 height 27
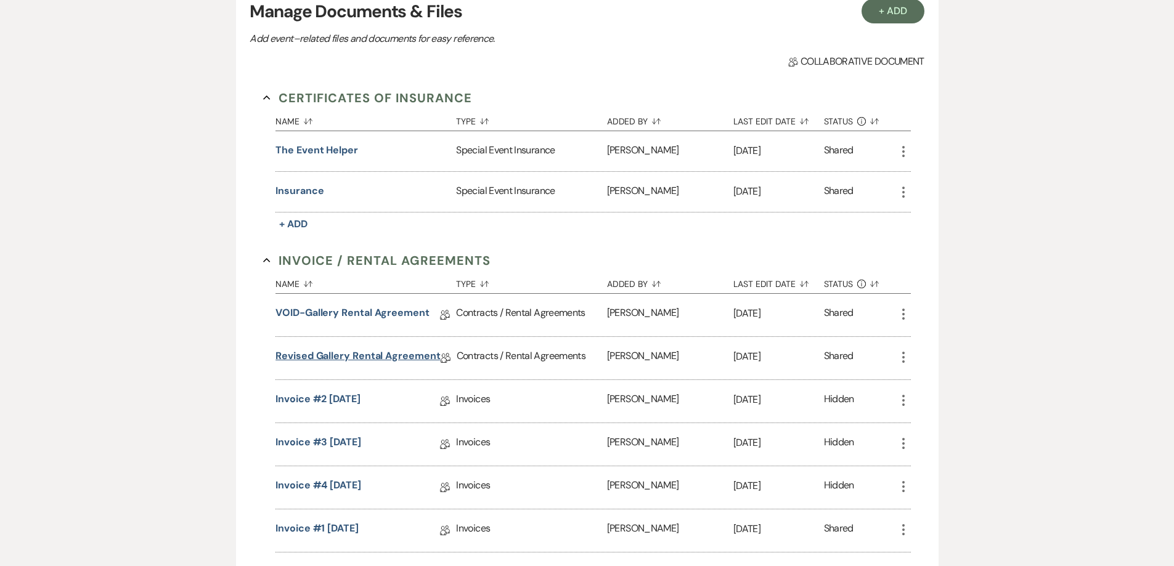
scroll to position [308, 0]
click at [364, 355] on link "Revised Gallery Rental Agreement" at bounding box center [357, 356] width 165 height 19
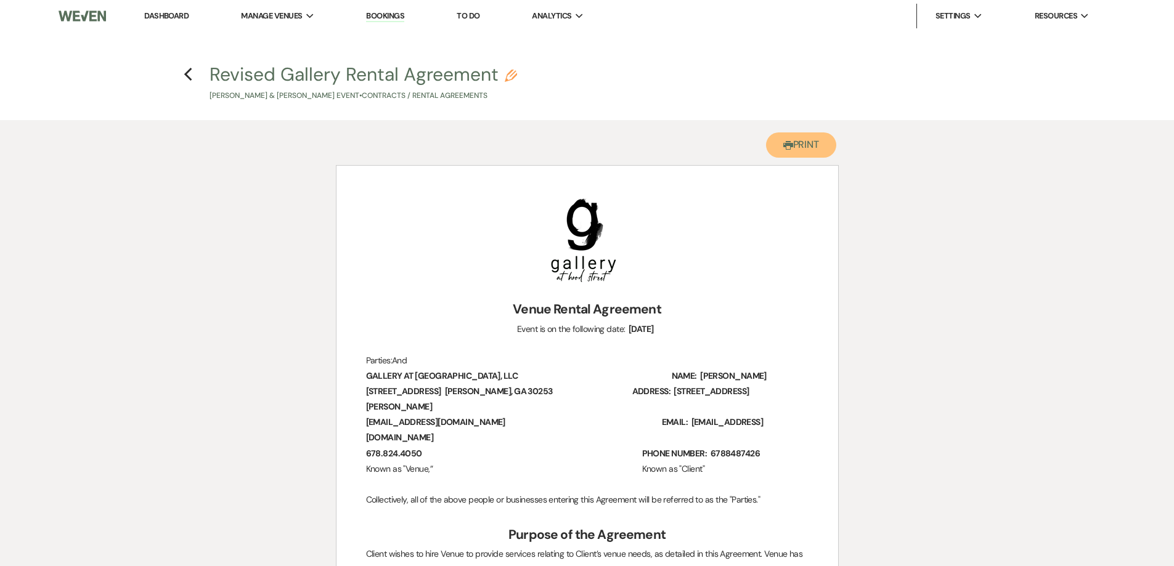
click at [784, 136] on button "Printer Print" at bounding box center [801, 144] width 71 height 25
click at [791, 136] on button "Printer Print" at bounding box center [801, 144] width 71 height 25
click at [187, 78] on icon "Previous" at bounding box center [188, 74] width 9 height 15
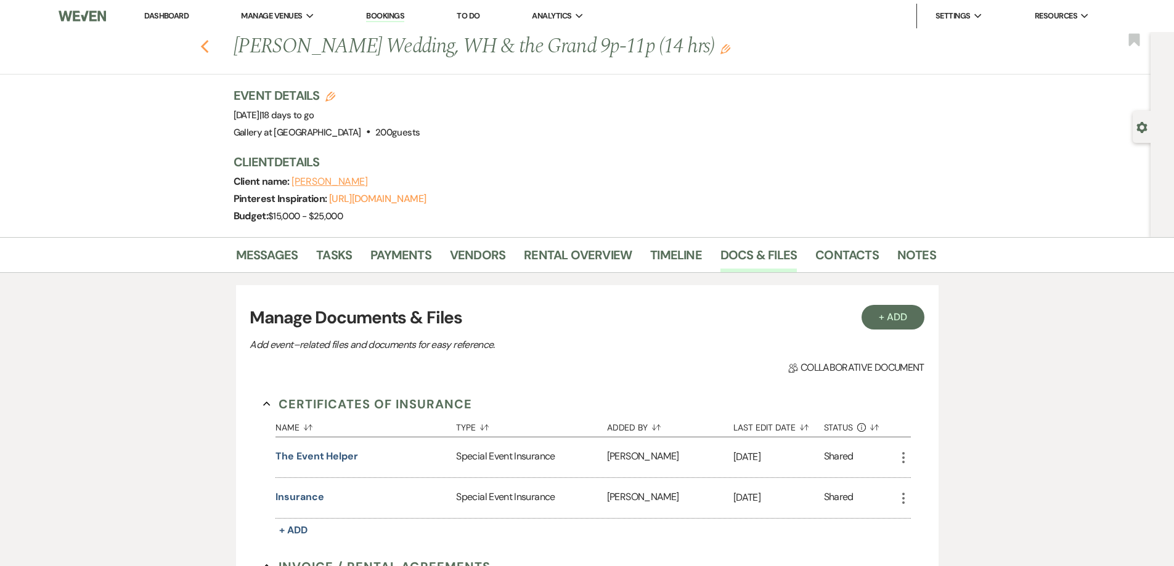
click at [209, 44] on icon "Previous" at bounding box center [204, 46] width 9 height 15
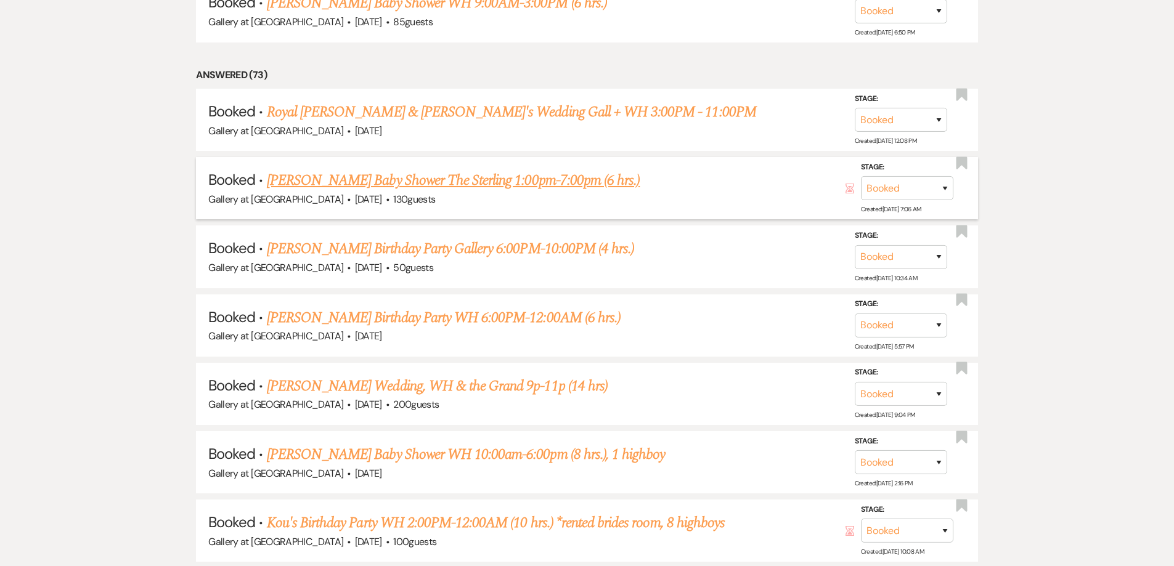
scroll to position [1382, 0]
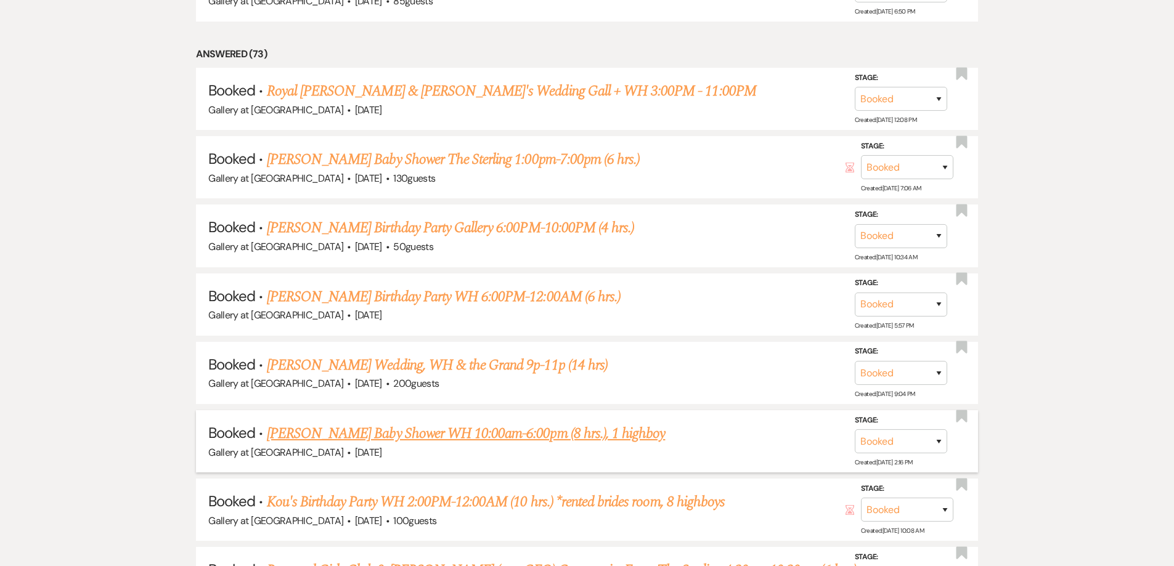
click at [420, 423] on link "[PERSON_NAME] Baby Shower WH 10:00am-6:00pm (8 hrs.), 1 highboy" at bounding box center [466, 434] width 399 height 22
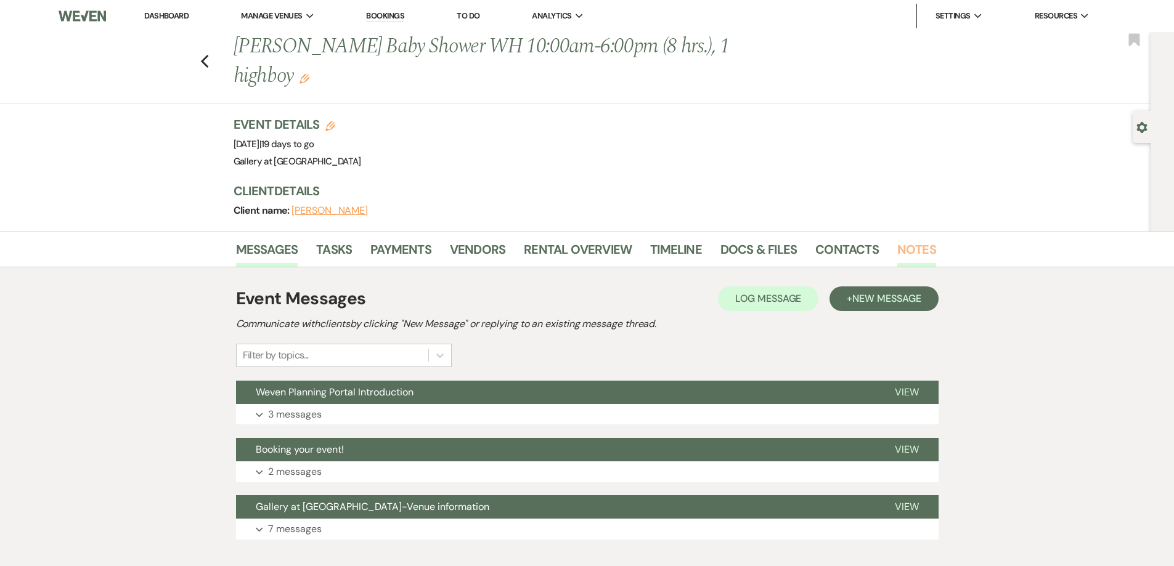
click at [924, 243] on link "Notes" at bounding box center [916, 253] width 39 height 27
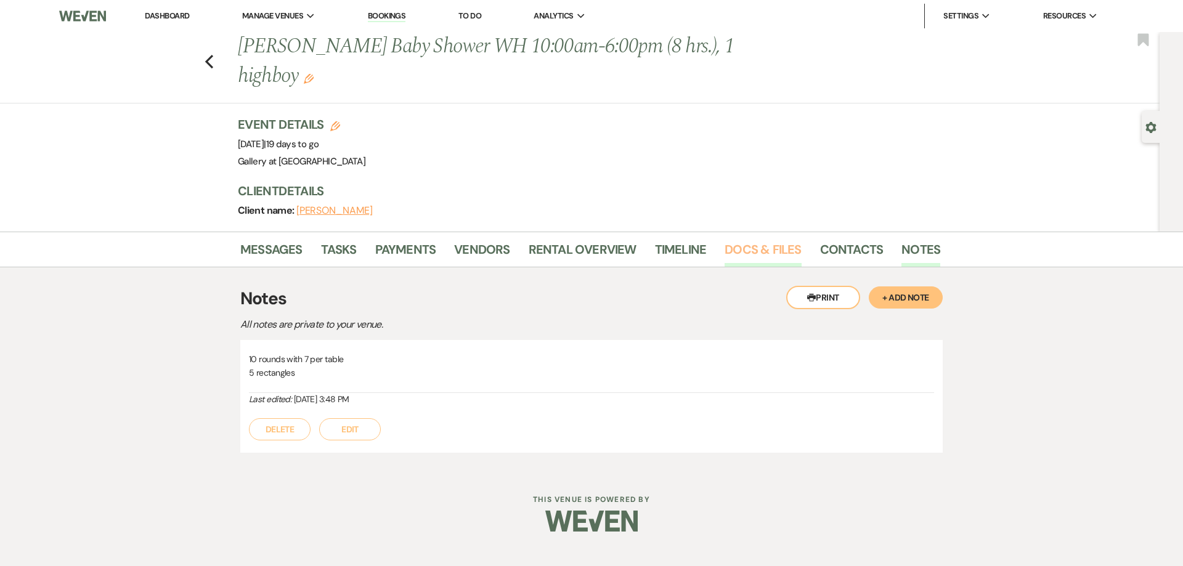
click at [759, 246] on link "Docs & Files" at bounding box center [763, 253] width 76 height 27
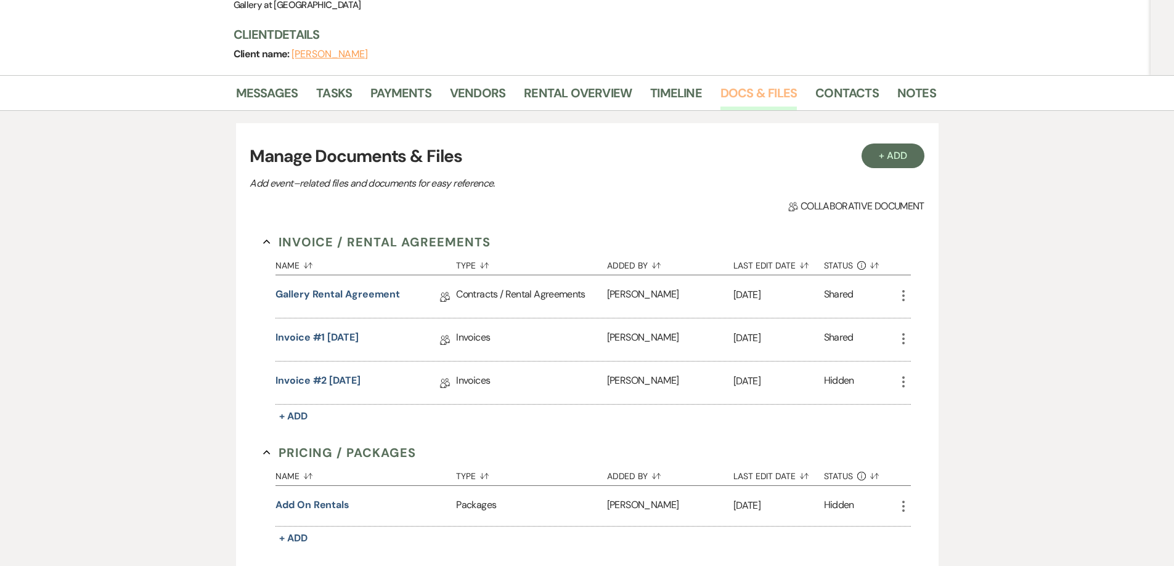
scroll to position [185, 0]
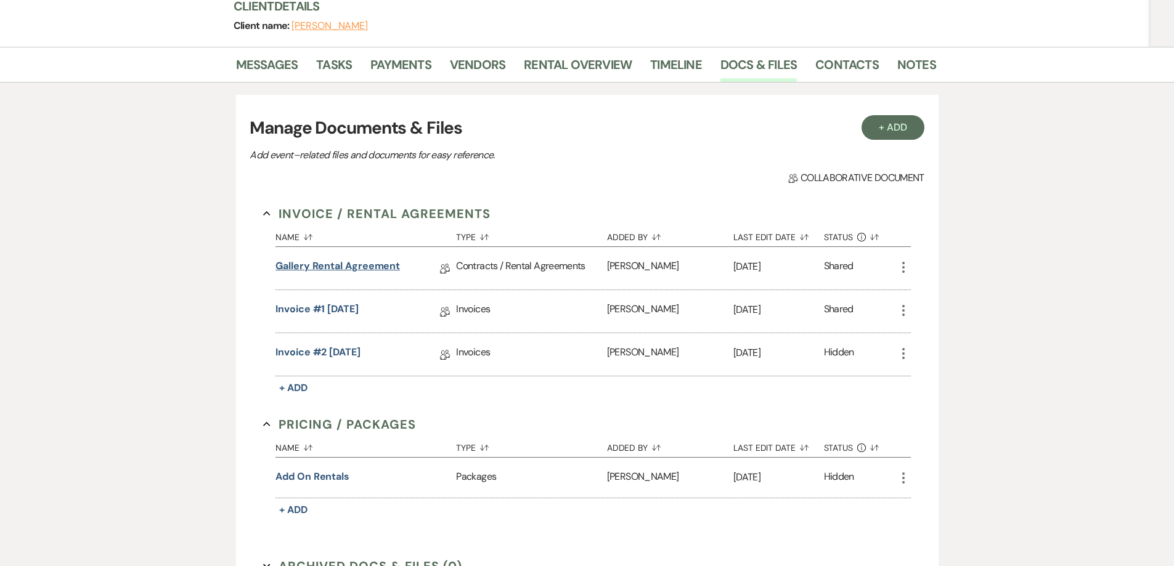
click at [342, 263] on link "Gallery Rental Agreement" at bounding box center [337, 268] width 124 height 19
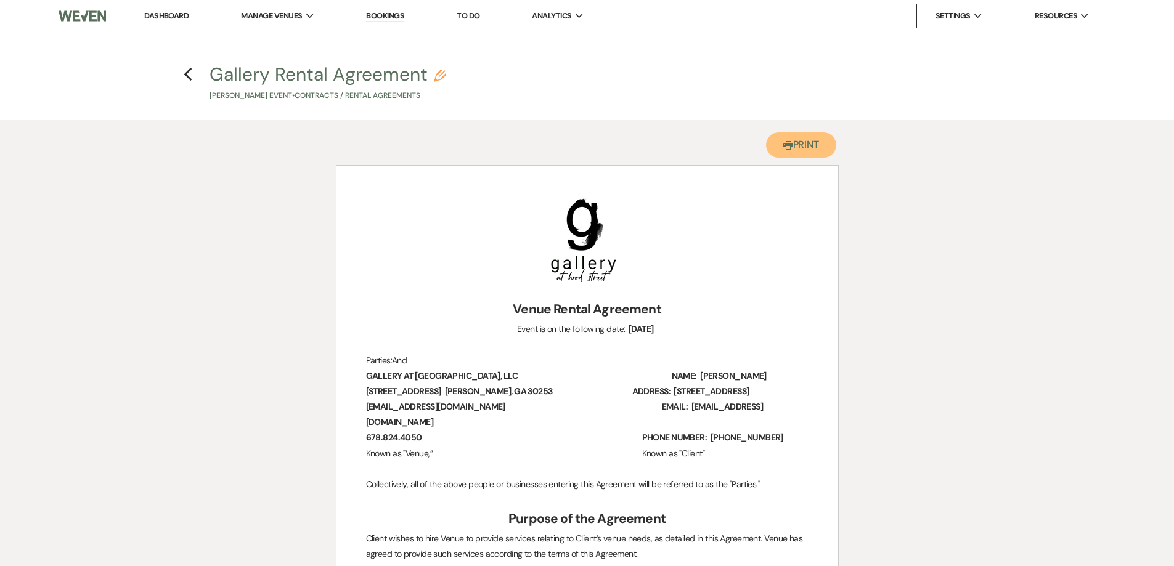
click at [807, 140] on button "Printer Print" at bounding box center [801, 144] width 71 height 25
click at [190, 75] on icon "Previous" at bounding box center [188, 74] width 9 height 15
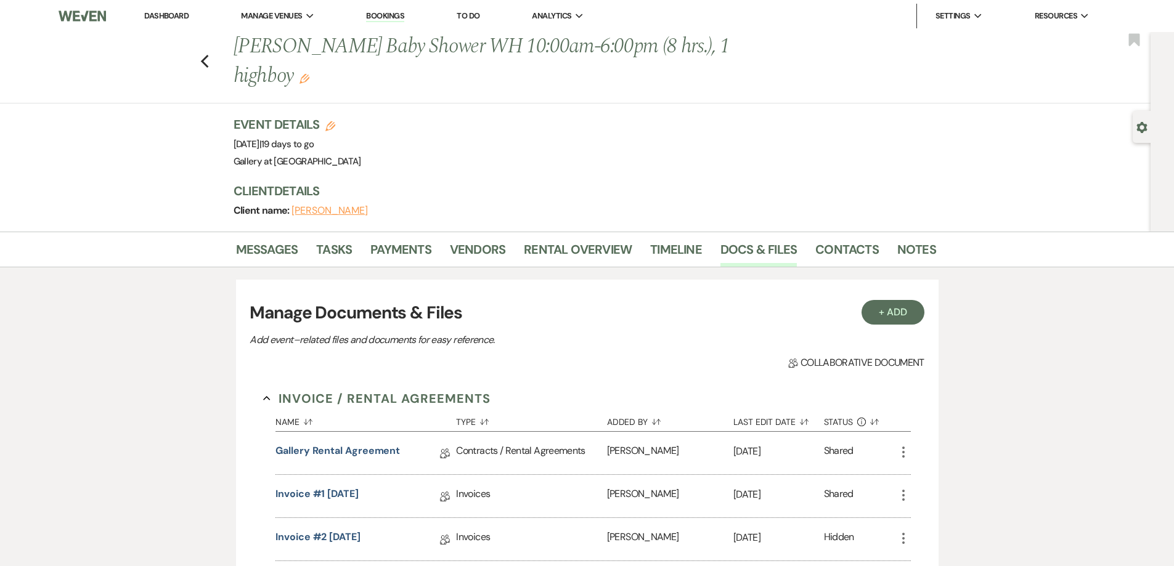
scroll to position [185, 0]
